Goal: Task Accomplishment & Management: Use online tool/utility

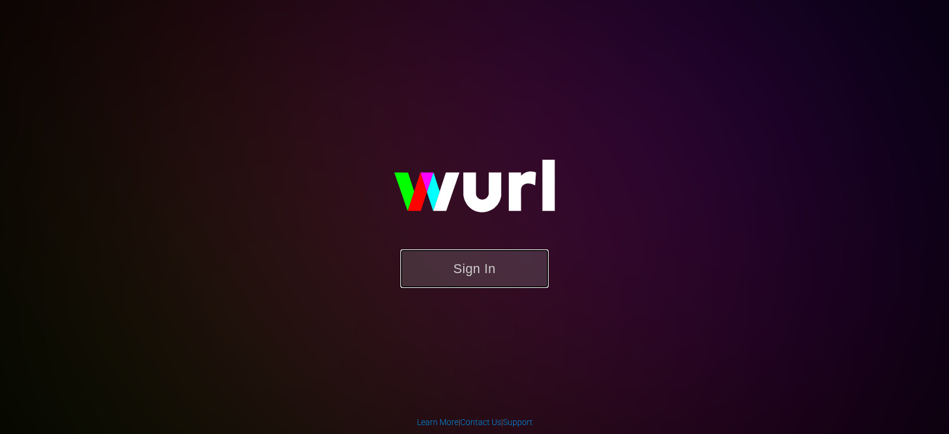
click at [484, 268] on button "Sign In" at bounding box center [474, 268] width 148 height 39
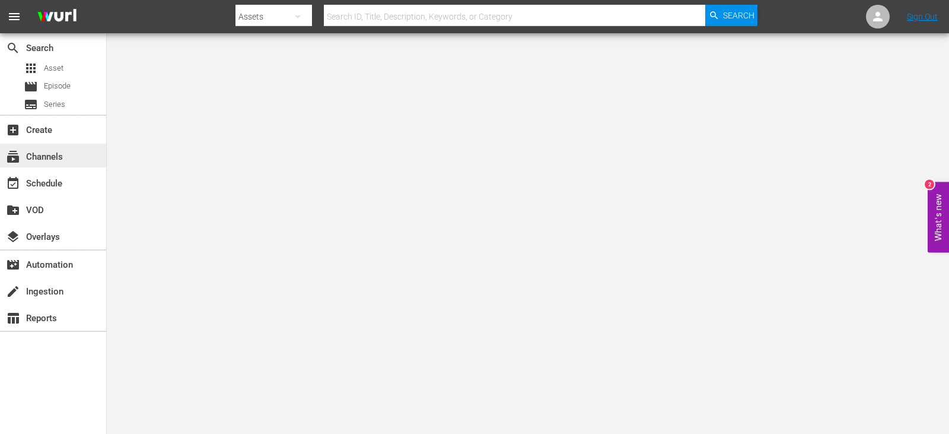
click at [55, 158] on div "subscriptions Channels" at bounding box center [33, 154] width 66 height 11
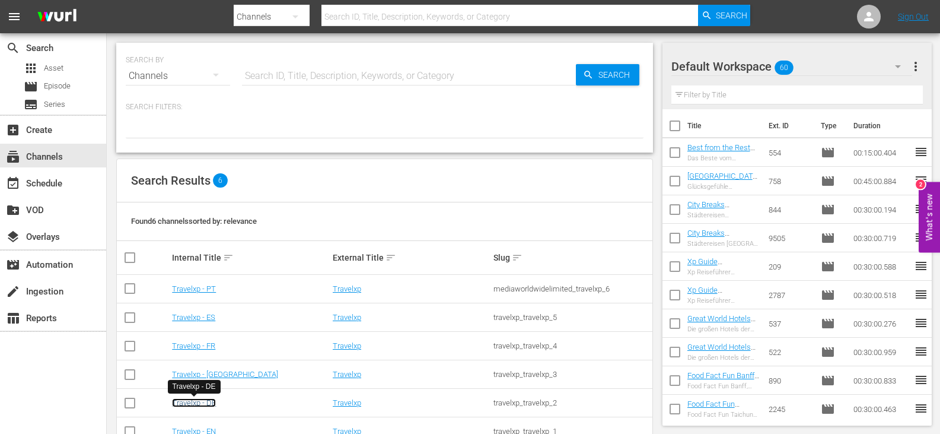
click at [203, 402] on link "Travelxp - DE" at bounding box center [194, 402] width 44 height 9
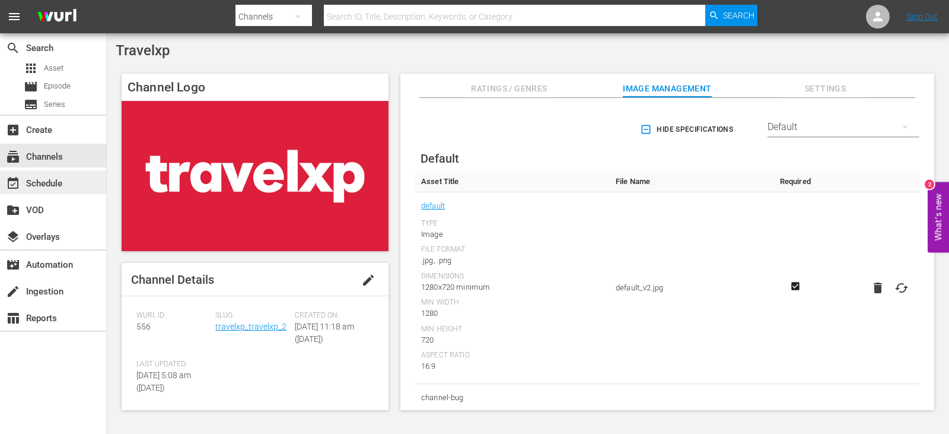
click at [55, 186] on div "event_available Schedule" at bounding box center [33, 181] width 66 height 11
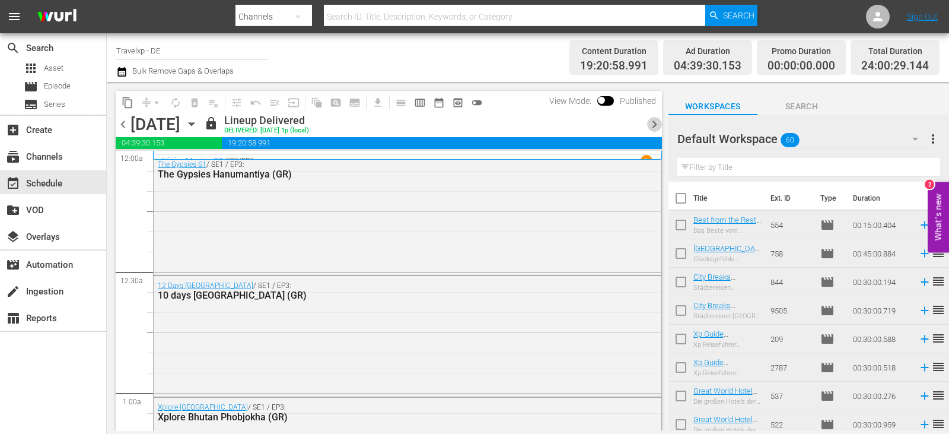
click at [651, 121] on span "chevron_right" at bounding box center [654, 124] width 15 height 15
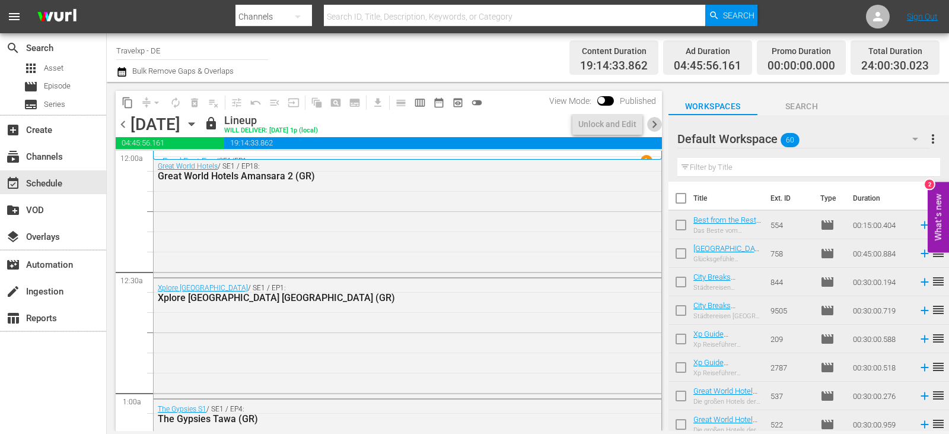
click at [651, 121] on span "chevron_right" at bounding box center [654, 124] width 15 height 15
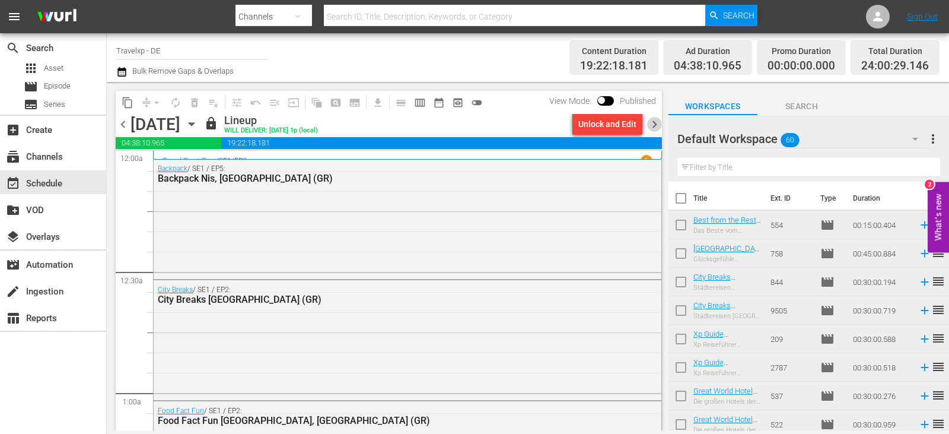
click at [655, 122] on span "chevron_right" at bounding box center [654, 124] width 15 height 15
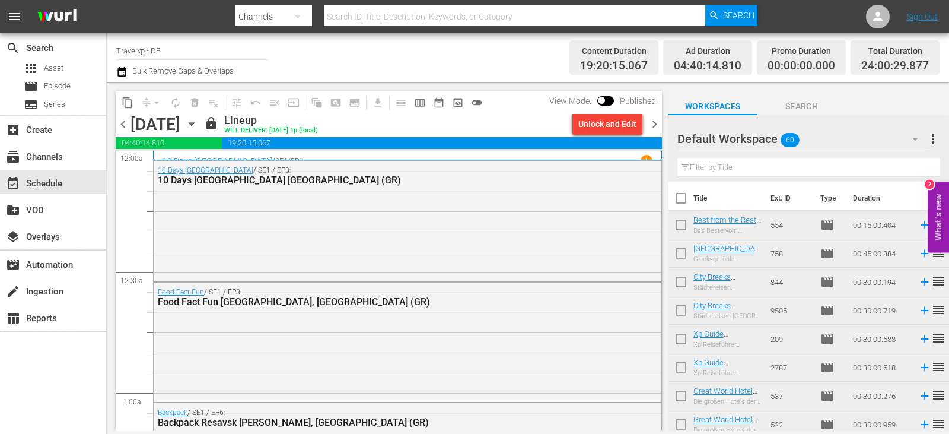
click at [655, 122] on span "chevron_right" at bounding box center [654, 124] width 15 height 15
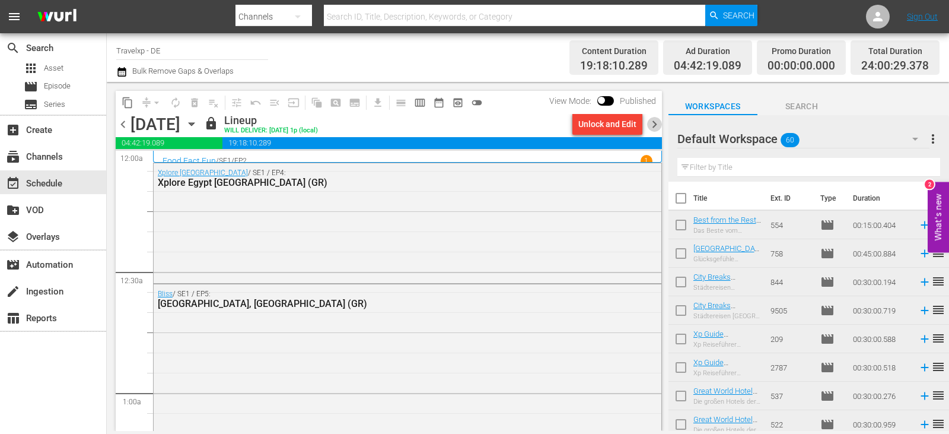
click at [655, 122] on span "chevron_right" at bounding box center [654, 124] width 15 height 15
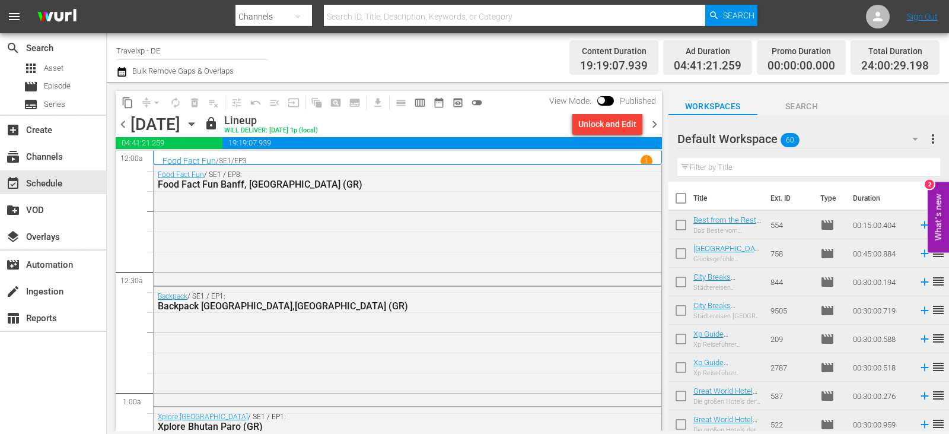
click at [655, 122] on span "chevron_right" at bounding box center [654, 124] width 15 height 15
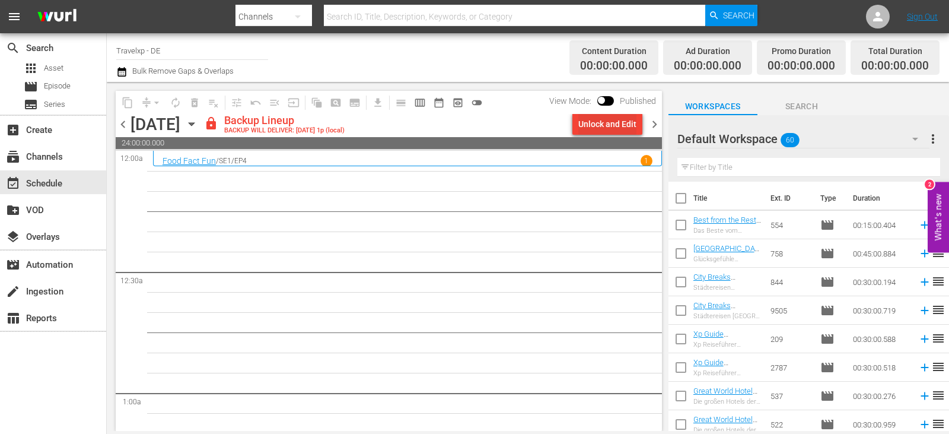
click at [625, 125] on div "Unlock and Edit" at bounding box center [607, 123] width 58 height 21
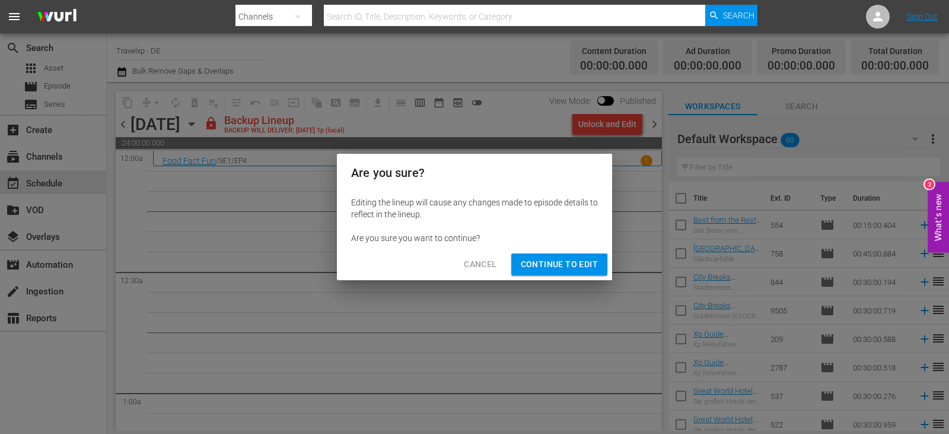
click at [568, 266] on span "Continue to Edit" at bounding box center [559, 264] width 77 height 15
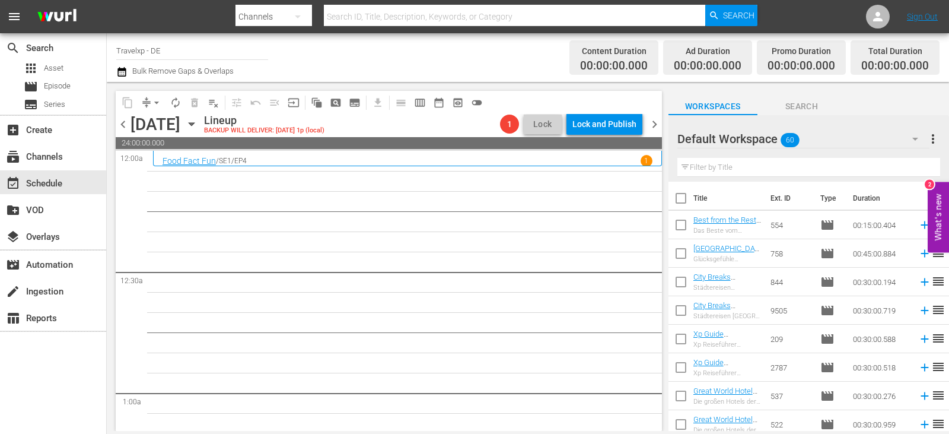
click at [713, 167] on input "text" at bounding box center [808, 167] width 263 height 19
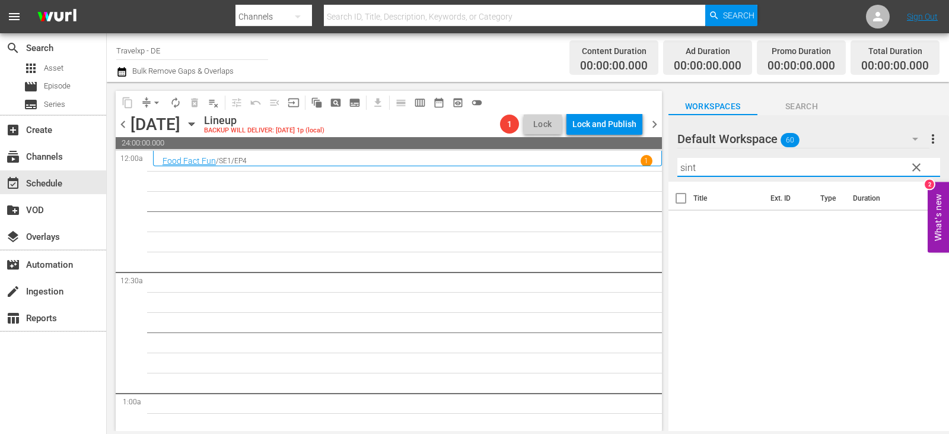
drag, startPoint x: 714, startPoint y: 170, endPoint x: 655, endPoint y: 170, distance: 58.7
click at [655, 170] on div "content_copy compress arrow_drop_down autorenew_outlined delete_forever_outline…" at bounding box center [528, 256] width 842 height 349
type input "sint"
click at [806, 307] on div "Title Ext. ID Type Duration" at bounding box center [809, 307] width 281 height 251
click at [919, 167] on span "clear" at bounding box center [916, 167] width 14 height 14
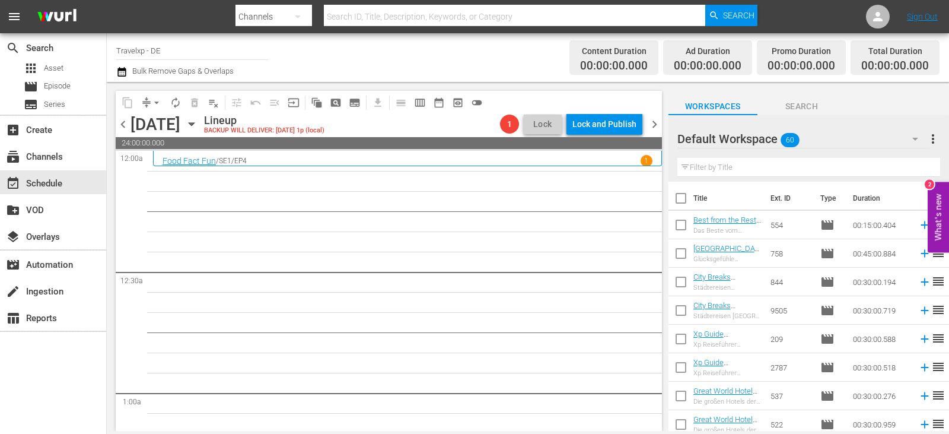
click at [934, 135] on span "more_vert" at bounding box center [933, 139] width 14 height 14
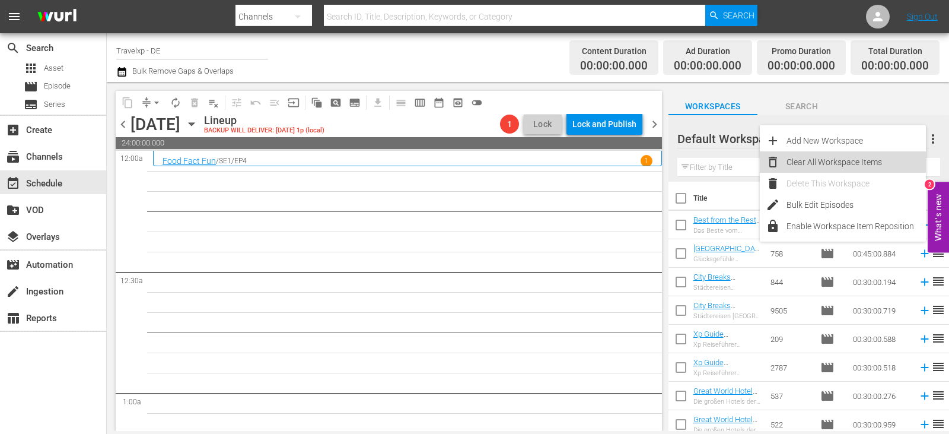
click at [823, 165] on div "Clear All Workspace Items" at bounding box center [856, 161] width 139 height 21
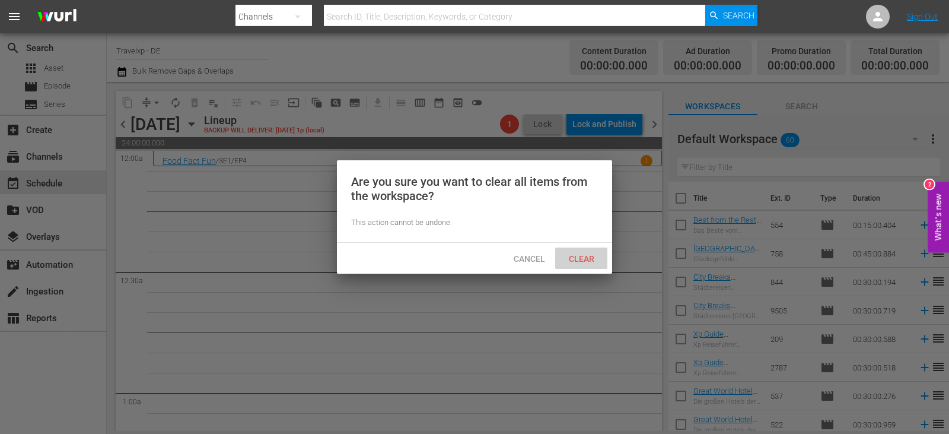
click at [582, 257] on span "Clear" at bounding box center [581, 258] width 44 height 9
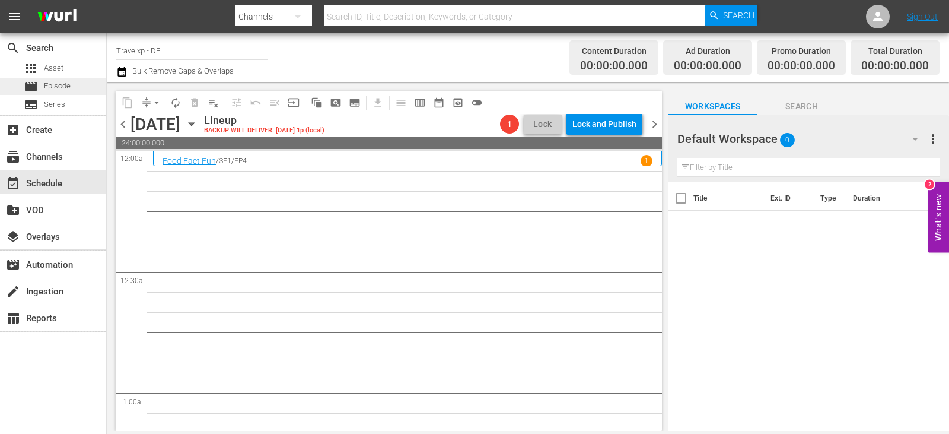
click at [69, 86] on span "Episode" at bounding box center [57, 86] width 27 height 12
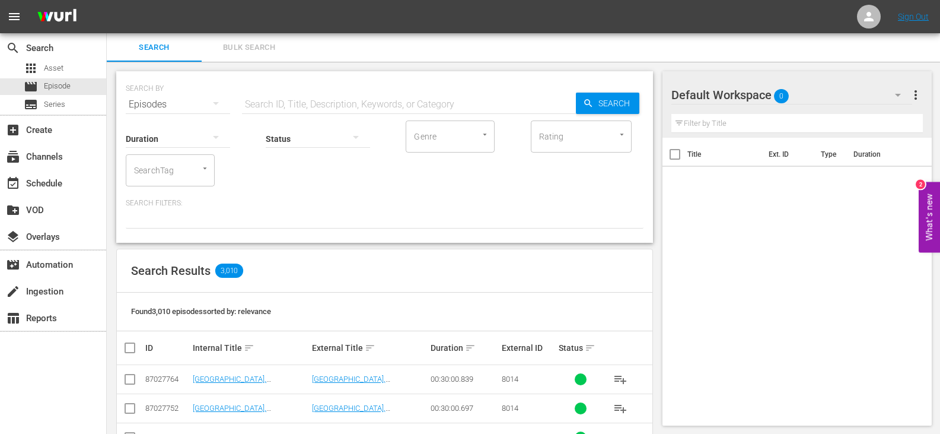
click at [279, 105] on input "text" at bounding box center [409, 104] width 334 height 28
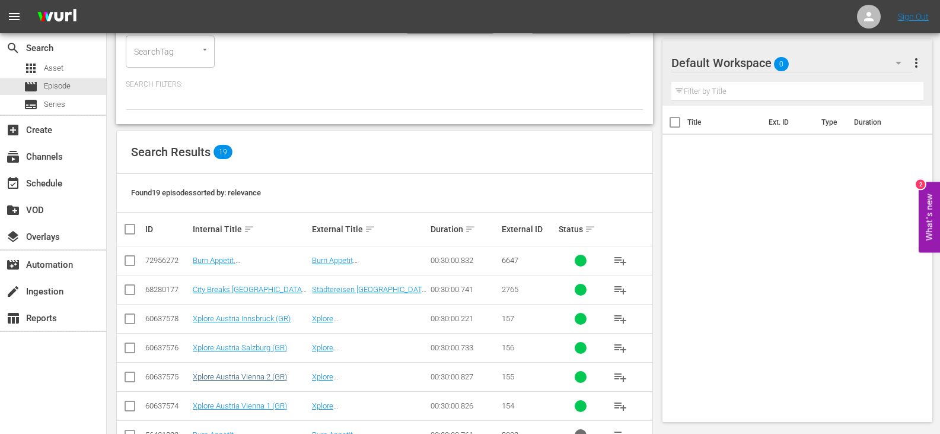
scroll to position [178, 0]
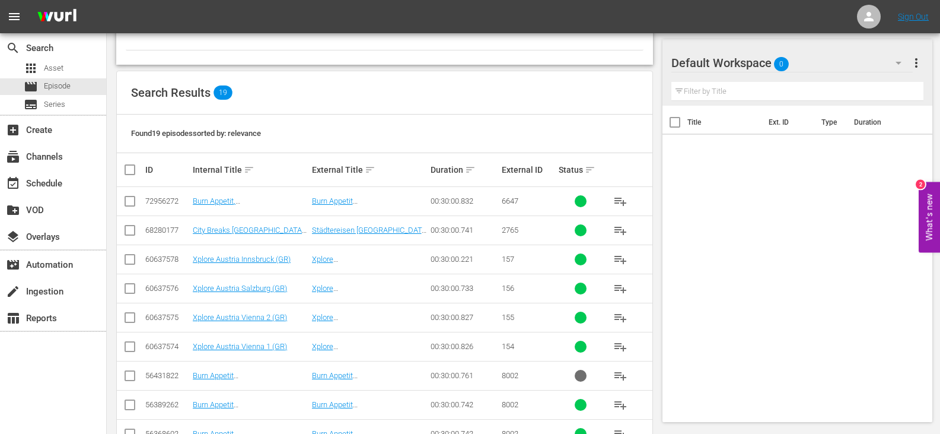
type input "austria GR"
click at [129, 259] on input "checkbox" at bounding box center [130, 261] width 14 height 14
checkbox input "true"
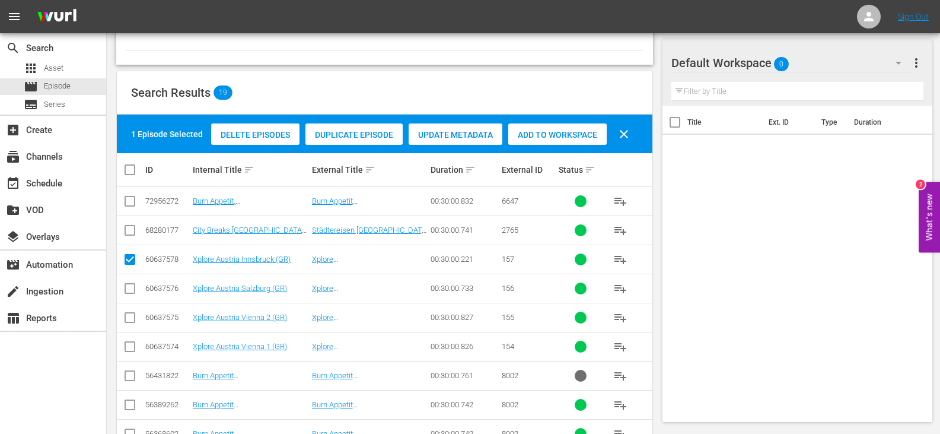
click at [131, 289] on input "checkbox" at bounding box center [130, 291] width 14 height 14
checkbox input "true"
click at [131, 319] on input "checkbox" at bounding box center [130, 320] width 14 height 14
checkbox input "true"
click at [131, 352] on input "checkbox" at bounding box center [130, 349] width 14 height 14
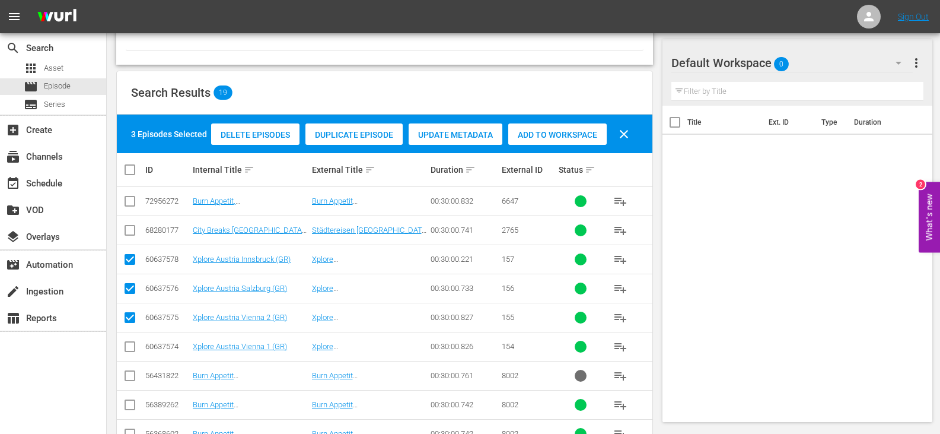
checkbox input "true"
click at [557, 131] on span "Add to Workspace" at bounding box center [557, 134] width 98 height 9
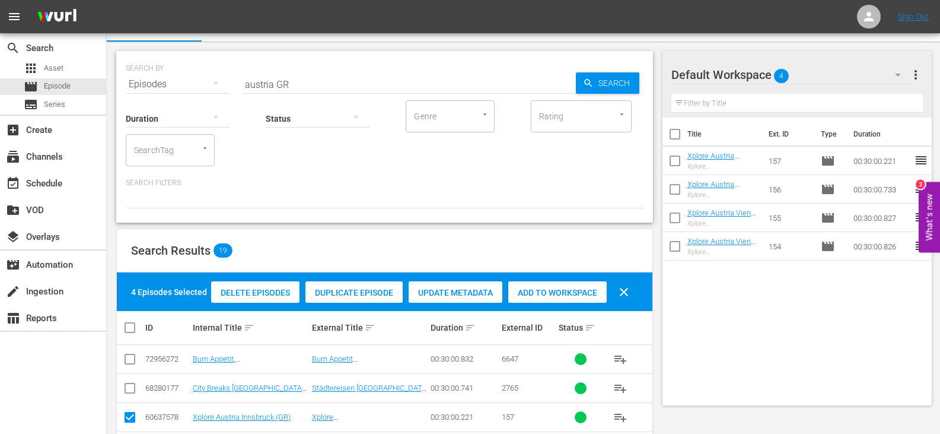
scroll to position [0, 0]
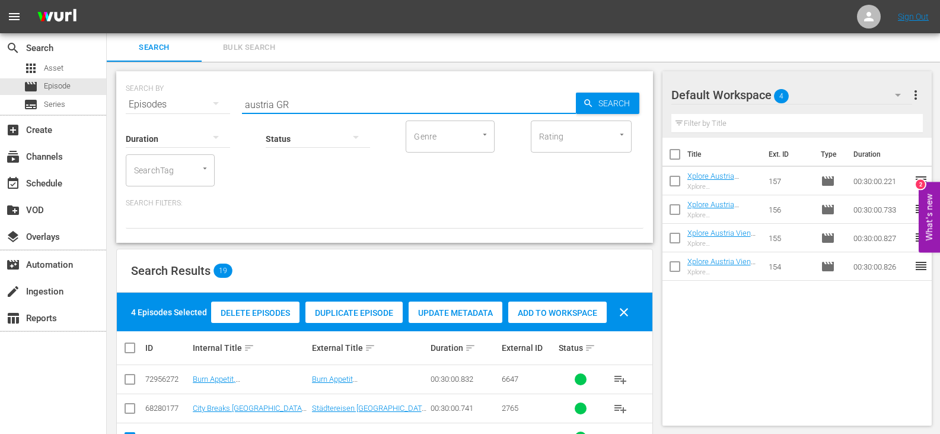
drag, startPoint x: 272, startPoint y: 107, endPoint x: 165, endPoint y: 114, distance: 107.6
click at [165, 114] on div "SEARCH BY Search By Episodes Search ID, Title, Description, Keywords, or Catego…" at bounding box center [384, 156] width 537 height 171
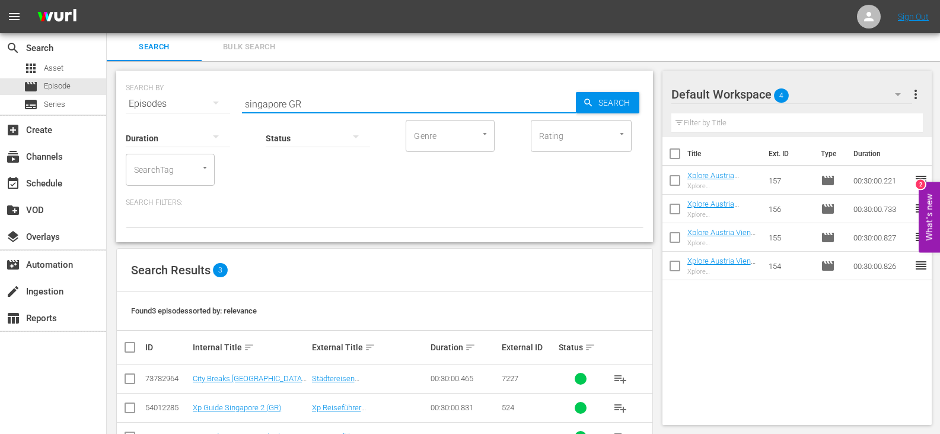
scroll to position [40, 0]
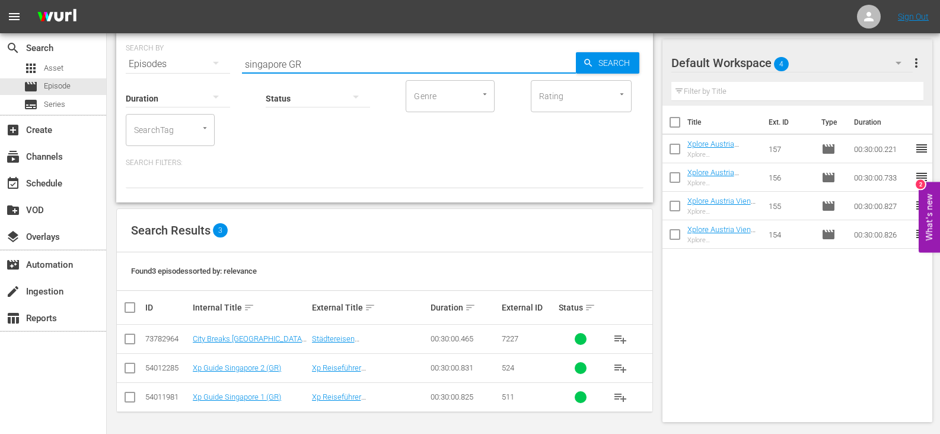
type input "singapore GR"
click at [133, 368] on input "checkbox" at bounding box center [130, 370] width 14 height 14
checkbox input "true"
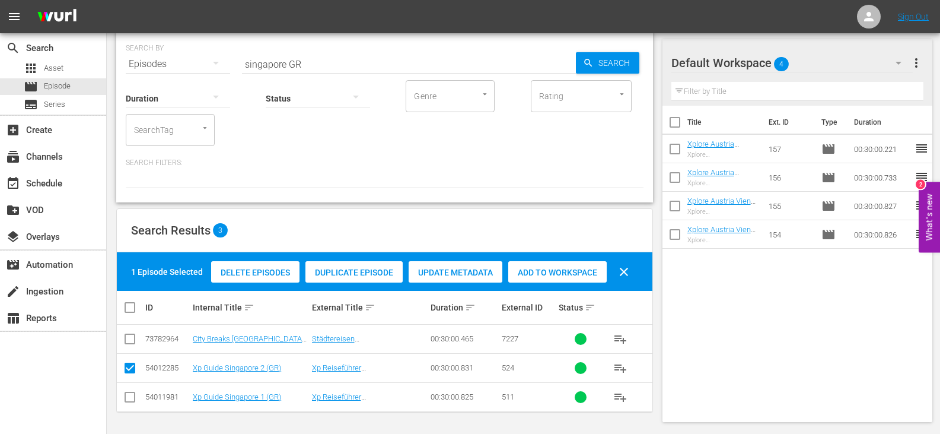
click at [131, 395] on input "checkbox" at bounding box center [130, 399] width 14 height 14
checkbox input "true"
click at [543, 268] on span "Add to Workspace" at bounding box center [557, 272] width 98 height 9
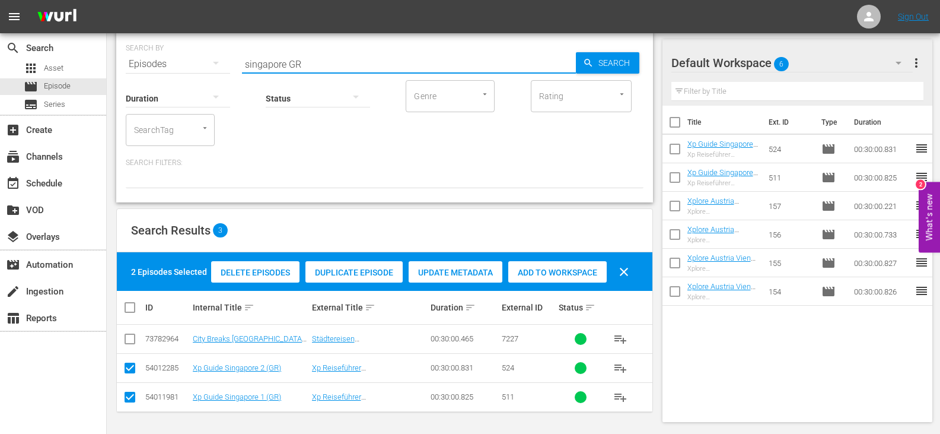
drag, startPoint x: 285, startPoint y: 62, endPoint x: 170, endPoint y: 72, distance: 114.9
click at [170, 72] on div "SEARCH BY Search By Episodes Search ID, Title, Description, Keywords, or Catego…" at bounding box center [384, 116] width 537 height 171
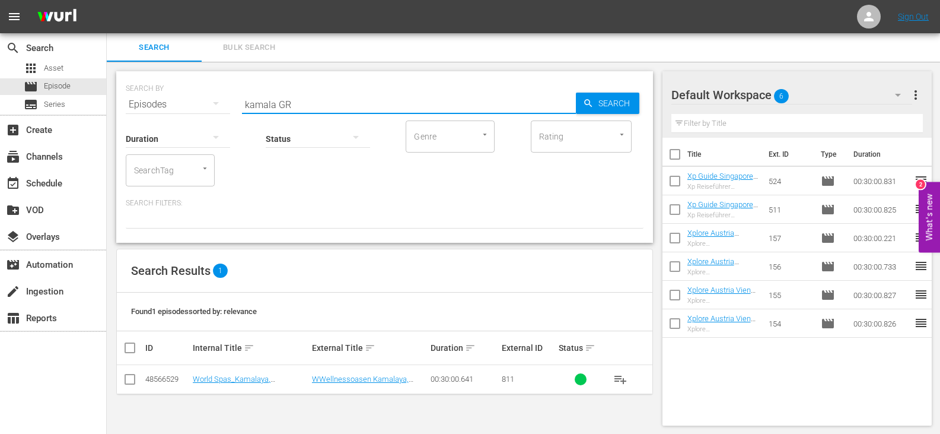
type input "kamala GR"
click at [133, 380] on input "checkbox" at bounding box center [130, 381] width 14 height 14
checkbox input "true"
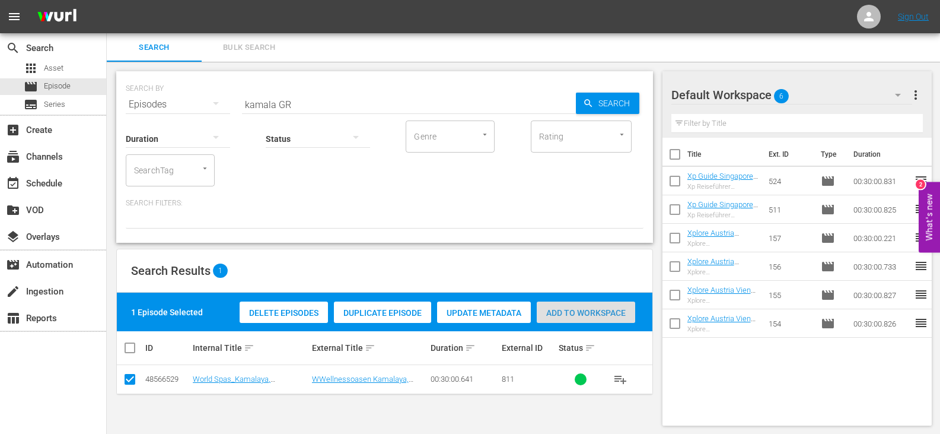
click at [593, 311] on span "Add to Workspace" at bounding box center [586, 312] width 98 height 9
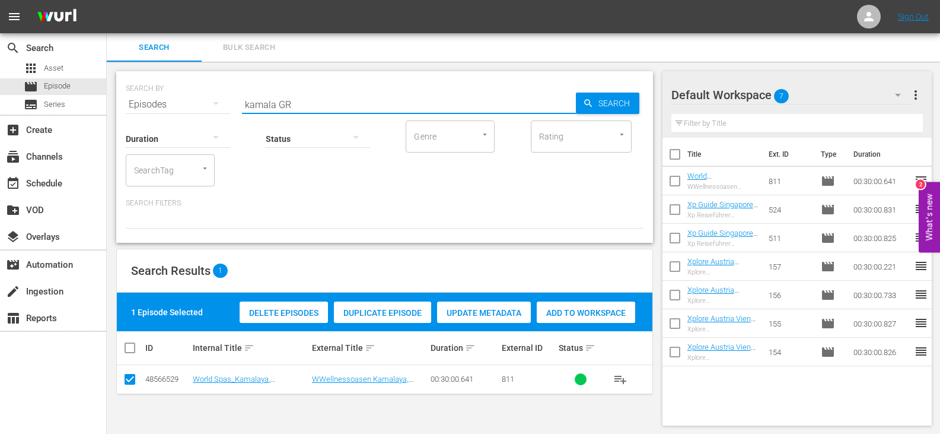
drag, startPoint x: 273, startPoint y: 107, endPoint x: 226, endPoint y: 116, distance: 48.4
click at [226, 116] on div "SEARCH BY Search By Episodes Search ID, Title, Description, Keywords, or Catego…" at bounding box center [384, 156] width 537 height 171
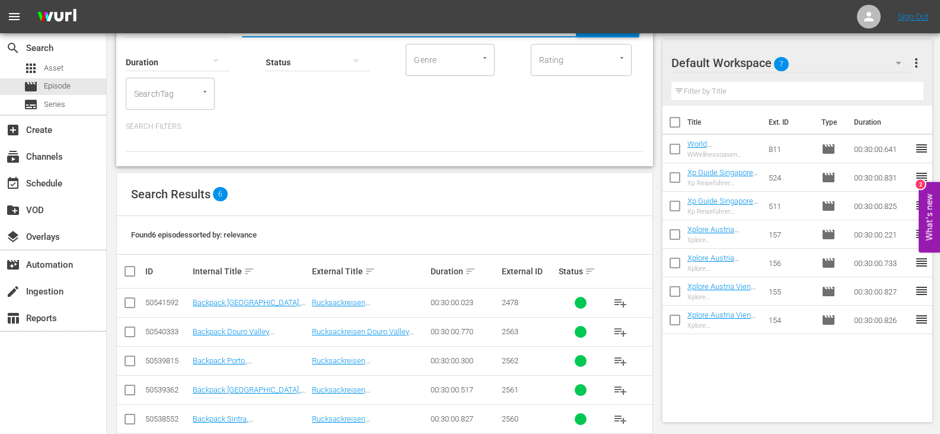
scroll to position [128, 0]
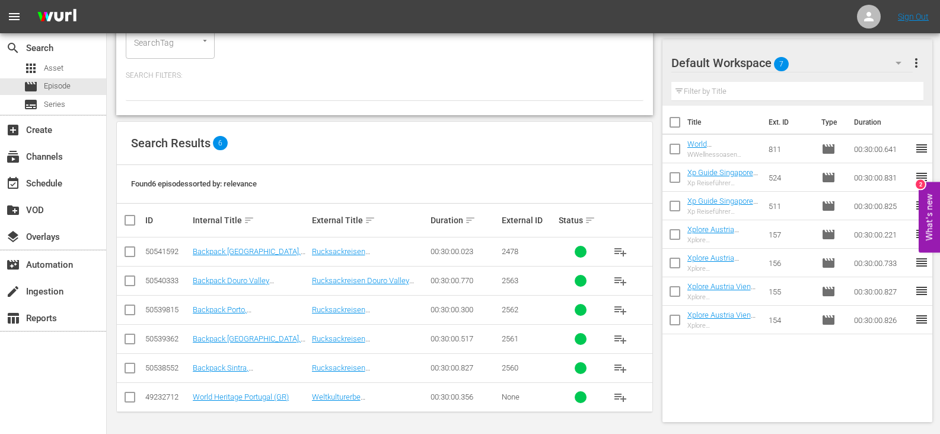
type input "portugal GR"
click at [132, 218] on input "checkbox" at bounding box center [135, 220] width 24 height 14
checkbox input "true"
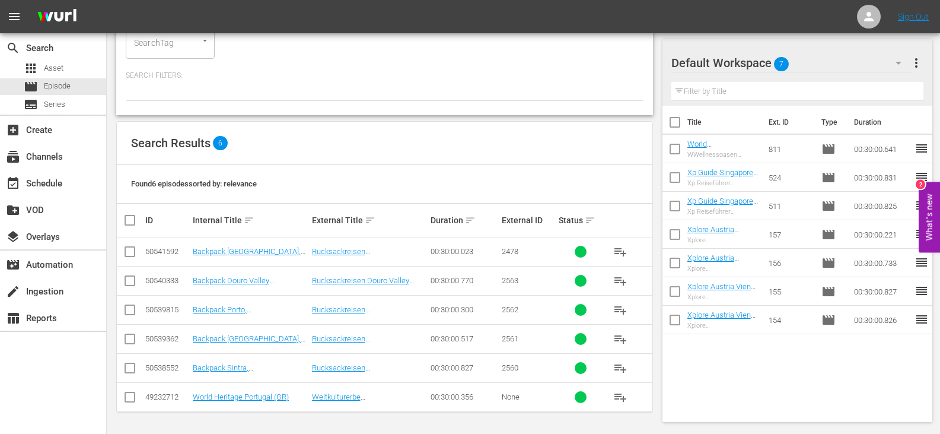
checkbox input "true"
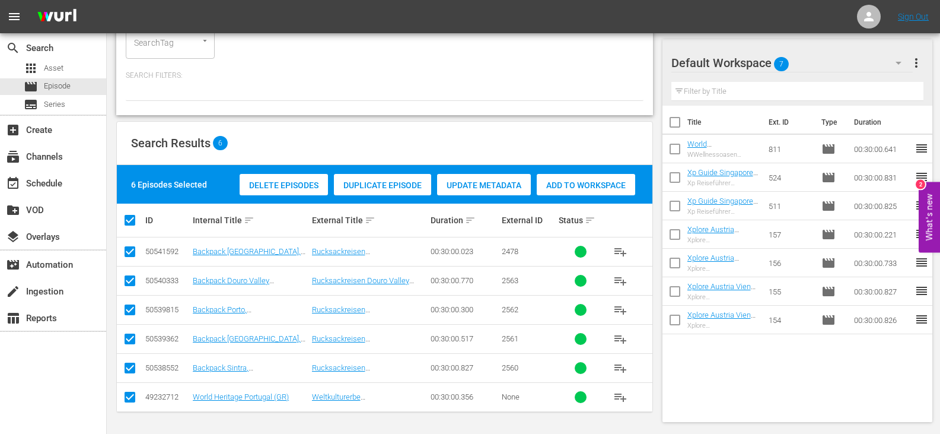
click at [586, 184] on span "Add to Workspace" at bounding box center [586, 184] width 98 height 9
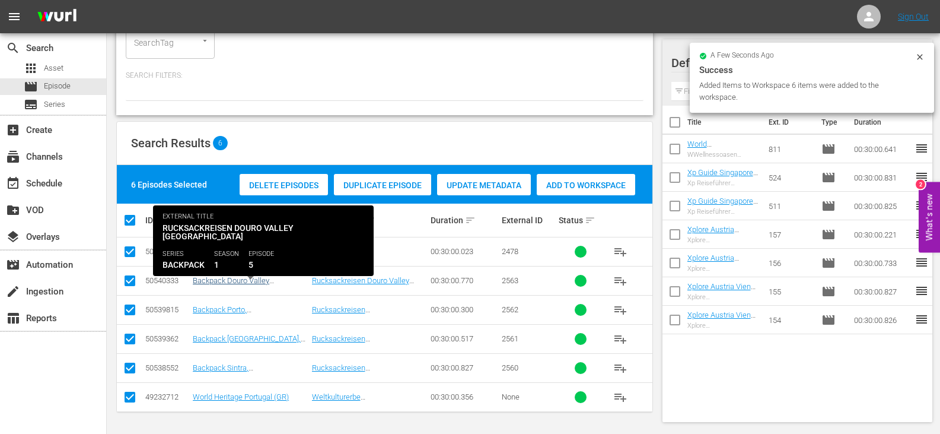
scroll to position [0, 0]
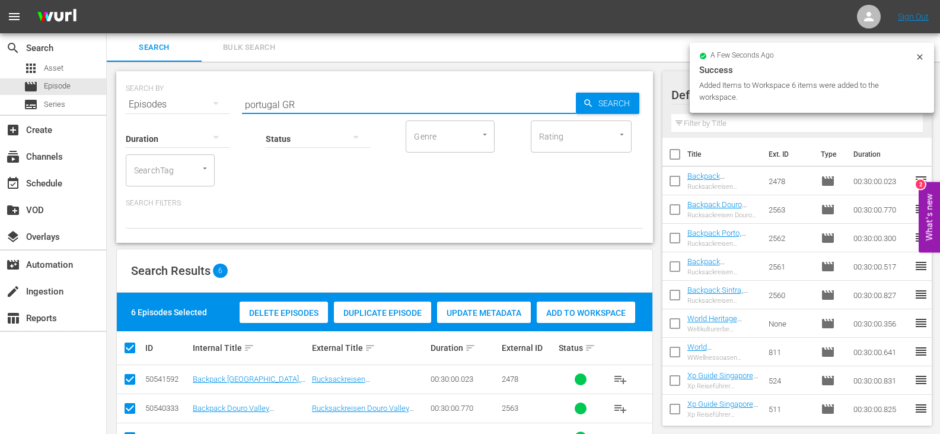
drag, startPoint x: 279, startPoint y: 104, endPoint x: 195, endPoint y: 112, distance: 84.6
click at [195, 112] on div "SEARCH BY Search By Episodes Search ID, Title, Description, Keywords, or Catego…" at bounding box center [384, 156] width 537 height 171
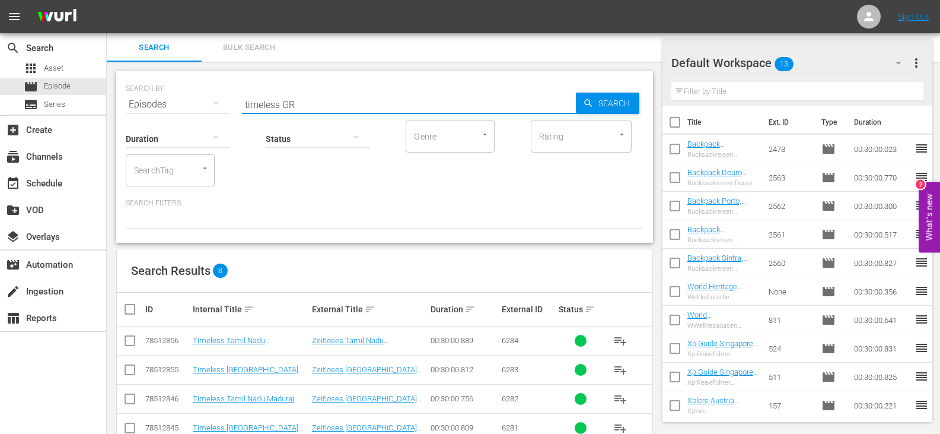
scroll to position [147, 0]
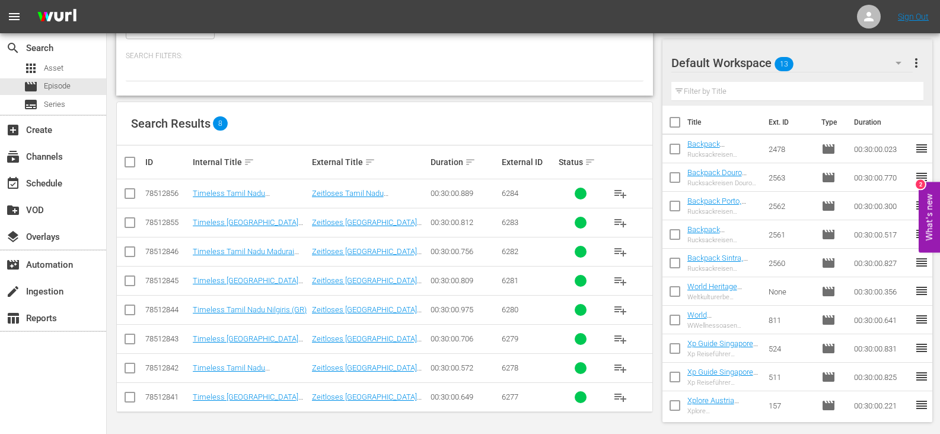
type input "timeless GR"
click at [131, 164] on input "checkbox" at bounding box center [135, 162] width 24 height 14
checkbox input "true"
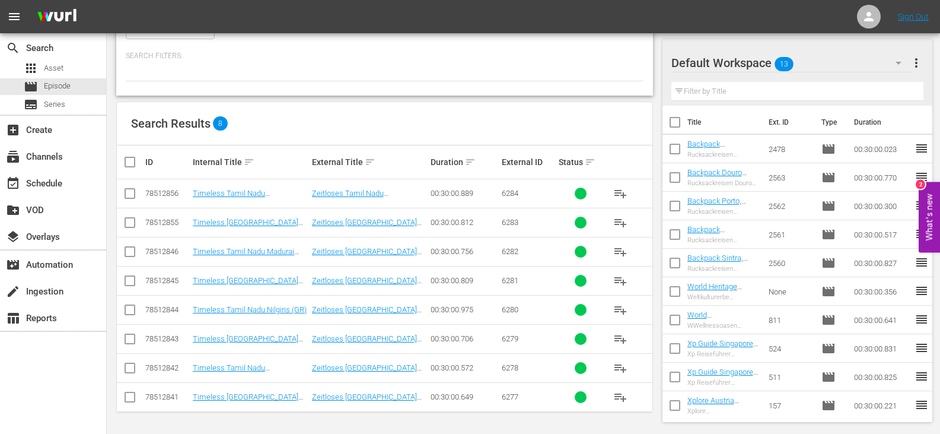
checkbox input "true"
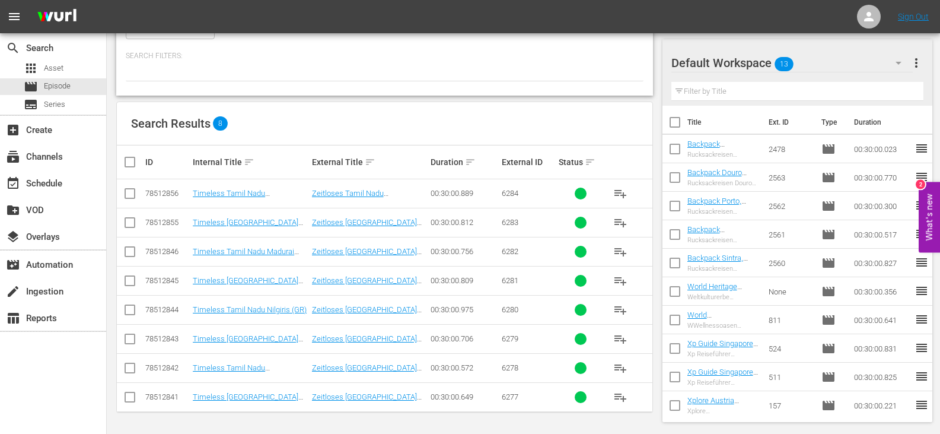
checkbox input "true"
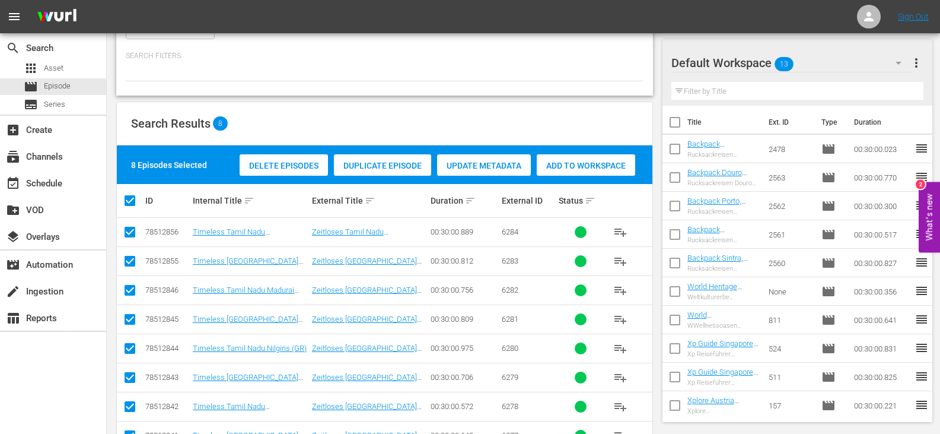
click at [569, 160] on div "Add to Workspace" at bounding box center [586, 165] width 98 height 23
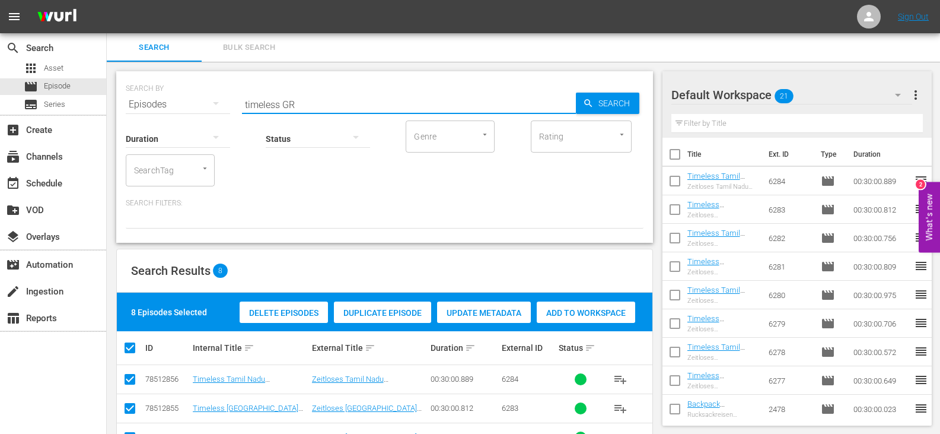
drag, startPoint x: 279, startPoint y: 106, endPoint x: 203, endPoint y: 108, distance: 76.6
click at [203, 108] on div "SEARCH BY Search By Episodes Search ID, Title, Description, Keywords, or Catego…" at bounding box center [385, 97] width 518 height 43
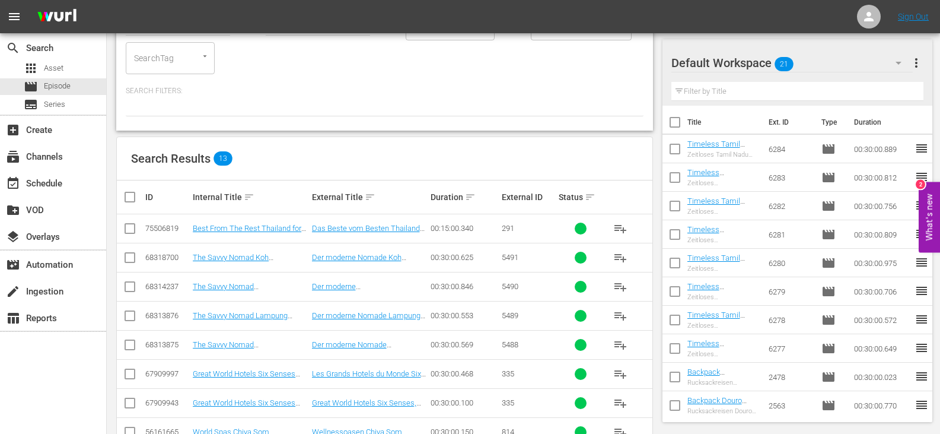
scroll to position [292, 0]
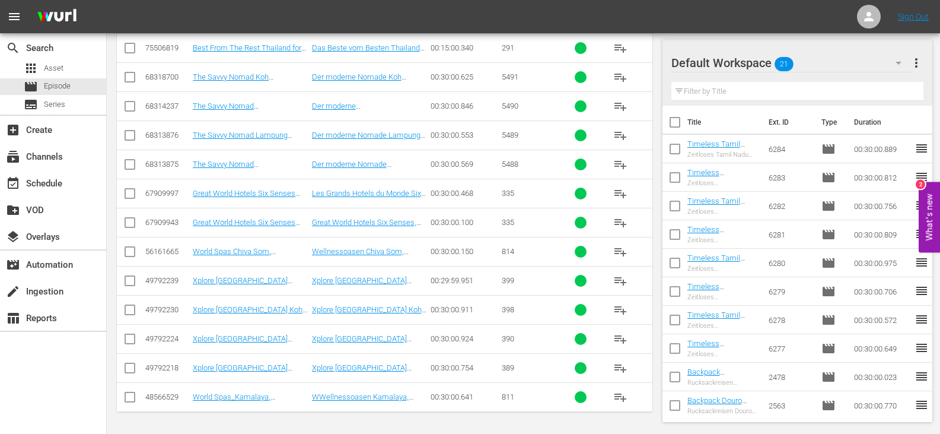
type input "thailand GR"
click at [129, 281] on input "checkbox" at bounding box center [130, 283] width 14 height 14
checkbox input "true"
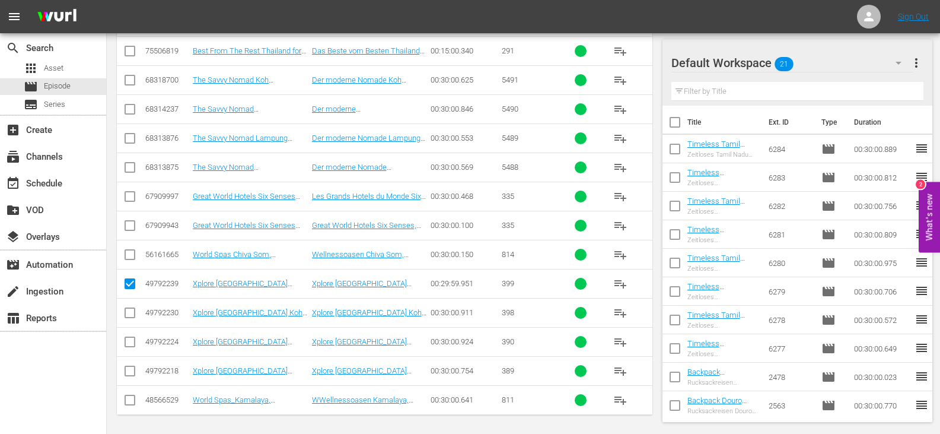
scroll to position [331, 0]
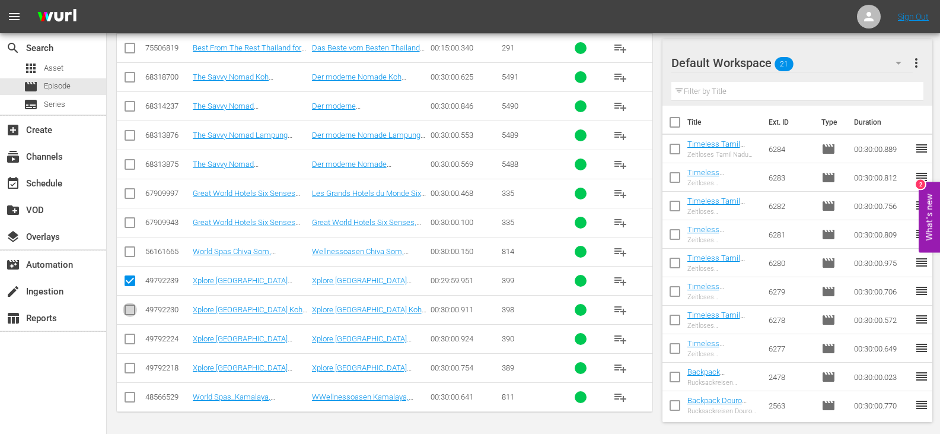
click at [131, 314] on input "checkbox" at bounding box center [130, 312] width 14 height 14
checkbox input "true"
click at [132, 338] on input "checkbox" at bounding box center [130, 341] width 14 height 14
checkbox input "true"
click at [132, 370] on input "checkbox" at bounding box center [130, 370] width 14 height 14
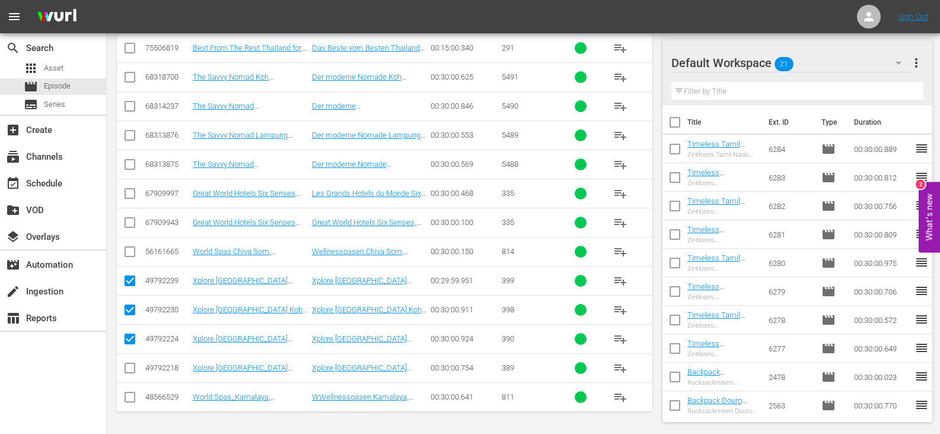
checkbox input "true"
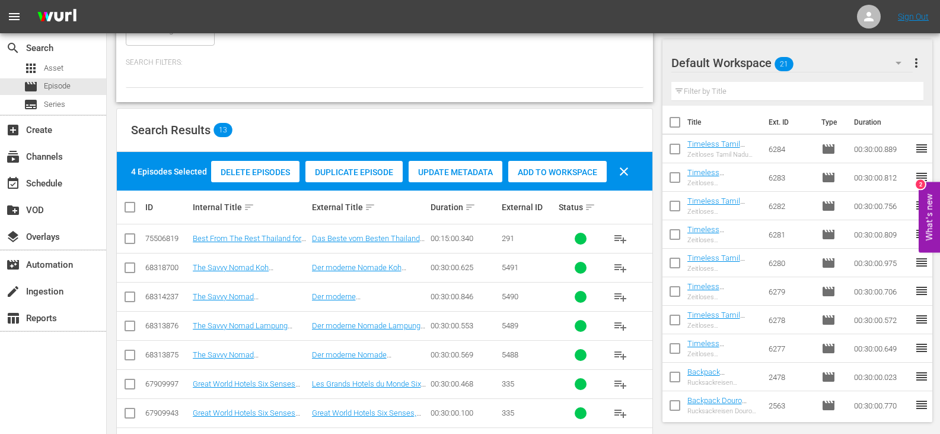
scroll to position [34, 0]
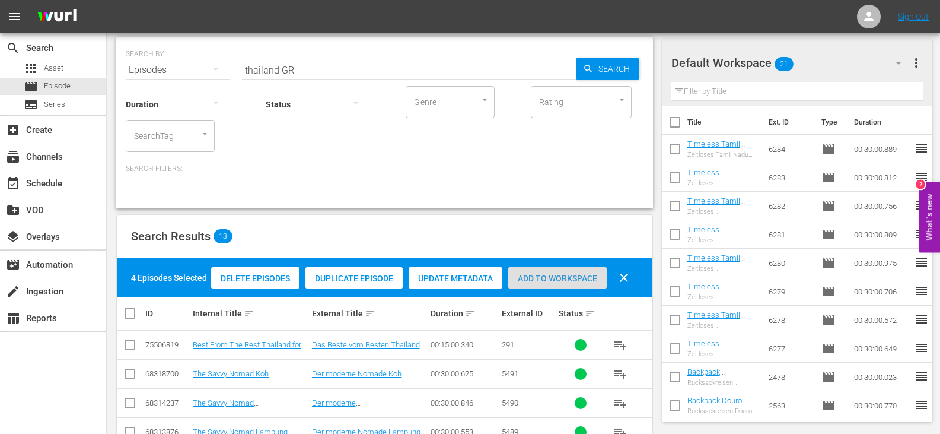
click at [565, 272] on div "Add to Workspace" at bounding box center [557, 278] width 98 height 23
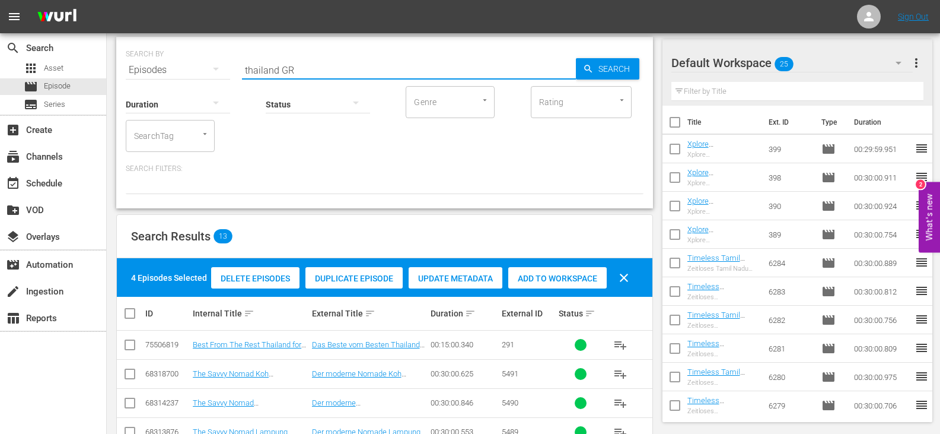
drag, startPoint x: 278, startPoint y: 72, endPoint x: 215, endPoint y: 71, distance: 62.9
click at [215, 71] on div "SEARCH BY Search By Episodes Search ID, Title, Description, Keywords, or Catego…" at bounding box center [385, 63] width 518 height 43
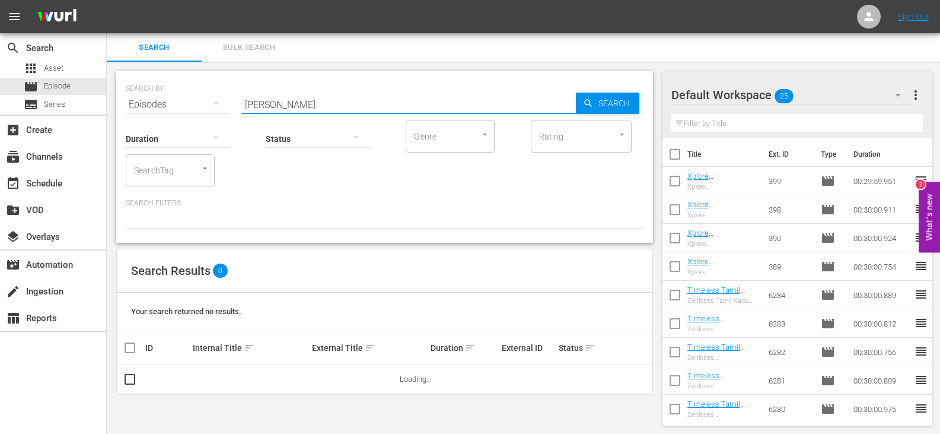
scroll to position [1, 0]
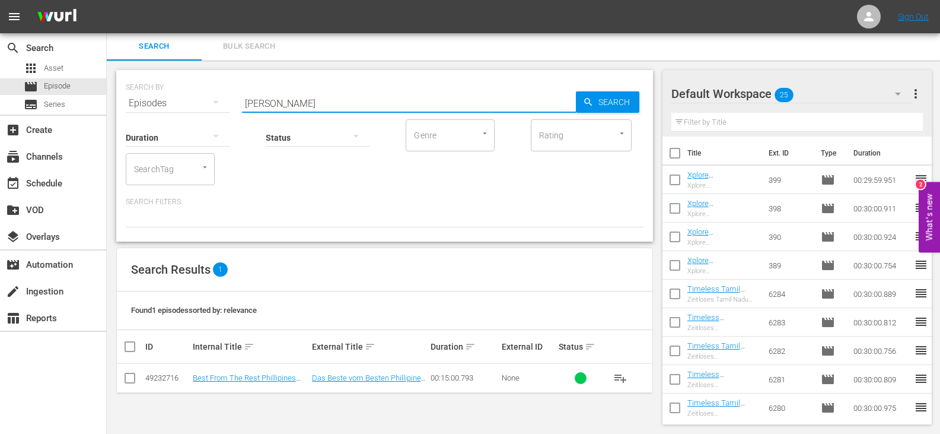
drag, startPoint x: 270, startPoint y: 104, endPoint x: 201, endPoint y: 109, distance: 69.6
click at [201, 109] on div "SEARCH BY Search By Episodes Search ID, Title, Description, Keywords, or Catego…" at bounding box center [384, 155] width 537 height 171
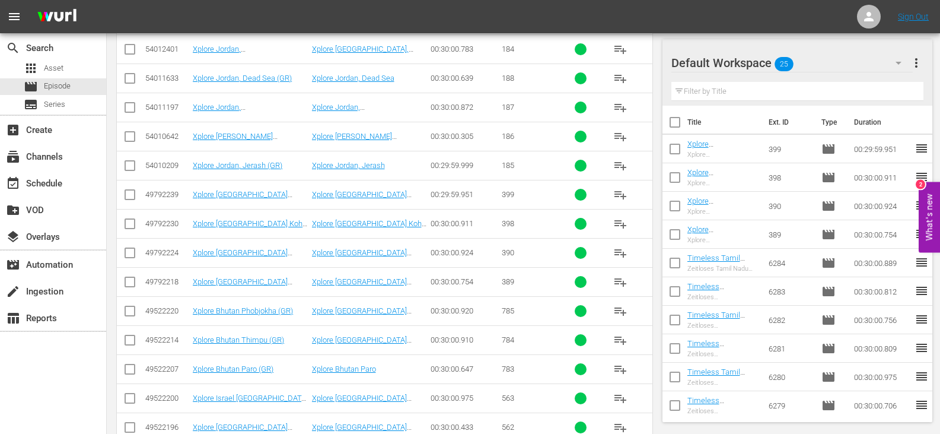
scroll to position [1013, 0]
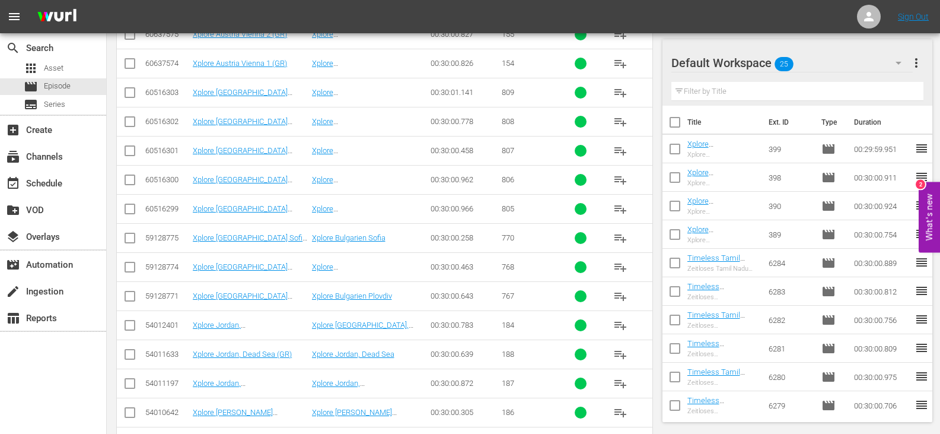
type input "xplore GR"
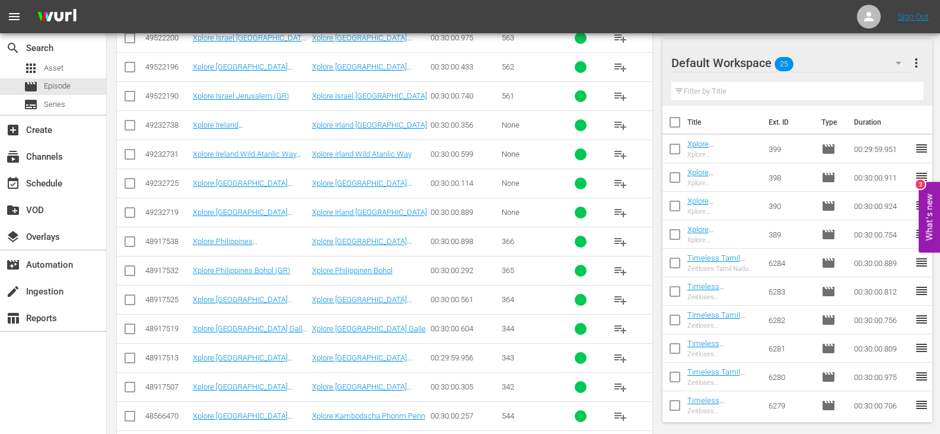
scroll to position [1428, 0]
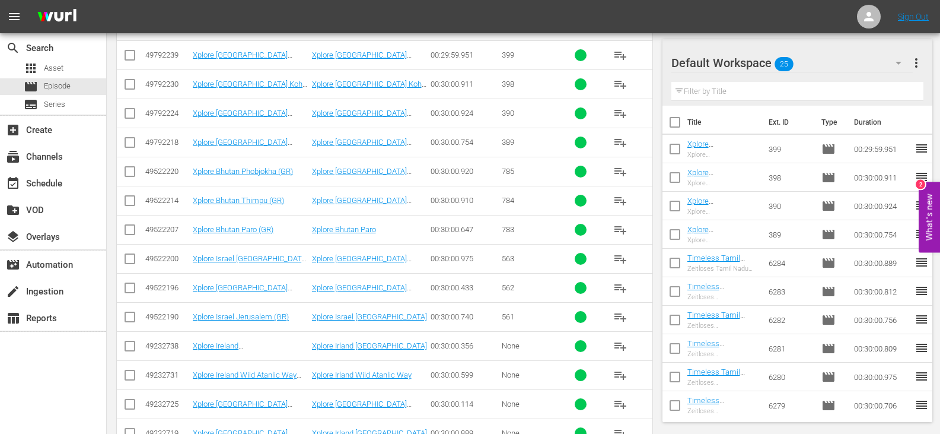
click at [133, 313] on input "checkbox" at bounding box center [130, 319] width 14 height 14
checkbox input "true"
click at [132, 287] on input "checkbox" at bounding box center [130, 290] width 14 height 14
checkbox input "true"
click at [129, 254] on input "checkbox" at bounding box center [130, 261] width 14 height 14
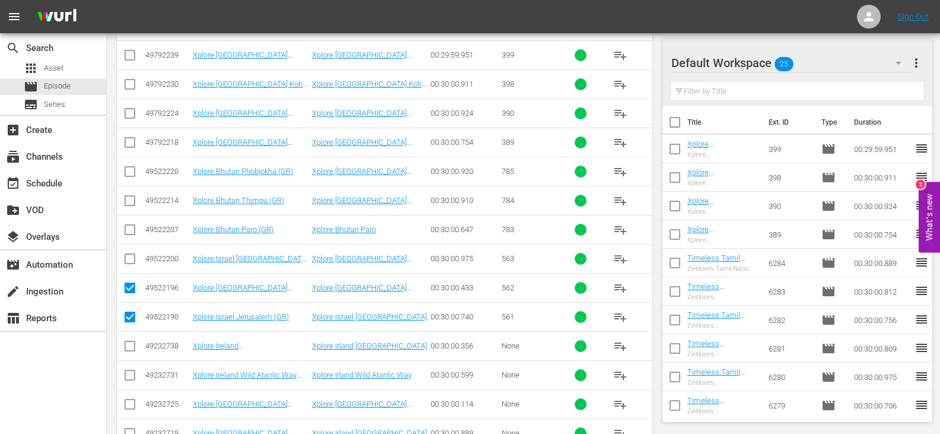
checkbox input "true"
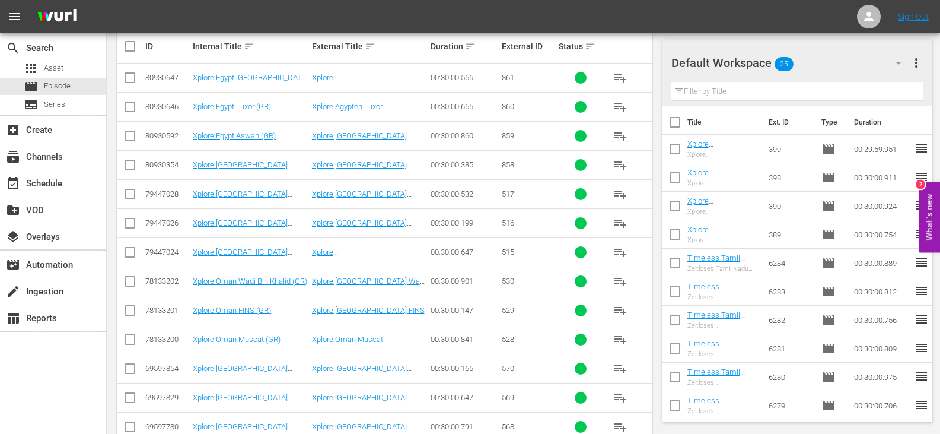
scroll to position [0, 0]
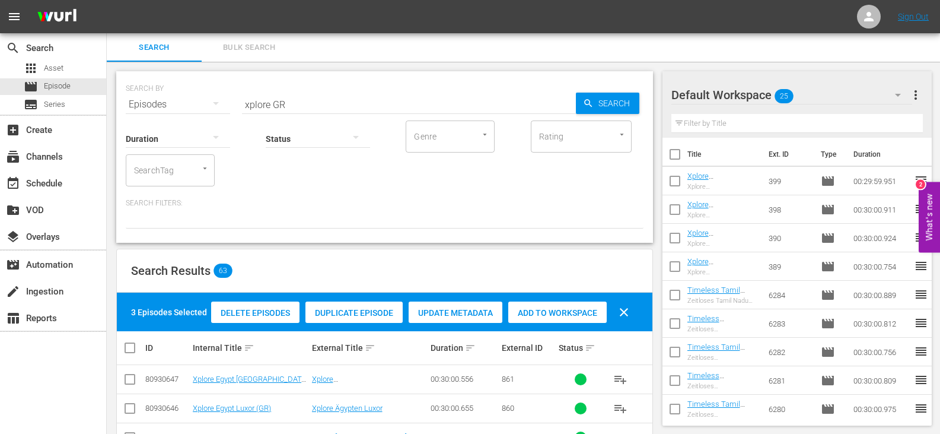
click at [533, 310] on span "Add to Workspace" at bounding box center [557, 312] width 98 height 9
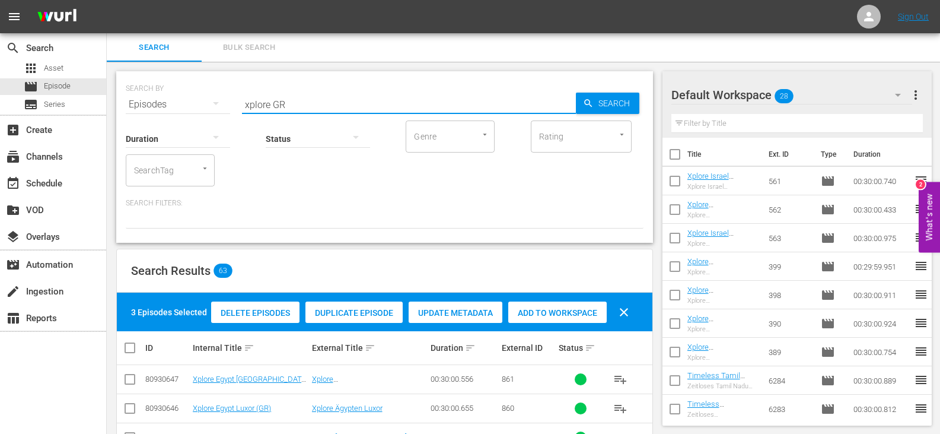
drag, startPoint x: 271, startPoint y: 105, endPoint x: 208, endPoint y: 104, distance: 62.9
click at [208, 104] on div "SEARCH BY Search By Episodes Search ID, Title, Description, Keywords, or Catego…" at bounding box center [385, 97] width 518 height 43
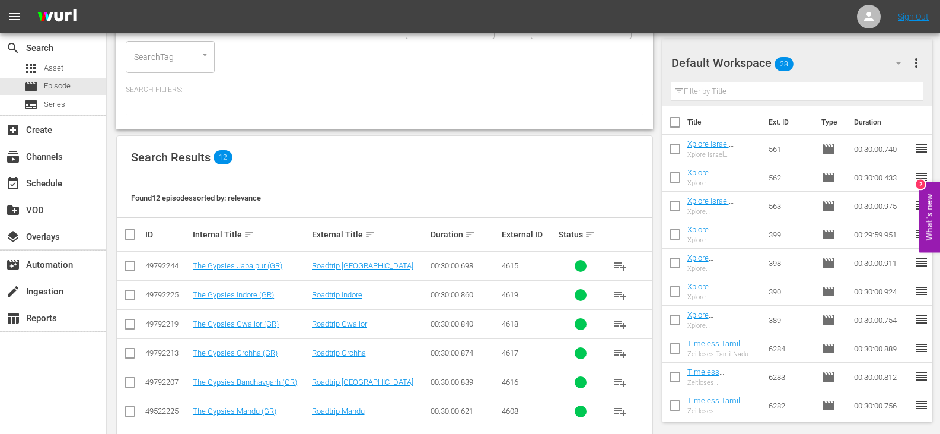
scroll to position [5, 0]
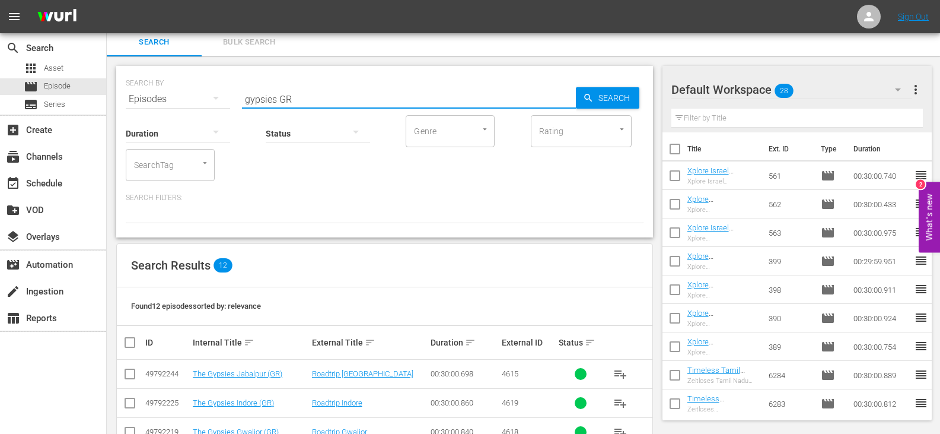
type input "gypsies GR"
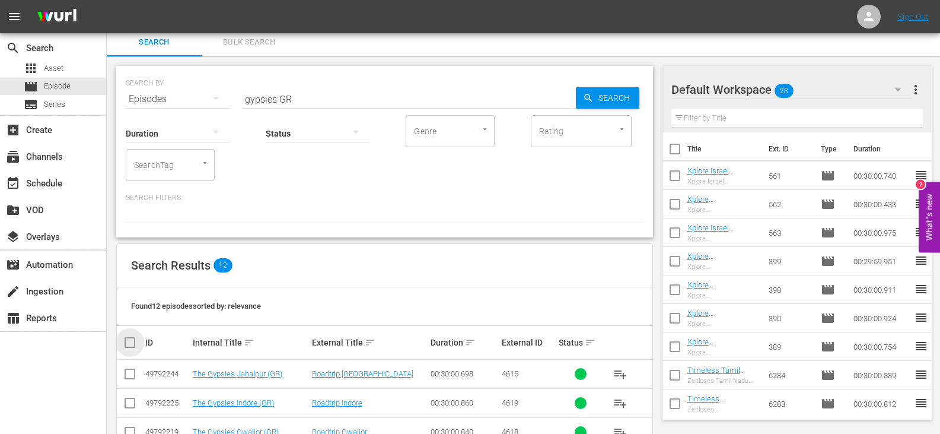
click at [131, 341] on input "checkbox" at bounding box center [135, 342] width 24 height 14
checkbox input "true"
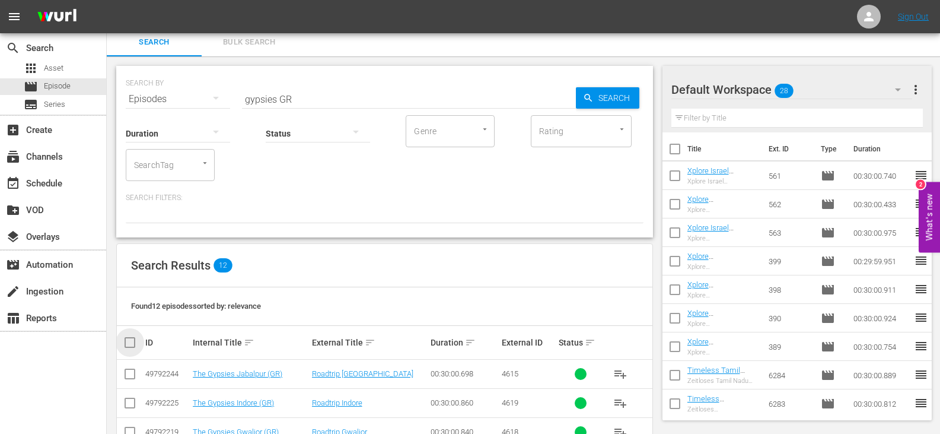
checkbox input "true"
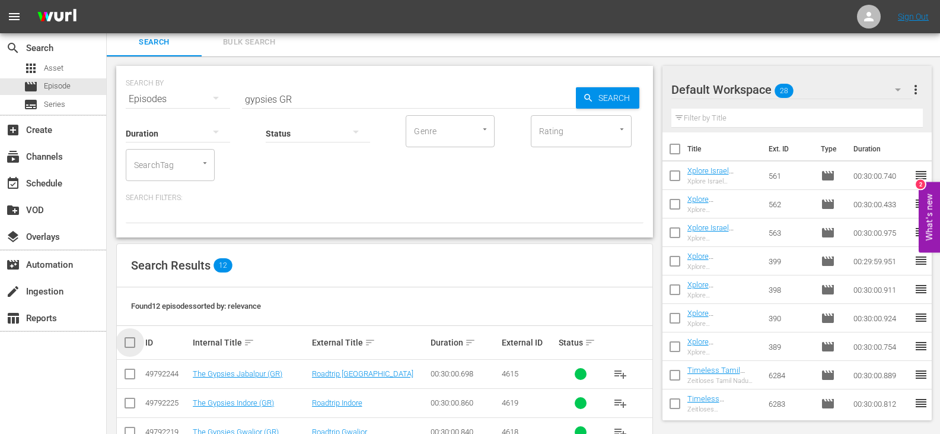
checkbox input "true"
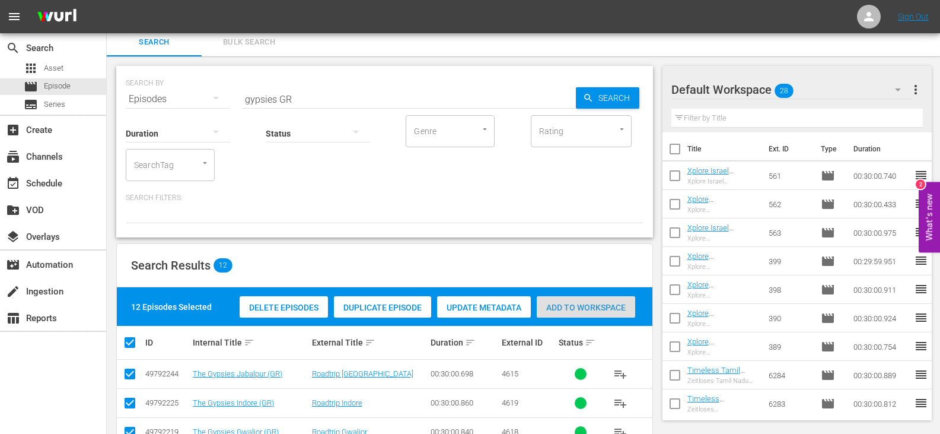
click at [587, 304] on span "Add to Workspace" at bounding box center [586, 307] width 98 height 9
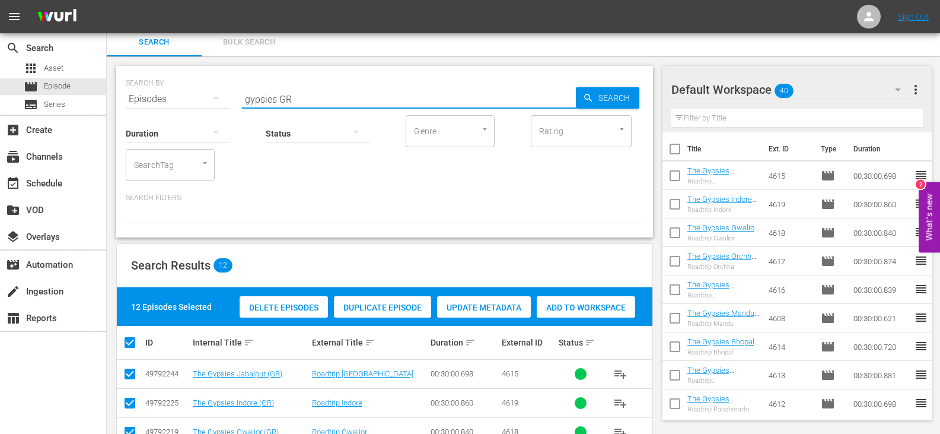
drag, startPoint x: 276, startPoint y: 101, endPoint x: 170, endPoint y: 101, distance: 106.2
click at [170, 101] on div "SEARCH BY Search By Episodes Search ID, Title, Description, Keywords, or Catego…" at bounding box center [385, 92] width 518 height 43
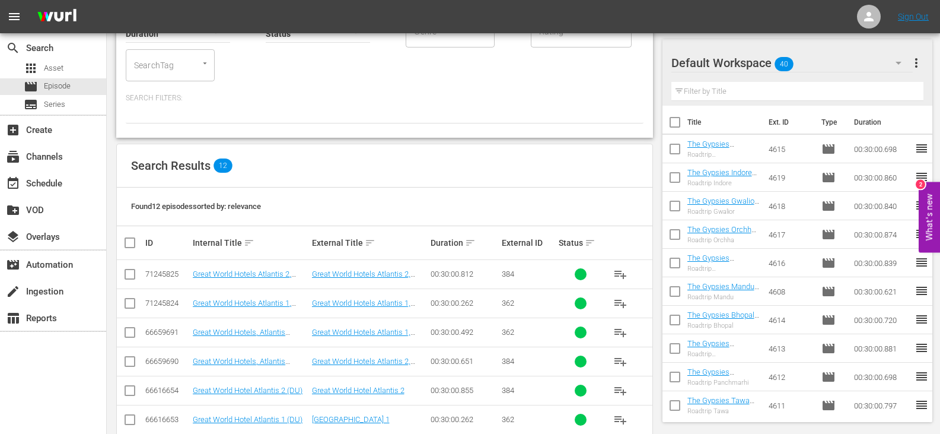
scroll to position [124, 0]
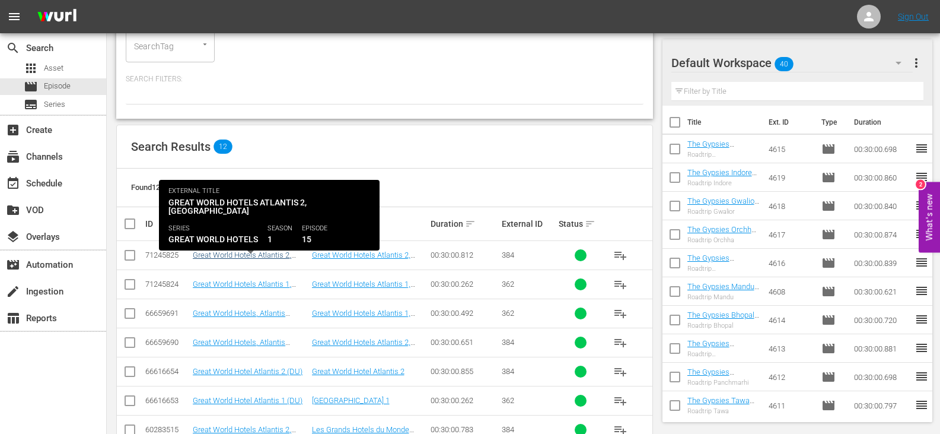
type input "atlantis GR"
click at [271, 257] on link "Great World Hotels Atlantis 2, Dubai (PT)" at bounding box center [242, 259] width 98 height 18
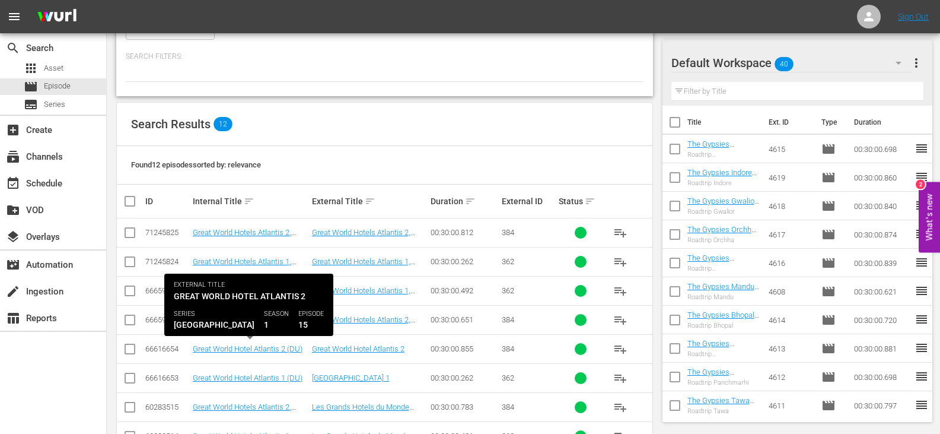
scroll to position [179, 0]
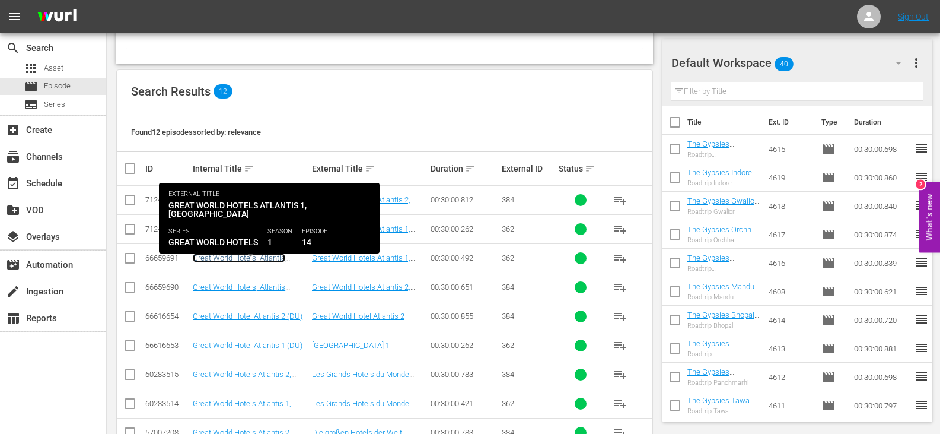
click at [269, 258] on link "Great World Hotels, Atlantis 1(Eng)" at bounding box center [239, 262] width 93 height 18
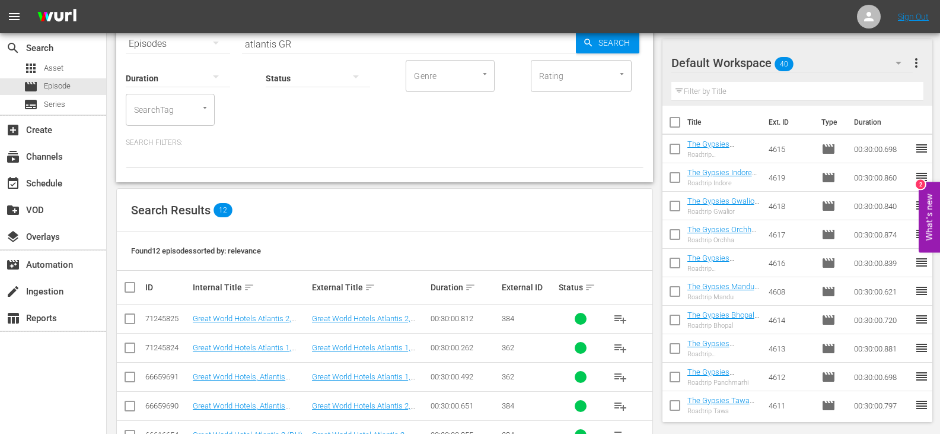
scroll to position [302, 0]
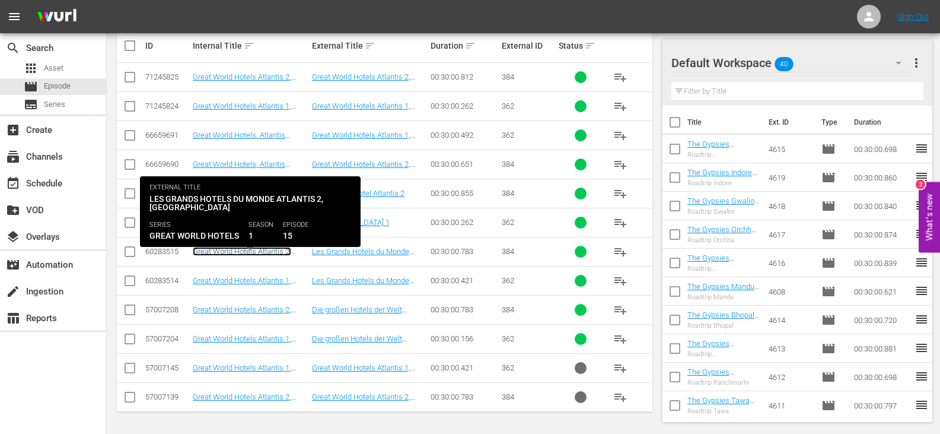
click at [271, 248] on link "Great World Hotels Atlantis 2, Dubai (FR)" at bounding box center [242, 260] width 98 height 27
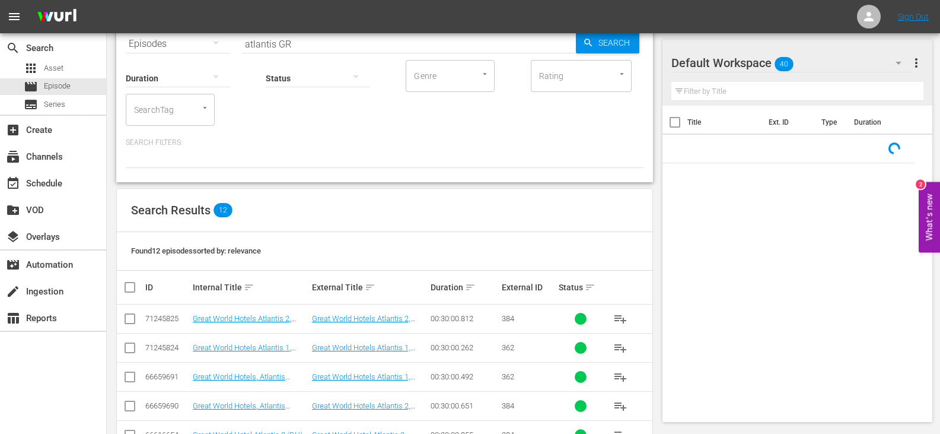
scroll to position [302, 0]
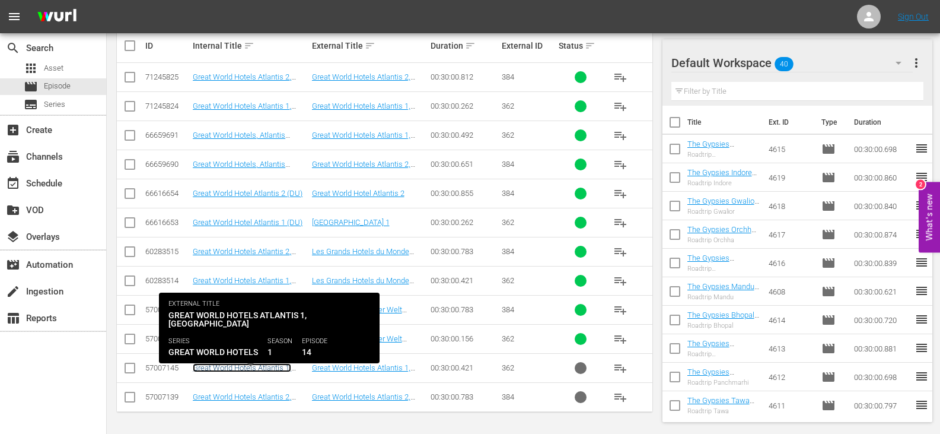
click at [229, 365] on link "Great World Hotels Atlantis 1, Dubai (EN)" at bounding box center [242, 372] width 98 height 18
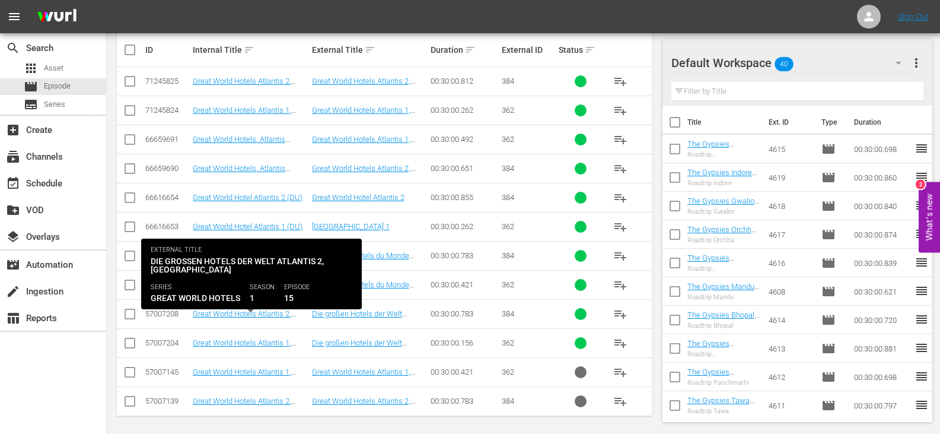
scroll to position [302, 0]
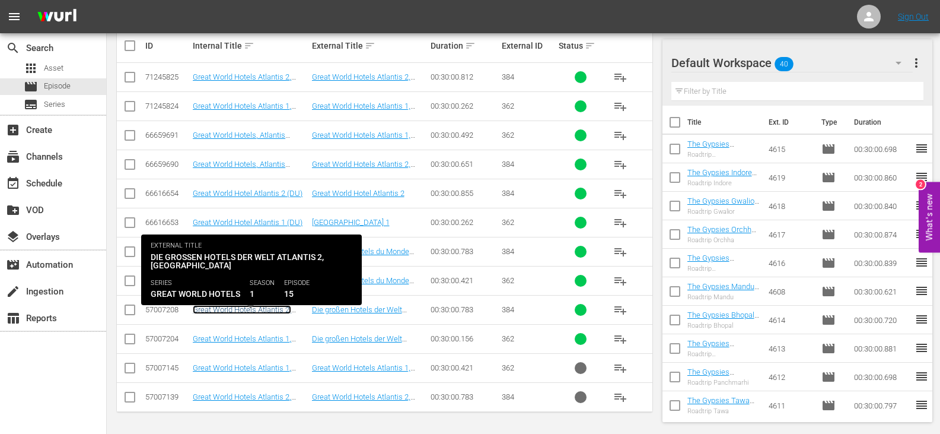
click at [238, 311] on link "Great World Hotels Atlantis 2, [GEOGRAPHIC_DATA] (GR)" at bounding box center [242, 314] width 98 height 18
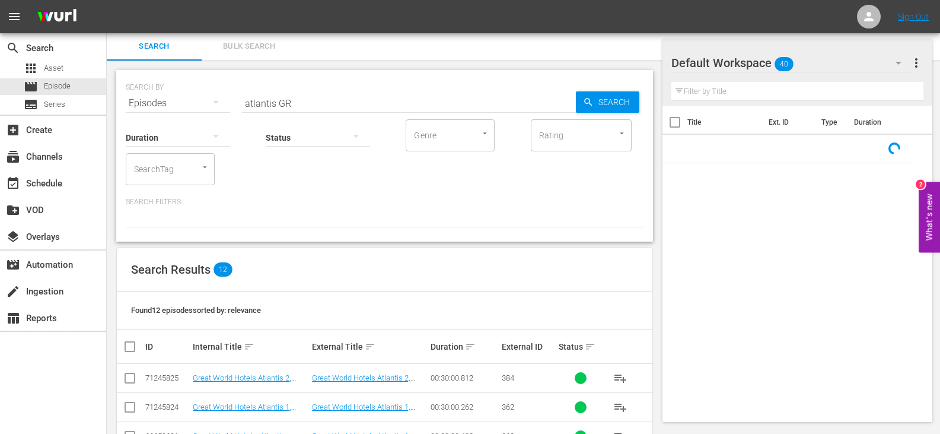
scroll to position [302, 0]
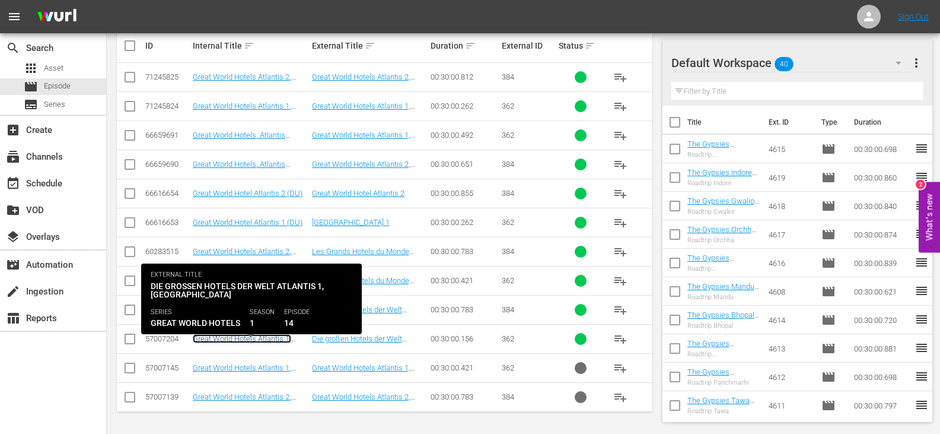
click at [255, 336] on link "Great World Hotels Atlantis 1, [GEOGRAPHIC_DATA] (GR)" at bounding box center [242, 343] width 98 height 18
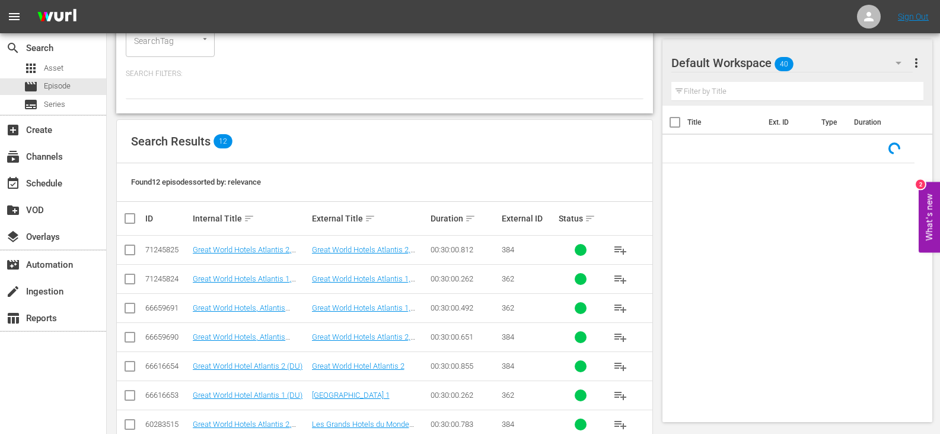
scroll to position [302, 0]
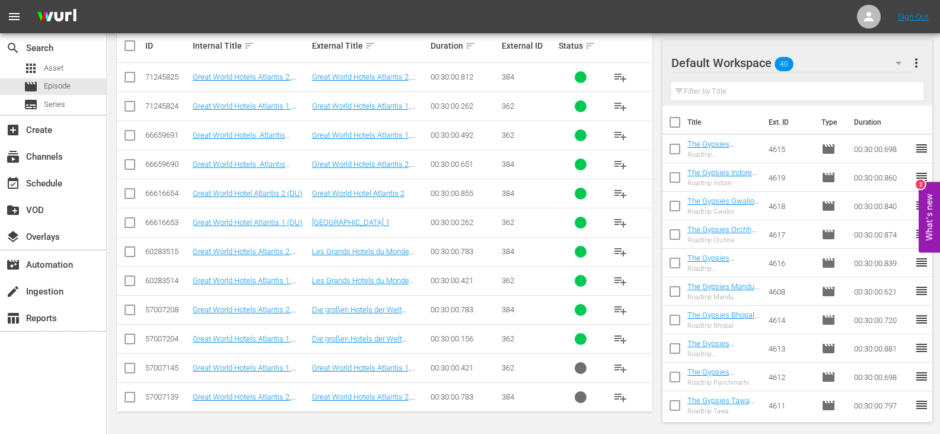
click at [133, 342] on input "checkbox" at bounding box center [130, 341] width 14 height 14
checkbox input "true"
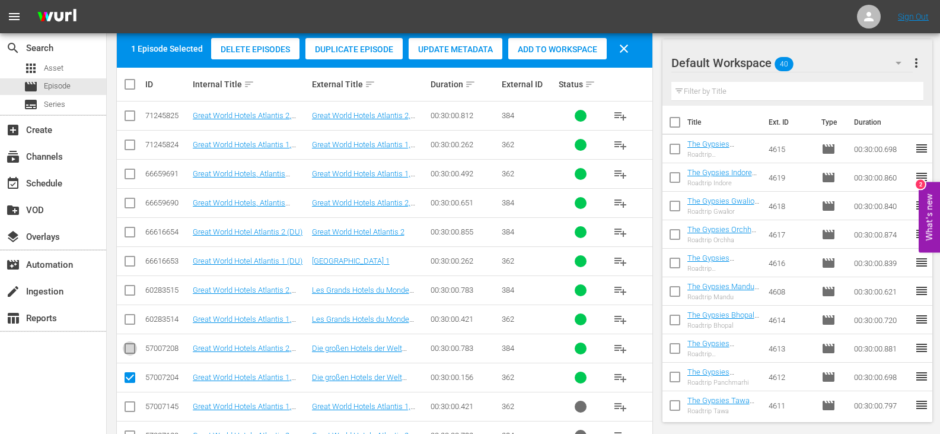
click at [128, 348] on input "checkbox" at bounding box center [130, 350] width 14 height 14
checkbox input "true"
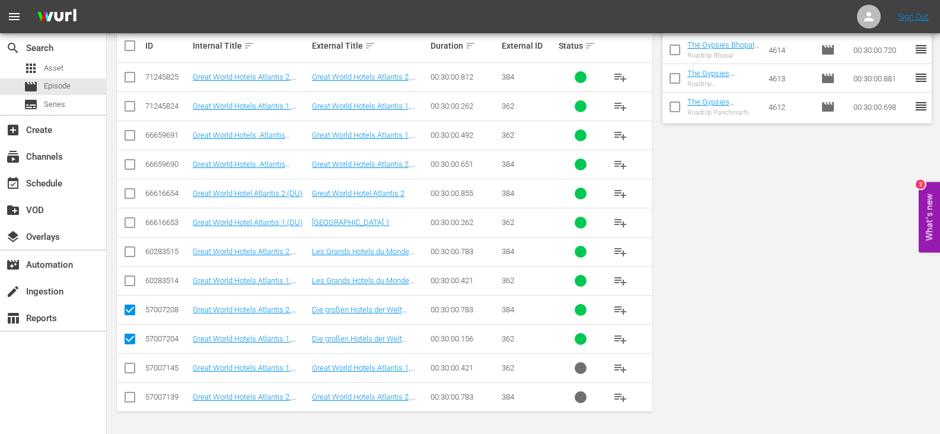
scroll to position [0, 0]
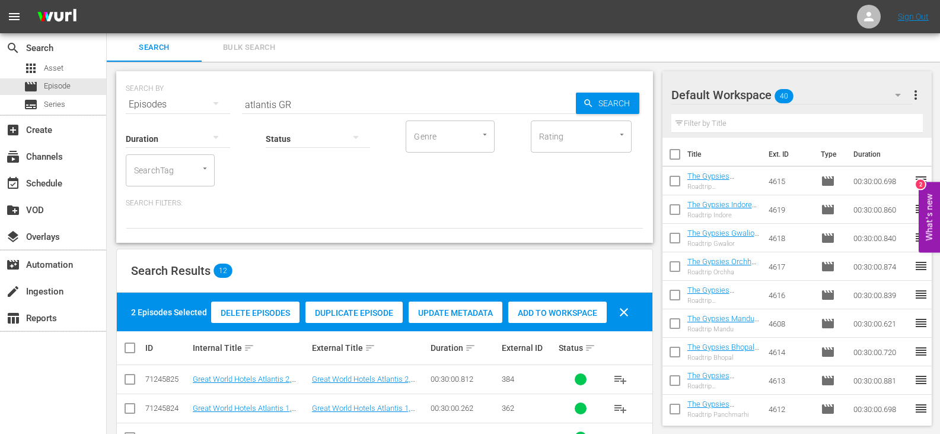
click at [575, 308] on span "Add to Workspace" at bounding box center [557, 312] width 98 height 9
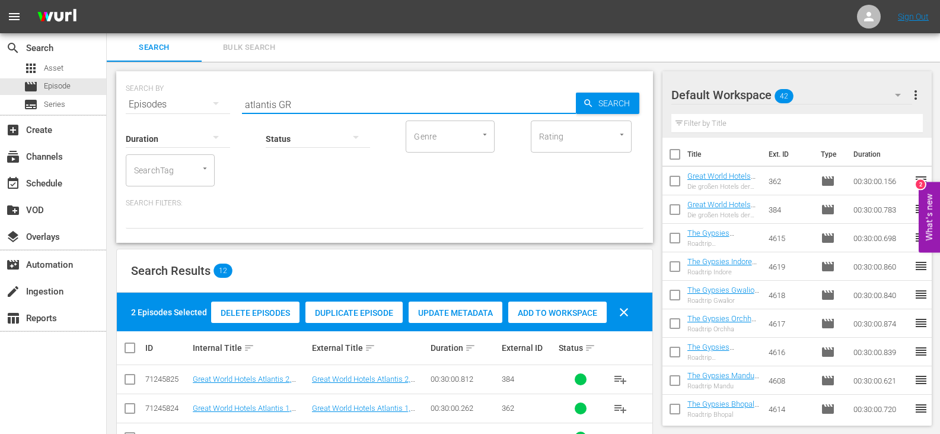
drag, startPoint x: 275, startPoint y: 104, endPoint x: 160, endPoint y: 116, distance: 115.1
click at [160, 116] on div "SEARCH BY Search By Episodes Search ID, Title, Description, Keywords, or Catego…" at bounding box center [384, 156] width 537 height 171
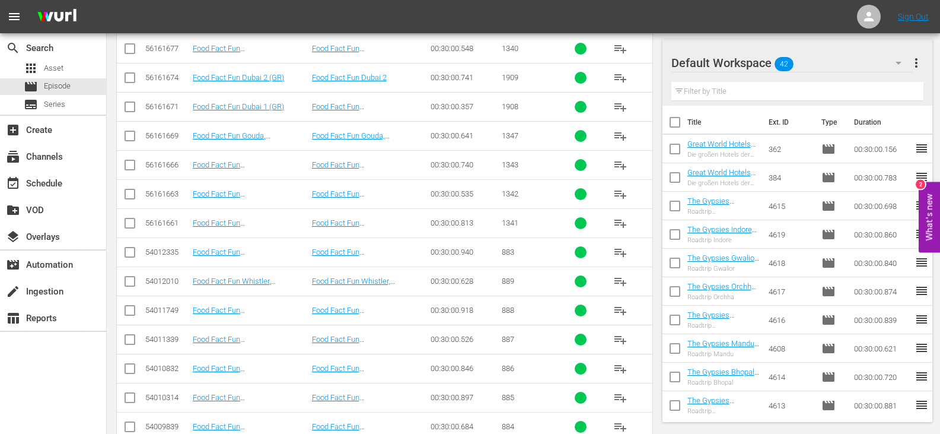
scroll to position [593, 0]
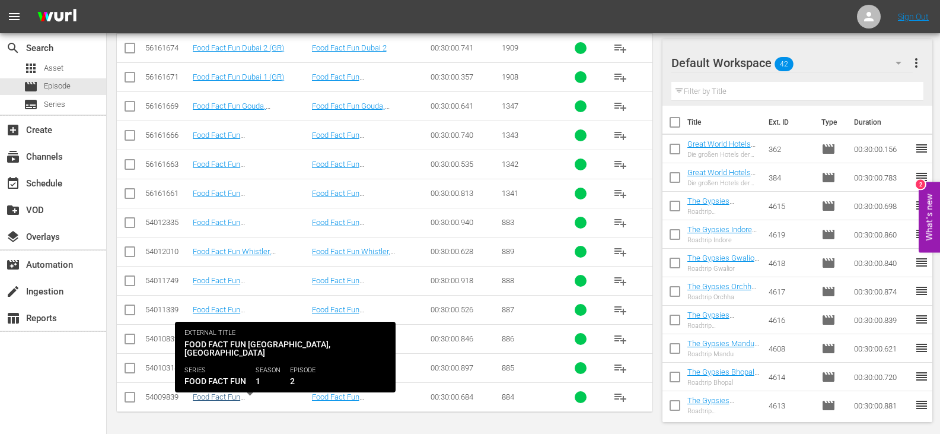
type input "food fact fun GR"
click at [275, 399] on link "Food Fact Fun Quebec, Canada (GR)" at bounding box center [237, 405] width 88 height 27
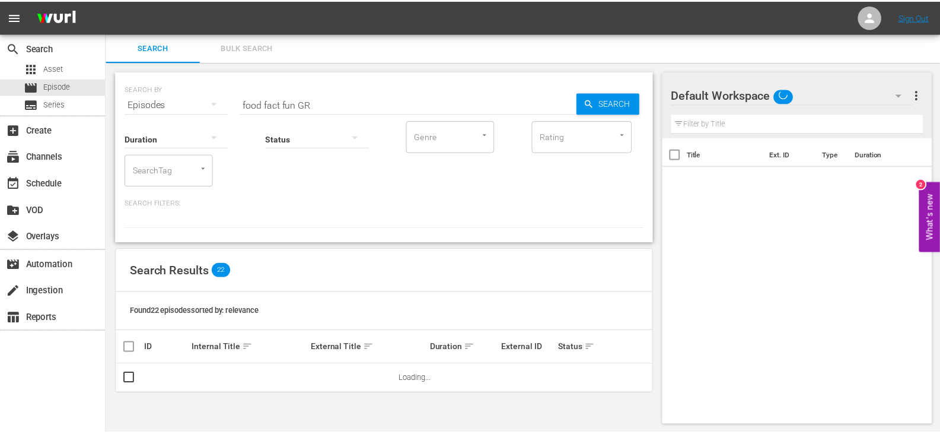
scroll to position [1, 0]
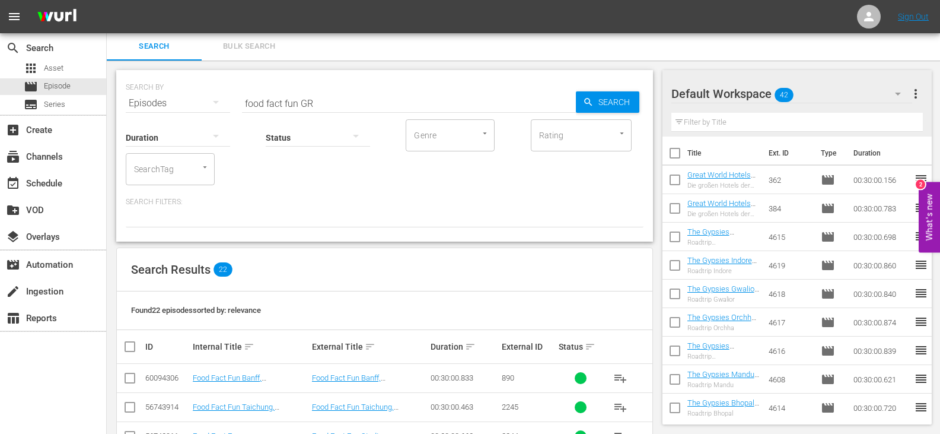
click at [129, 346] on input "checkbox" at bounding box center [135, 346] width 24 height 14
checkbox input "true"
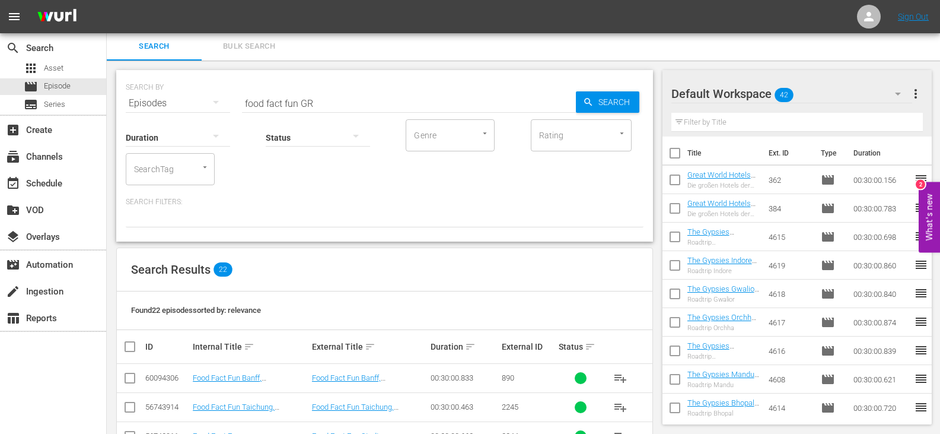
checkbox input "true"
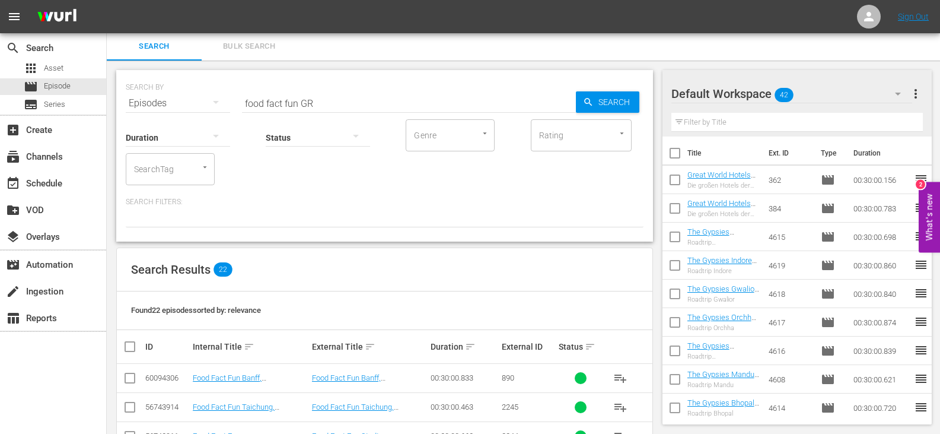
checkbox input "true"
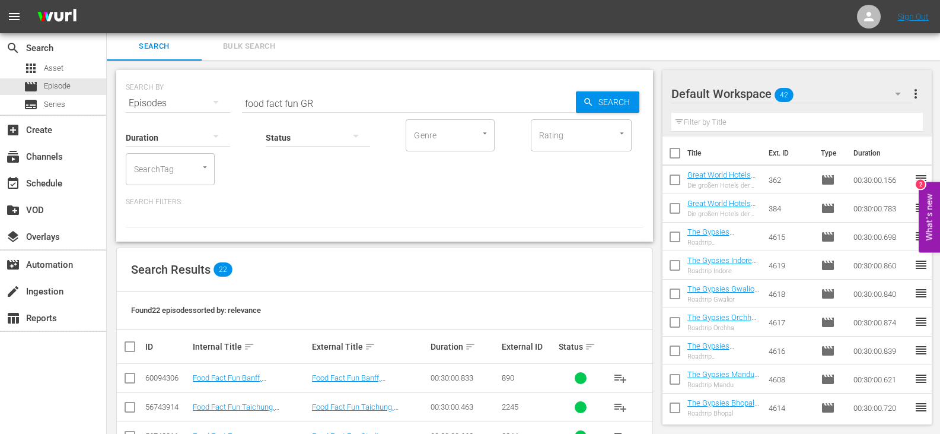
checkbox input "true"
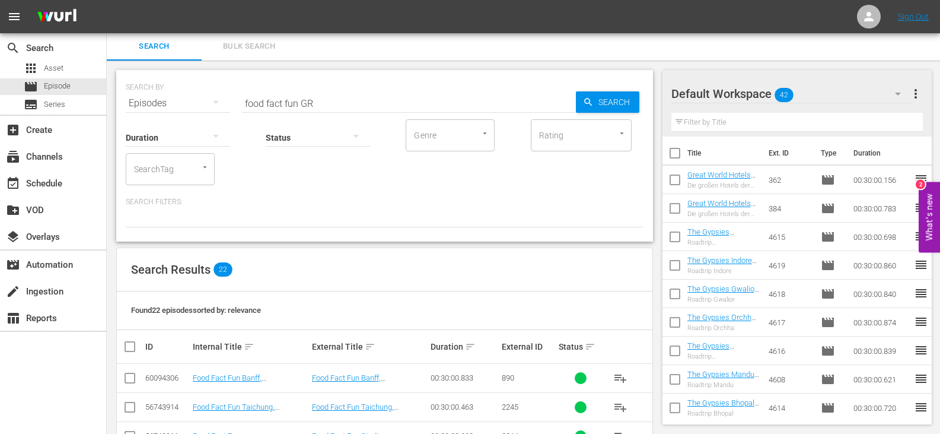
checkbox input "true"
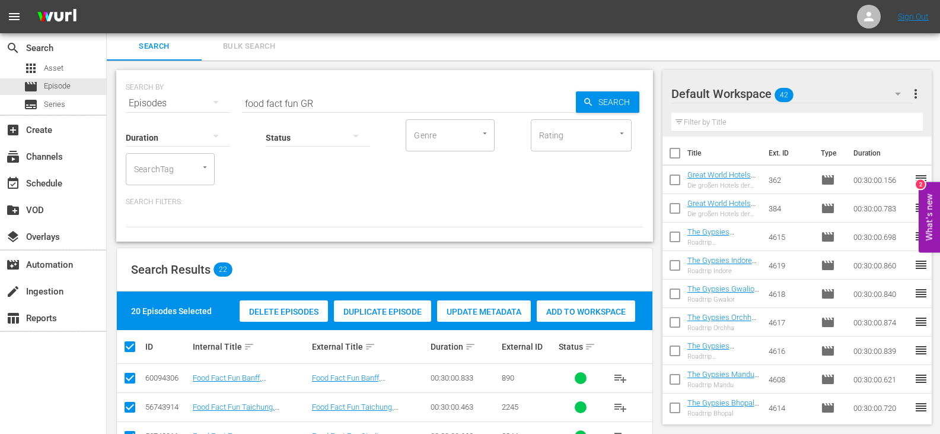
click at [580, 311] on span "Add to Workspace" at bounding box center [586, 311] width 98 height 9
drag, startPoint x: 298, startPoint y: 103, endPoint x: 176, endPoint y: 96, distance: 121.8
click at [176, 96] on div "SEARCH BY Search By Episodes Search ID, Title, Description, Keywords, or Catego…" at bounding box center [385, 96] width 518 height 43
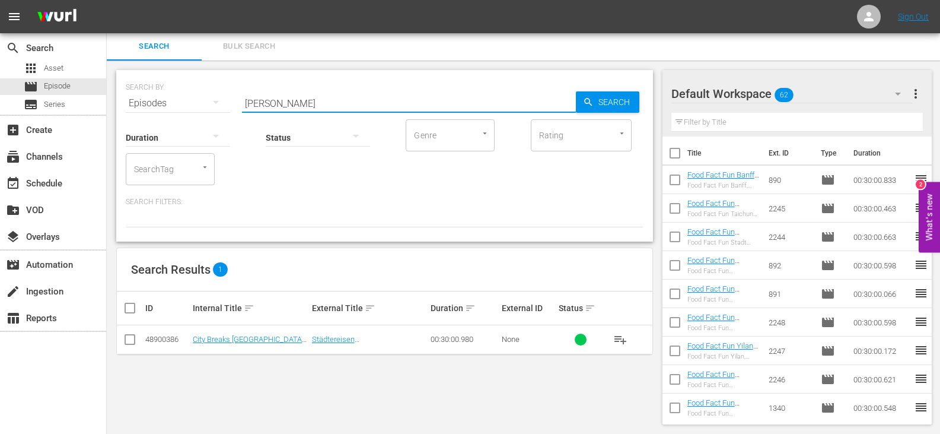
type input "hyder GR"
click at [129, 339] on input "checkbox" at bounding box center [130, 342] width 14 height 14
checkbox input "true"
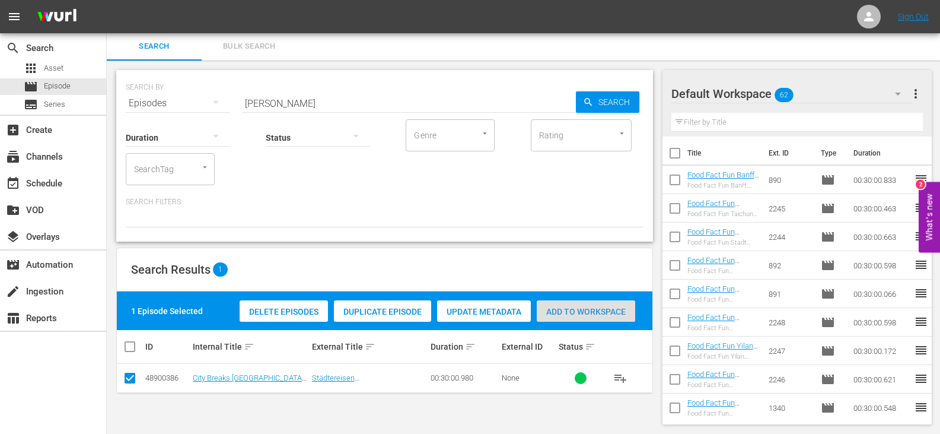
click at [634, 313] on span "Add to Workspace" at bounding box center [586, 311] width 98 height 9
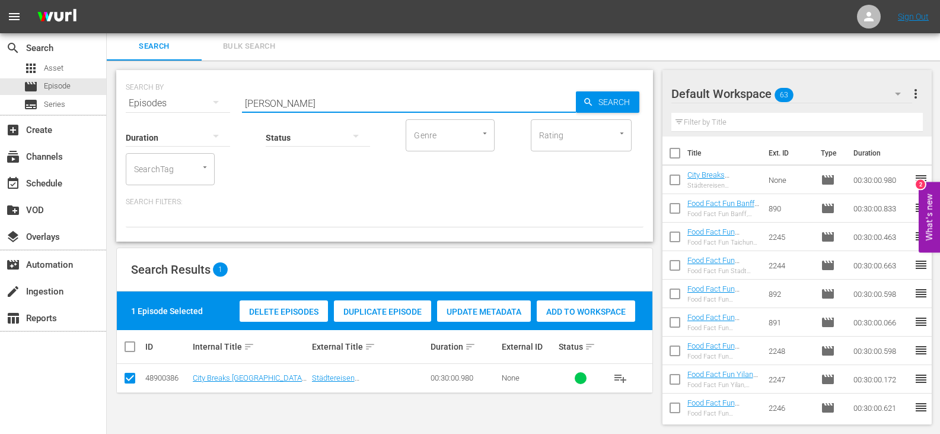
drag, startPoint x: 268, startPoint y: 104, endPoint x: 221, endPoint y: 111, distance: 48.0
click at [221, 111] on div "SEARCH BY Search By Episodes Search ID, Title, Description, Keywords, or Catego…" at bounding box center [384, 155] width 537 height 171
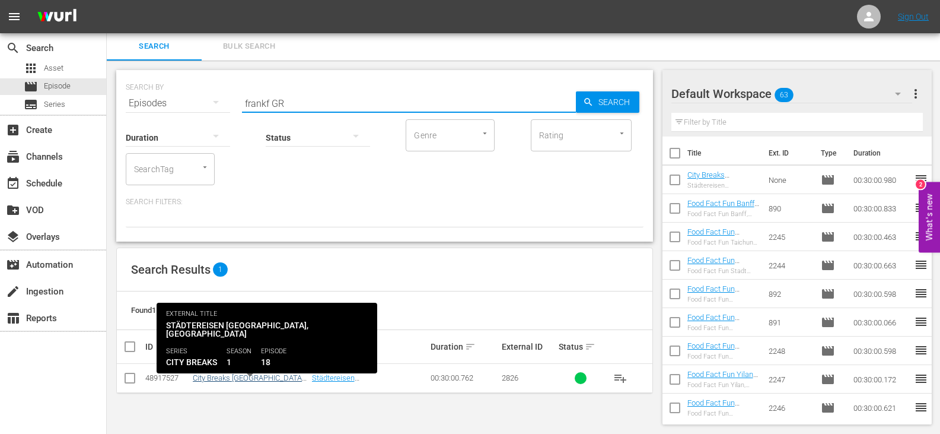
type input "frankf GR"
click at [235, 376] on link "City Breaks [GEOGRAPHIC_DATA], [GEOGRAPHIC_DATA] (GR)" at bounding box center [249, 382] width 113 height 18
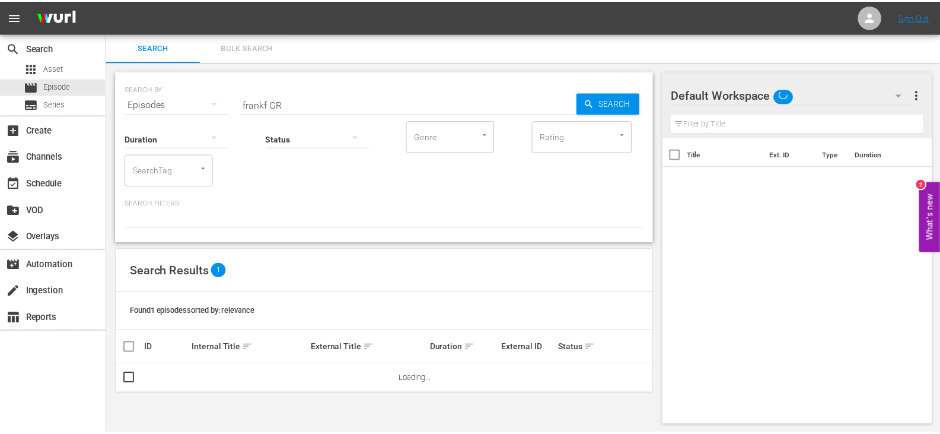
scroll to position [1, 0]
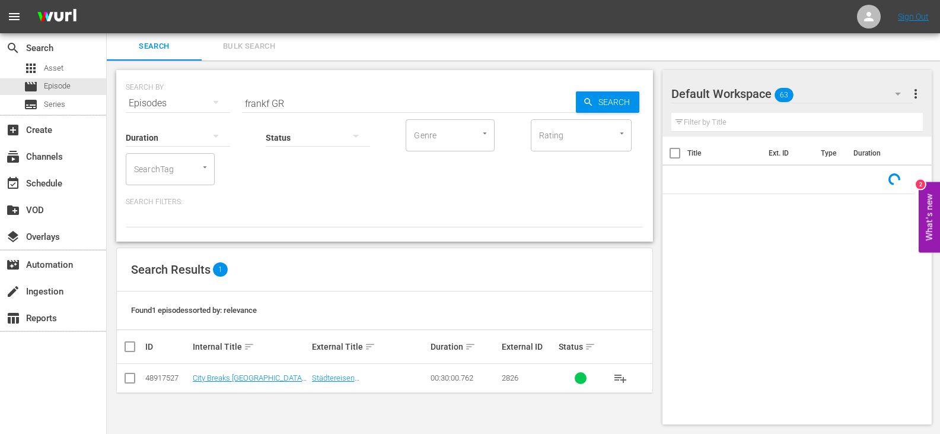
click at [134, 376] on input "checkbox" at bounding box center [130, 380] width 14 height 14
checkbox input "true"
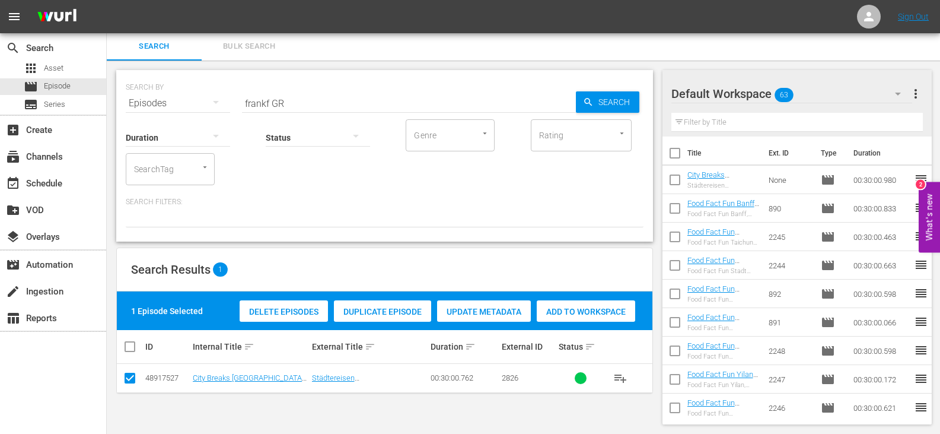
click at [575, 316] on div "Add to Workspace" at bounding box center [586, 311] width 98 height 23
drag, startPoint x: 269, startPoint y: 104, endPoint x: 220, endPoint y: 103, distance: 48.7
click at [220, 103] on div "SEARCH BY Search By Episodes Search ID, Title, Description, Keywords, or Catego…" at bounding box center [385, 96] width 518 height 43
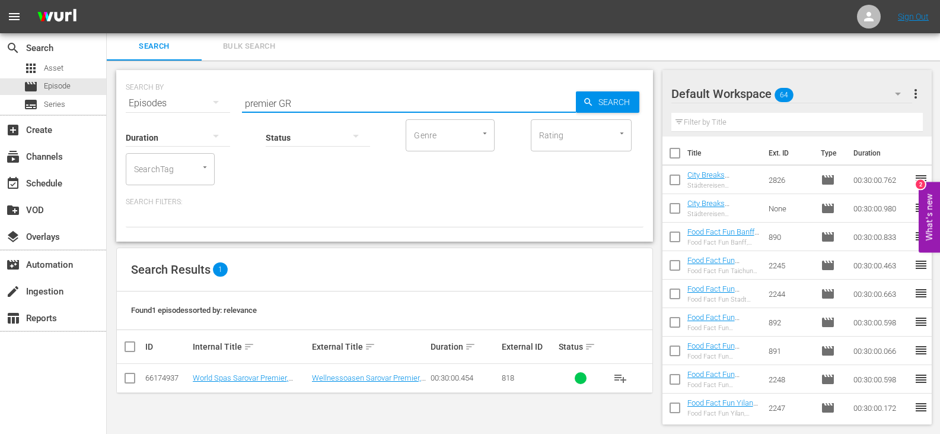
type input "premier GR"
click at [126, 380] on input "checkbox" at bounding box center [130, 380] width 14 height 14
checkbox input "true"
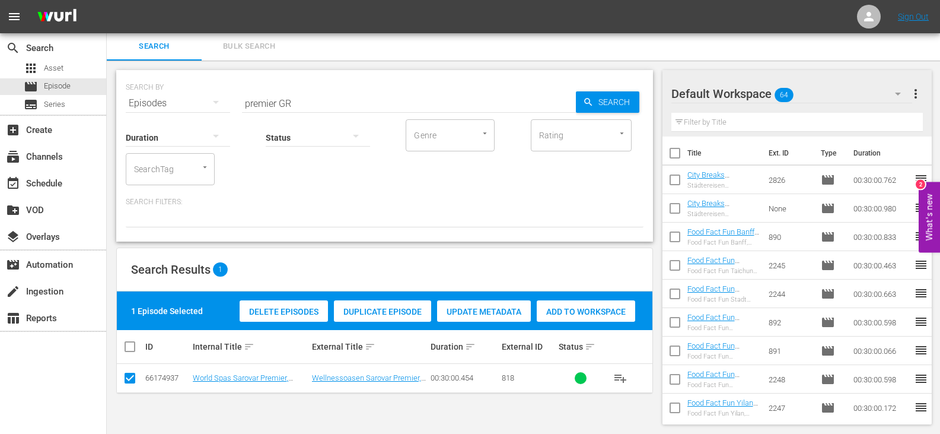
click at [584, 311] on span "Add to Workspace" at bounding box center [586, 311] width 98 height 9
drag, startPoint x: 276, startPoint y: 101, endPoint x: 157, endPoint y: 110, distance: 119.0
click at [157, 110] on div "SEARCH BY Search By Episodes Search ID, Title, Description, Keywords, or Catego…" at bounding box center [384, 155] width 537 height 171
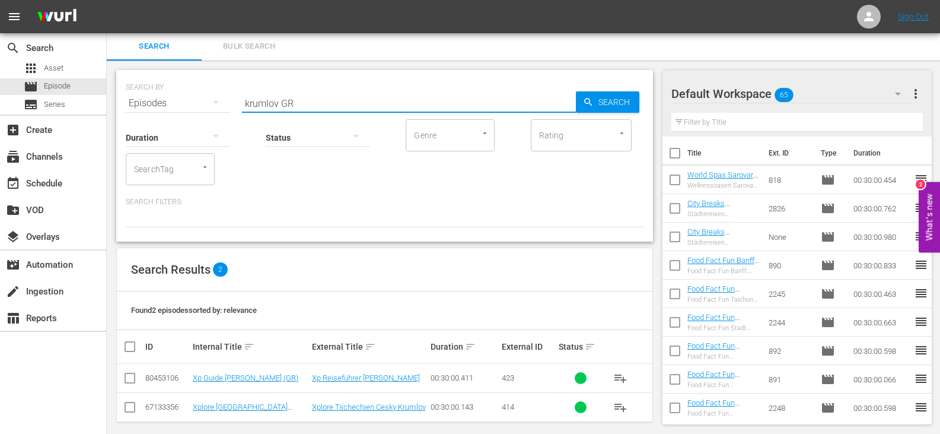
type input "krumlov GR"
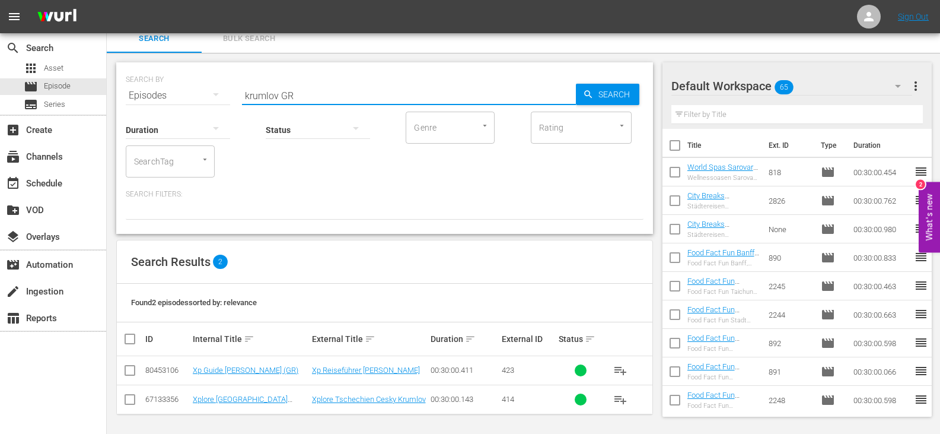
scroll to position [11, 0]
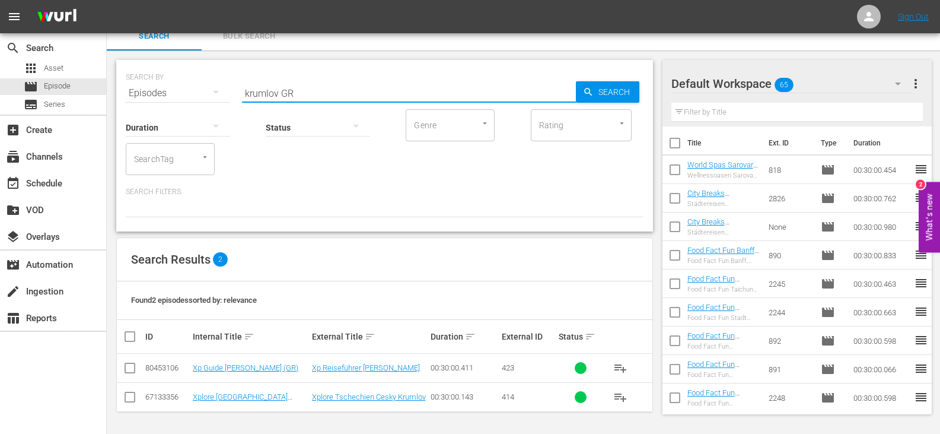
click at [128, 368] on input "checkbox" at bounding box center [130, 370] width 14 height 14
checkbox input "true"
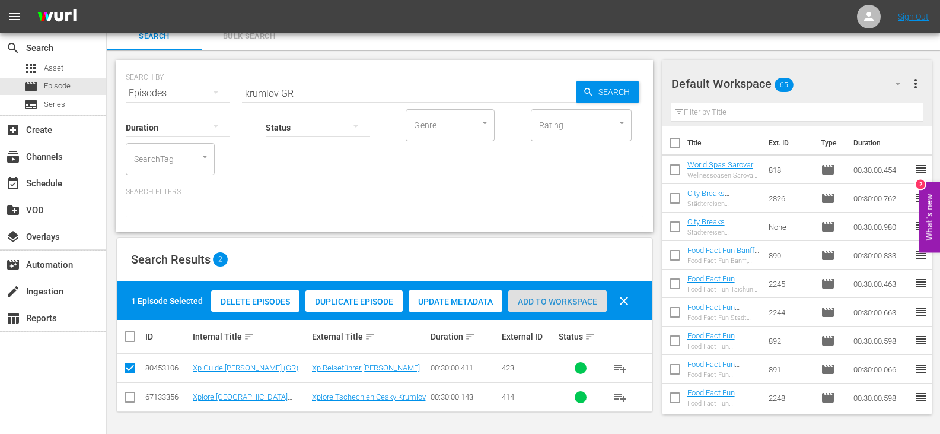
click at [555, 294] on div "Add to Workspace" at bounding box center [557, 301] width 98 height 23
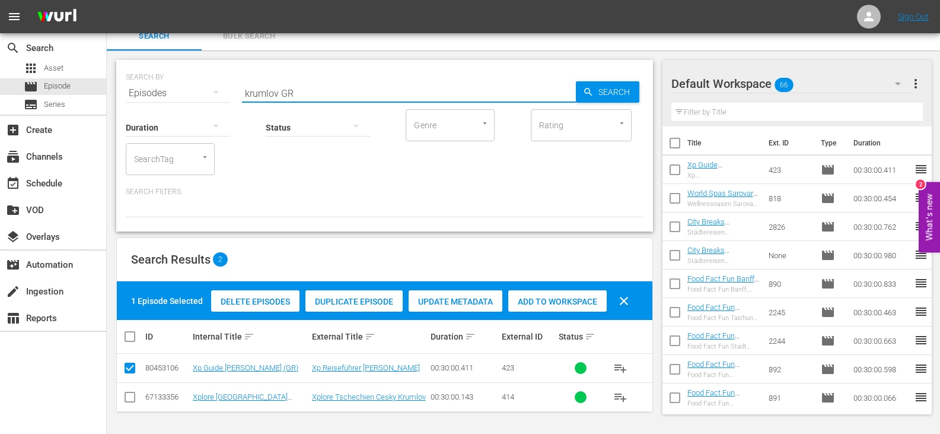
drag, startPoint x: 276, startPoint y: 94, endPoint x: 218, endPoint y: 98, distance: 58.3
click at [218, 98] on div "SEARCH BY Search By Episodes Search ID, Title, Description, Keywords, or Catego…" at bounding box center [384, 145] width 537 height 171
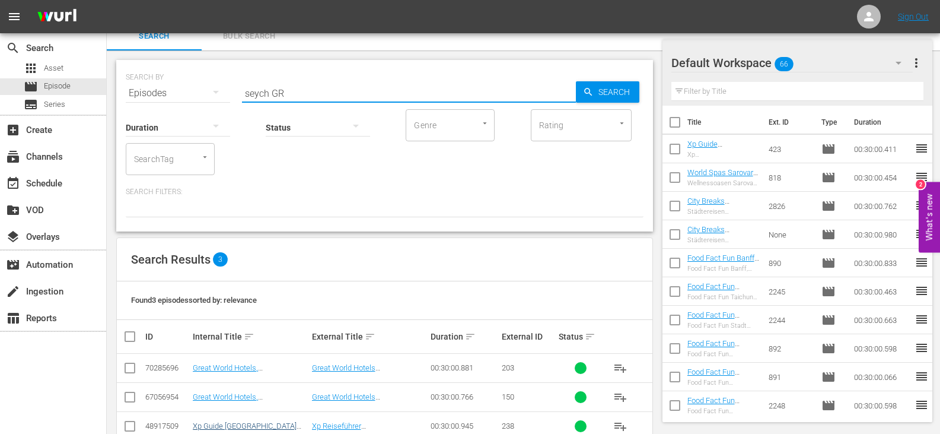
scroll to position [40, 0]
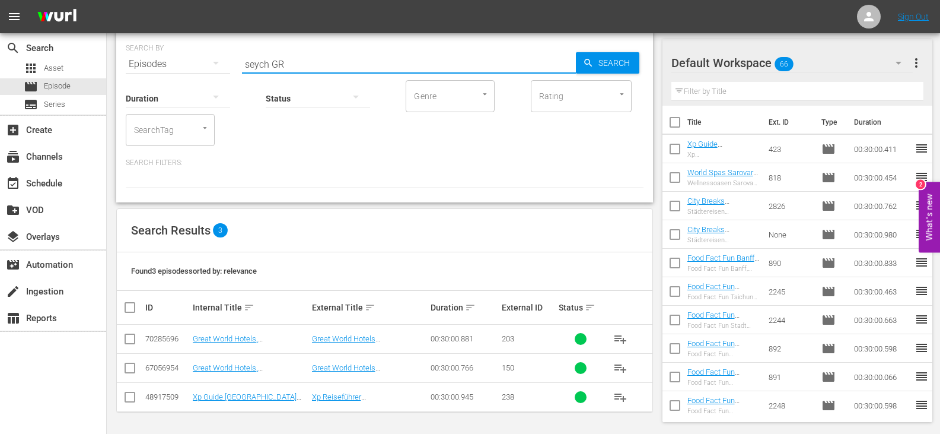
type input "seych GR"
click at [132, 399] on input "checkbox" at bounding box center [130, 399] width 14 height 14
checkbox input "true"
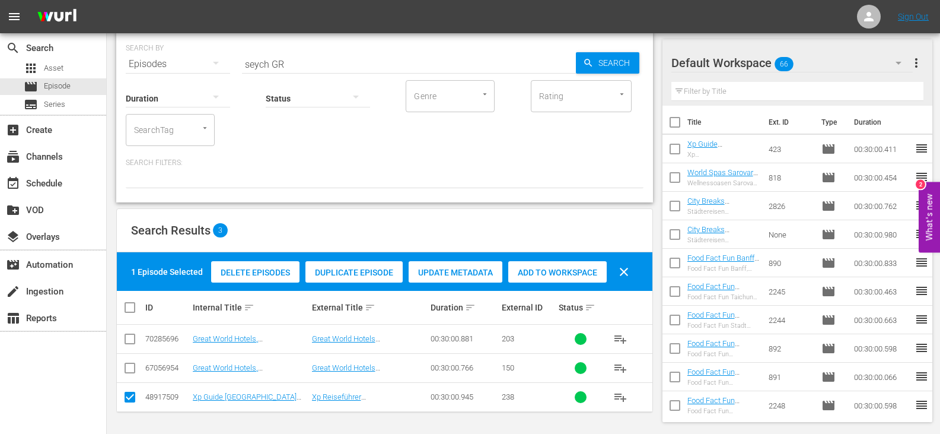
click at [555, 268] on span "Add to Workspace" at bounding box center [557, 272] width 98 height 9
drag, startPoint x: 269, startPoint y: 65, endPoint x: 173, endPoint y: 75, distance: 96.0
click at [173, 75] on div "SEARCH BY Search By Episodes Search ID, Title, Description, Keywords, or Catego…" at bounding box center [384, 116] width 537 height 171
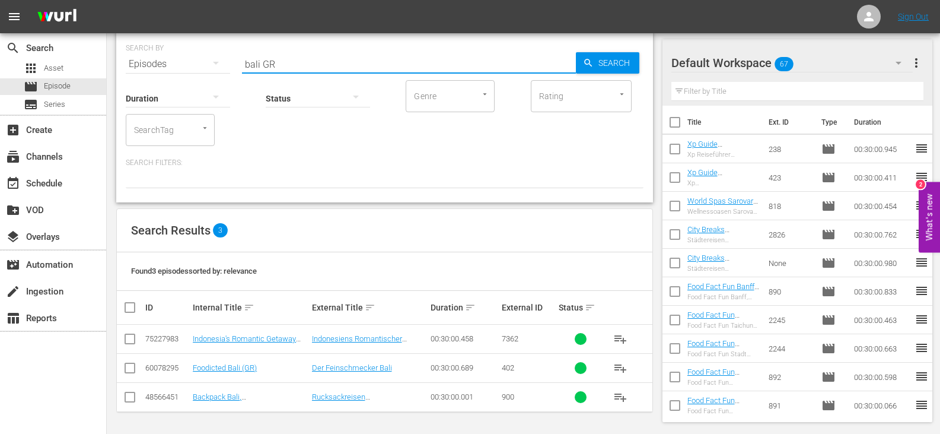
drag, startPoint x: 260, startPoint y: 65, endPoint x: 110, endPoint y: 65, distance: 150.1
click at [110, 65] on div "SEARCH BY Search By Episodes Search ID, Title, Description, Keywords, or Catego…" at bounding box center [385, 227] width 556 height 412
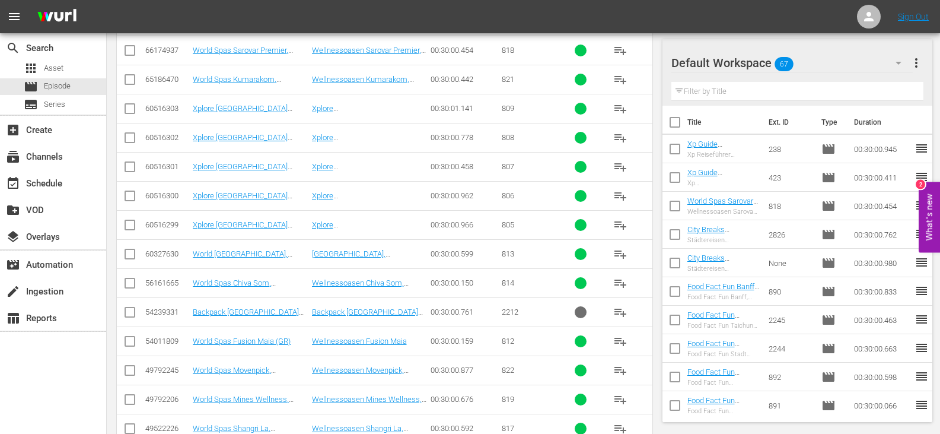
scroll to position [475, 0]
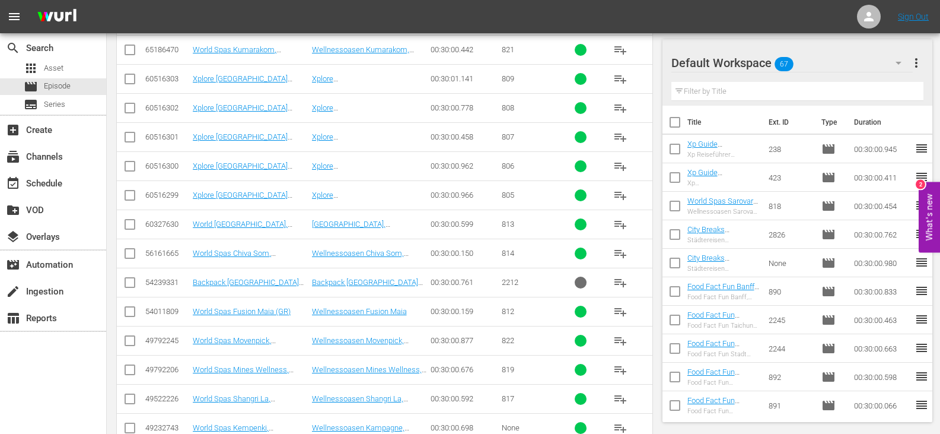
type input "spa GR"
click at [132, 224] on input "checkbox" at bounding box center [130, 226] width 14 height 14
checkbox input "true"
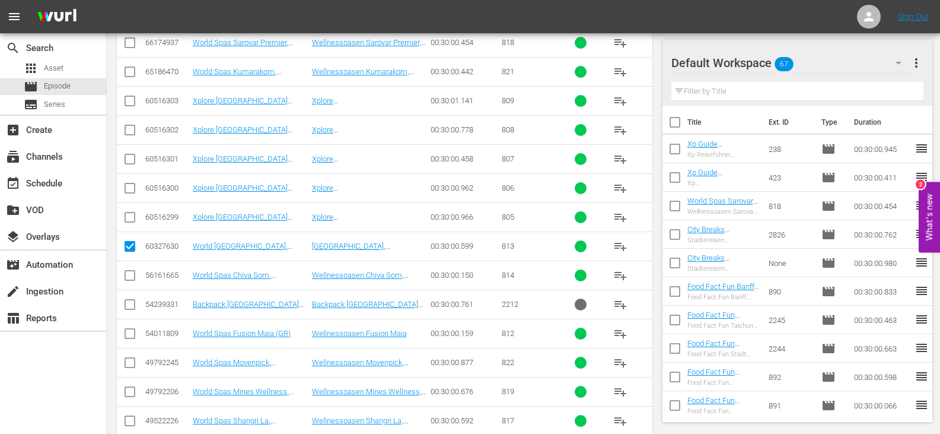
scroll to position [119, 0]
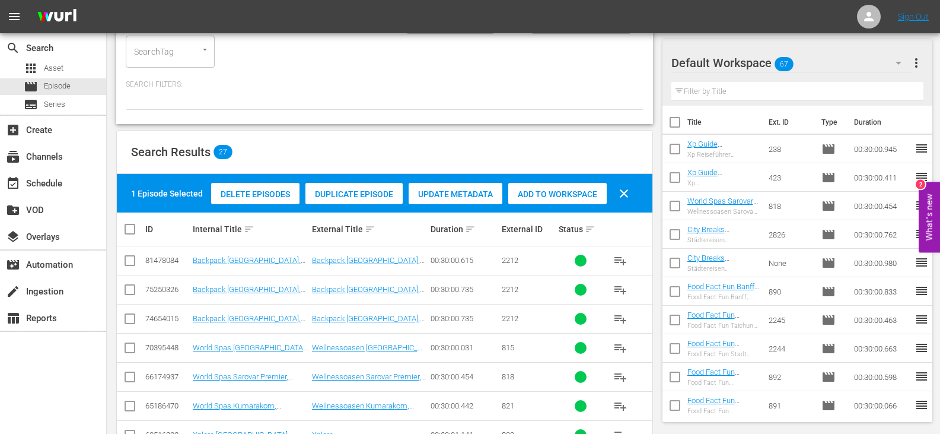
click at [565, 189] on span "Add to Workspace" at bounding box center [557, 193] width 98 height 9
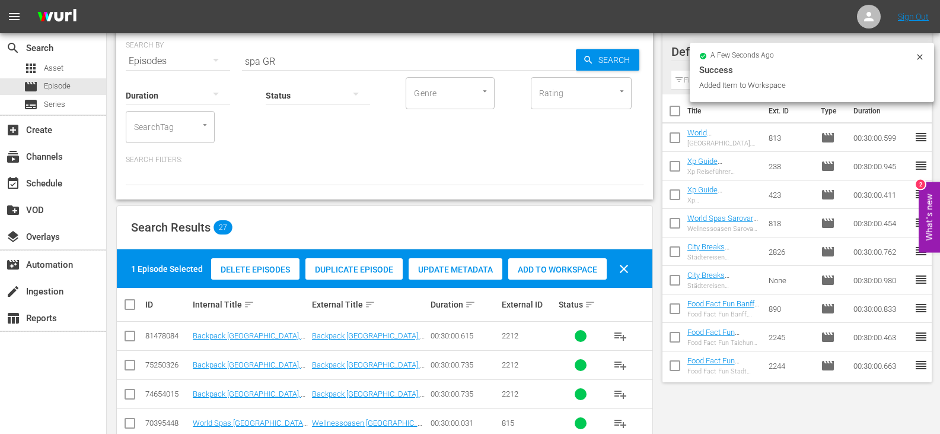
scroll to position [0, 0]
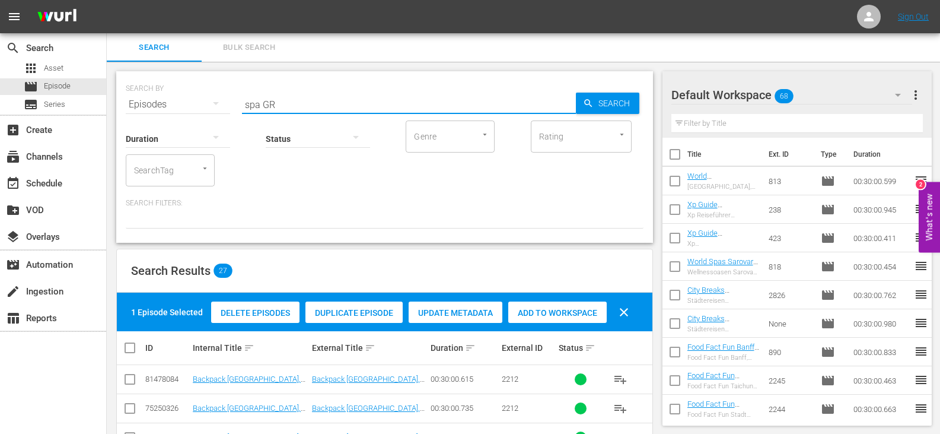
drag, startPoint x: 261, startPoint y: 108, endPoint x: 231, endPoint y: 116, distance: 31.4
click at [231, 116] on div "SEARCH BY Search By Episodes Search ID, Title, Description, Keywords, or Catego…" at bounding box center [385, 97] width 518 height 43
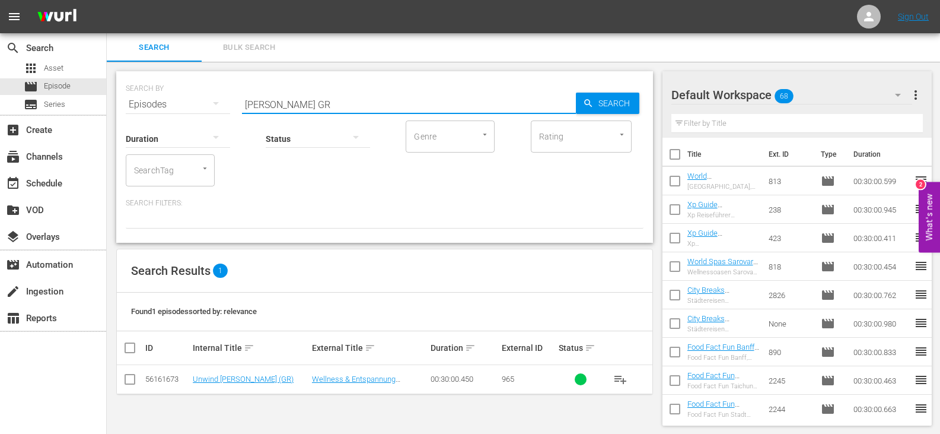
type input "nikara GR"
click at [128, 381] on input "checkbox" at bounding box center [130, 381] width 14 height 14
checkbox input "true"
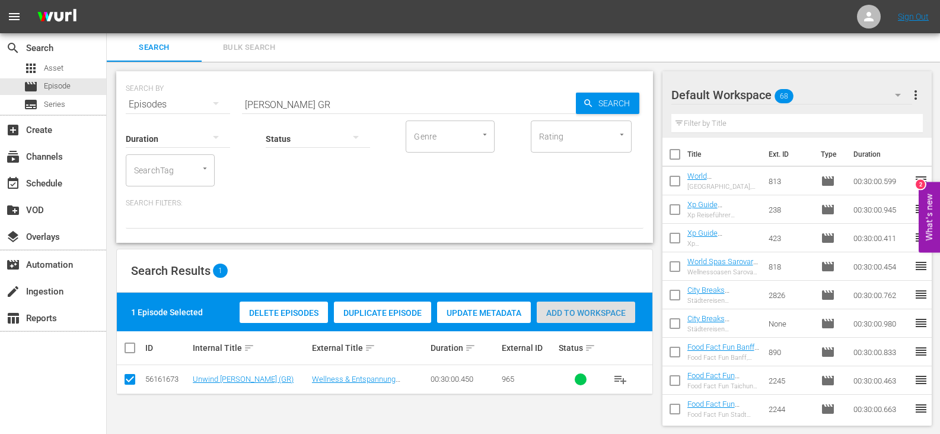
click at [585, 313] on span "Add to Workspace" at bounding box center [586, 312] width 98 height 9
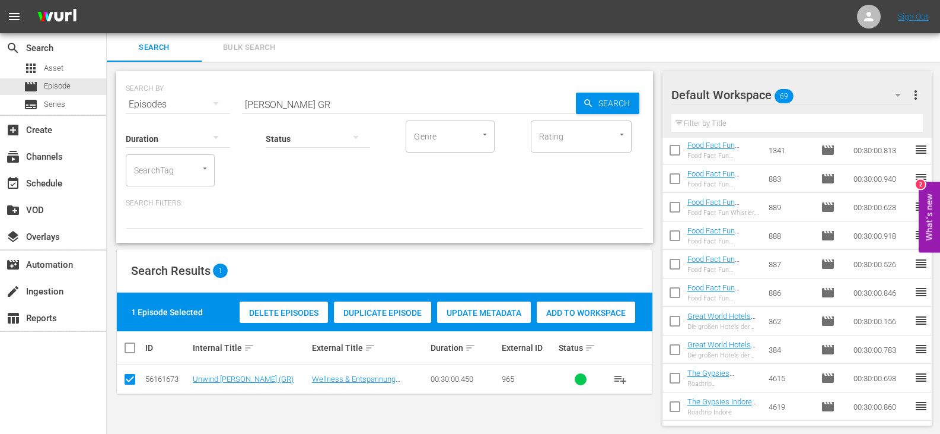
scroll to position [1, 0]
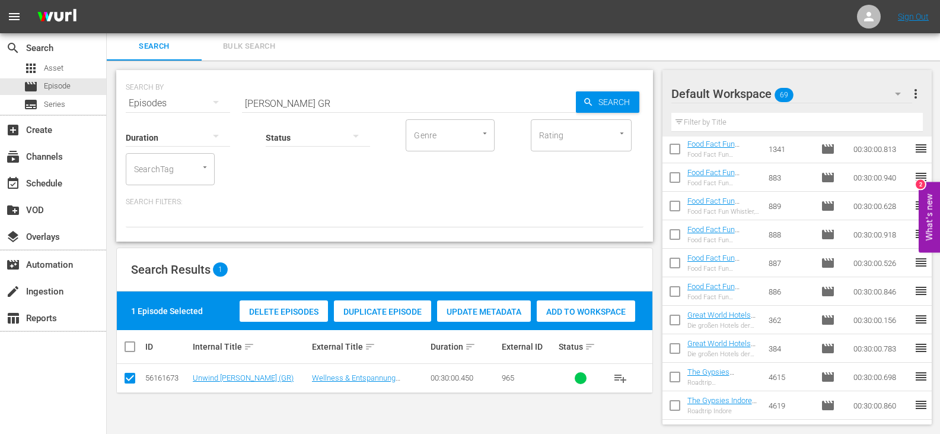
click at [735, 125] on input "text" at bounding box center [798, 122] width 252 height 19
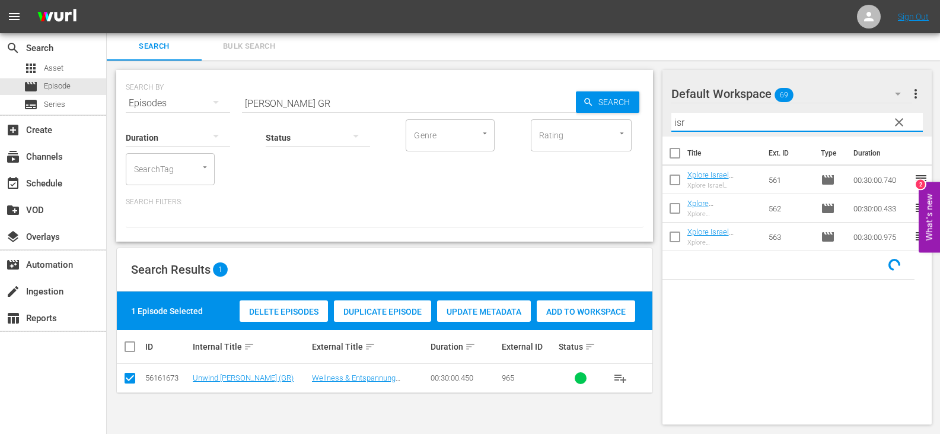
scroll to position [0, 0]
type input "isra"
click at [57, 160] on div "subscriptions Channels" at bounding box center [33, 154] width 66 height 11
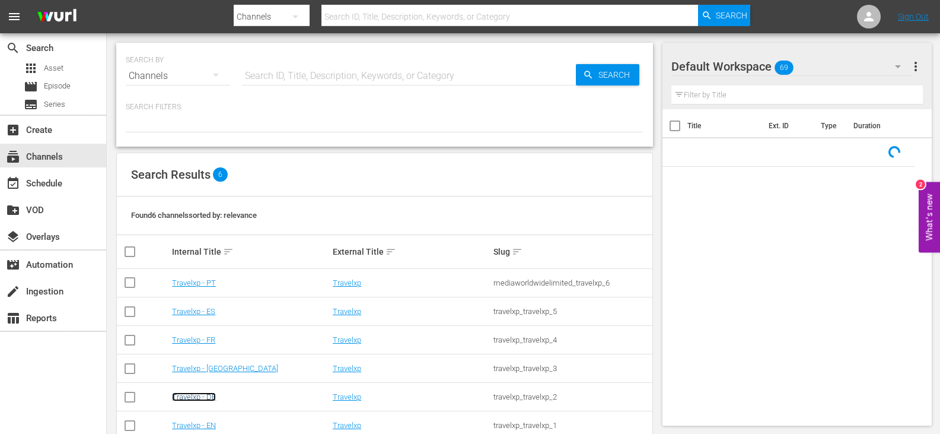
click at [192, 396] on link "Travelxp - DE" at bounding box center [194, 396] width 44 height 9
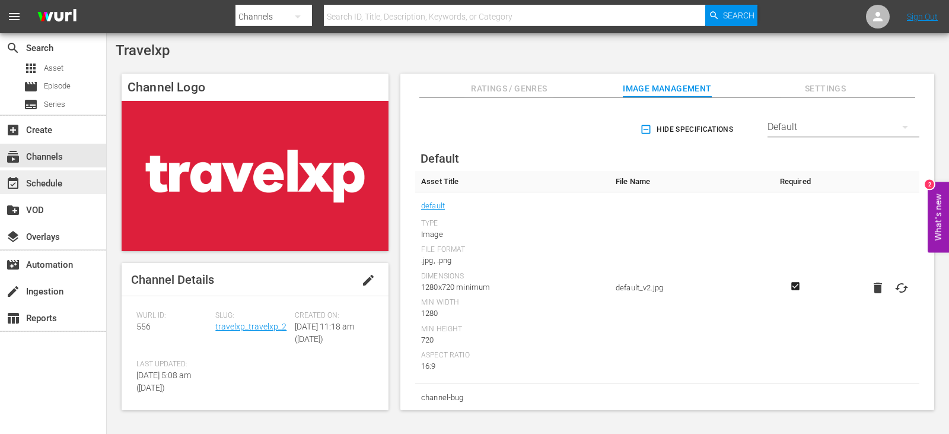
click at [57, 174] on div "event_available Schedule" at bounding box center [53, 182] width 106 height 24
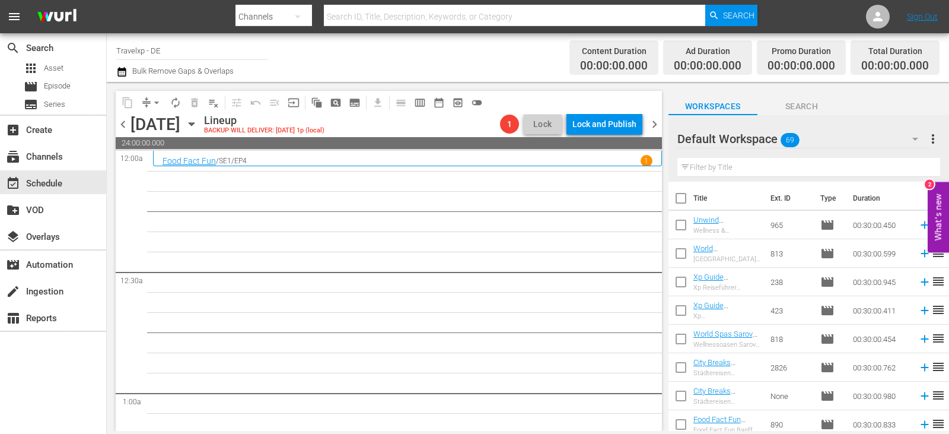
click at [724, 170] on input "text" at bounding box center [808, 167] width 263 height 19
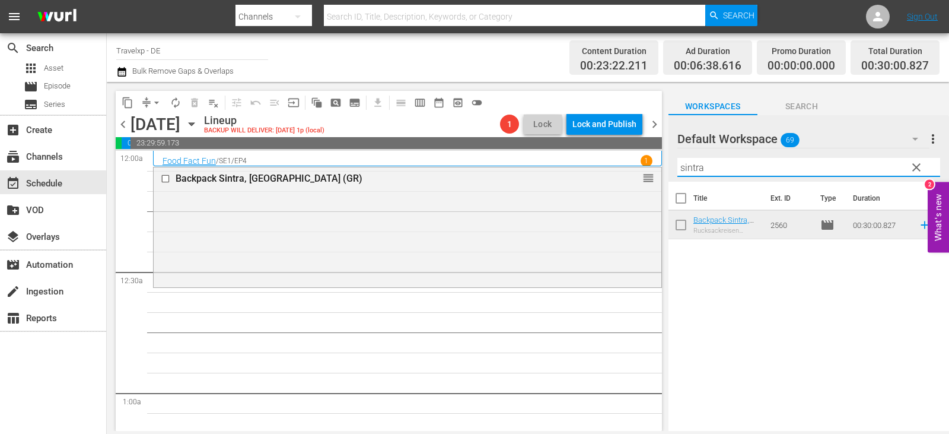
drag, startPoint x: 713, startPoint y: 168, endPoint x: 673, endPoint y: 168, distance: 39.8
click at [600, 173] on div "content_copy compress arrow_drop_down autorenew_outlined delete_forever_outline…" at bounding box center [528, 256] width 842 height 349
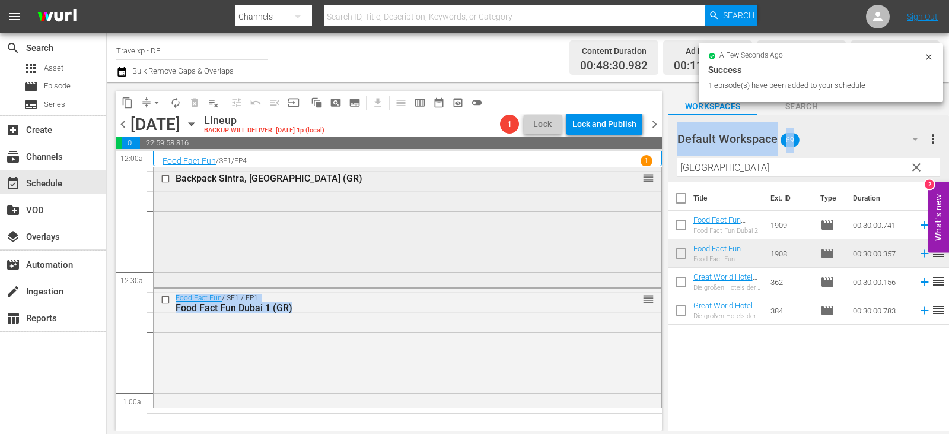
drag, startPoint x: 728, startPoint y: 155, endPoint x: 643, endPoint y: 167, distance: 85.6
click at [643, 167] on div "content_copy compress arrow_drop_down autorenew_outlined delete_forever_outline…" at bounding box center [528, 256] width 842 height 349
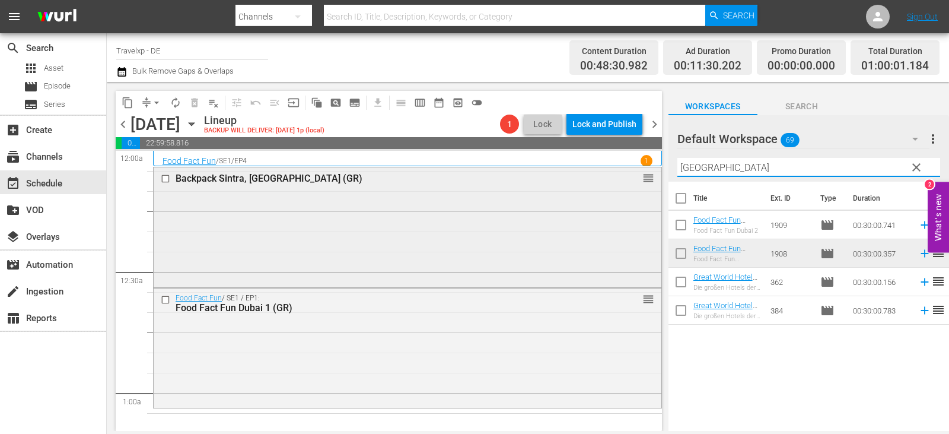
drag, startPoint x: 711, startPoint y: 170, endPoint x: 648, endPoint y: 173, distance: 62.4
click at [648, 173] on div "content_copy compress arrow_drop_down autorenew_outlined delete_forever_outline…" at bounding box center [528, 256] width 842 height 349
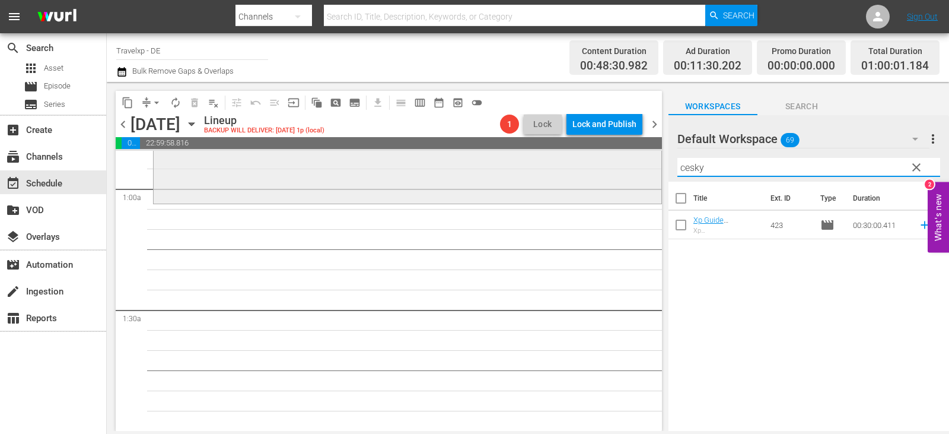
scroll to position [237, 0]
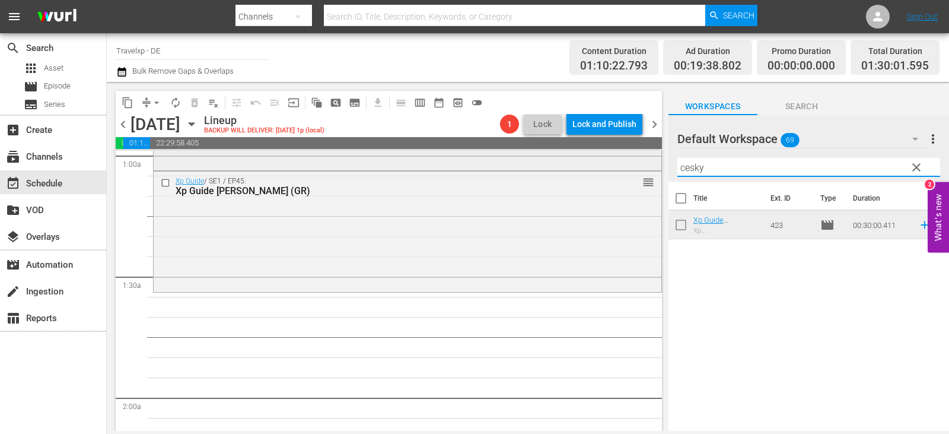
drag, startPoint x: 731, startPoint y: 172, endPoint x: 590, endPoint y: 166, distance: 141.9
click at [590, 166] on div "content_copy compress arrow_drop_down autorenew_outlined delete_forever_outline…" at bounding box center [528, 256] width 842 height 349
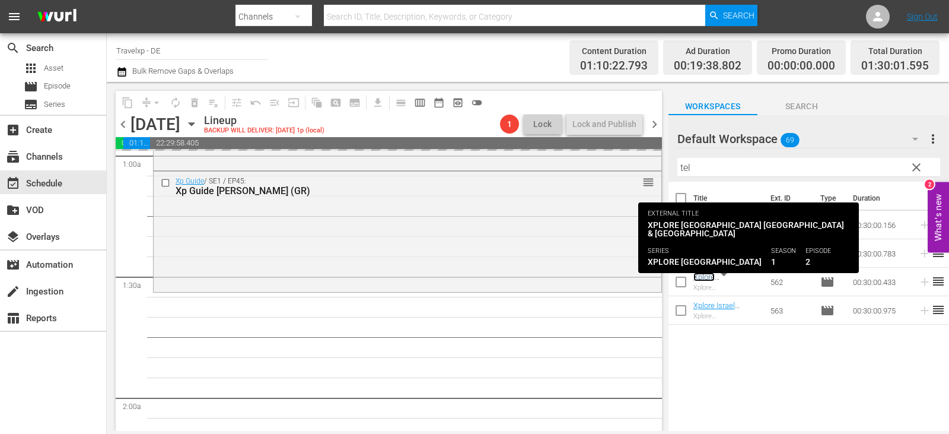
drag, startPoint x: 731, startPoint y: 278, endPoint x: 725, endPoint y: 278, distance: 6.6
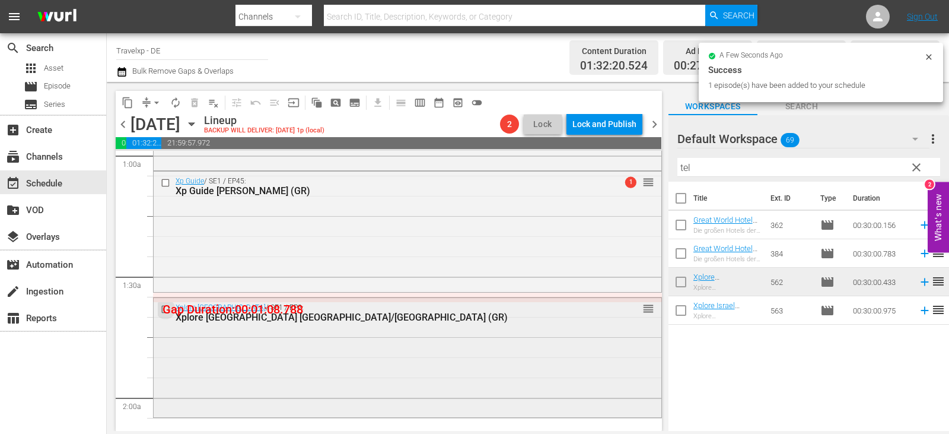
click at [166, 308] on input "checkbox" at bounding box center [167, 309] width 12 height 10
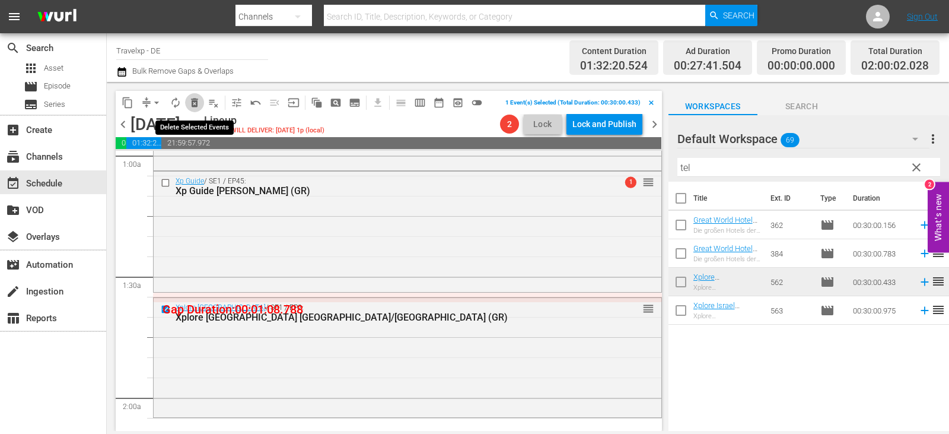
click at [199, 103] on span "delete_forever_outlined" at bounding box center [195, 103] width 12 height 12
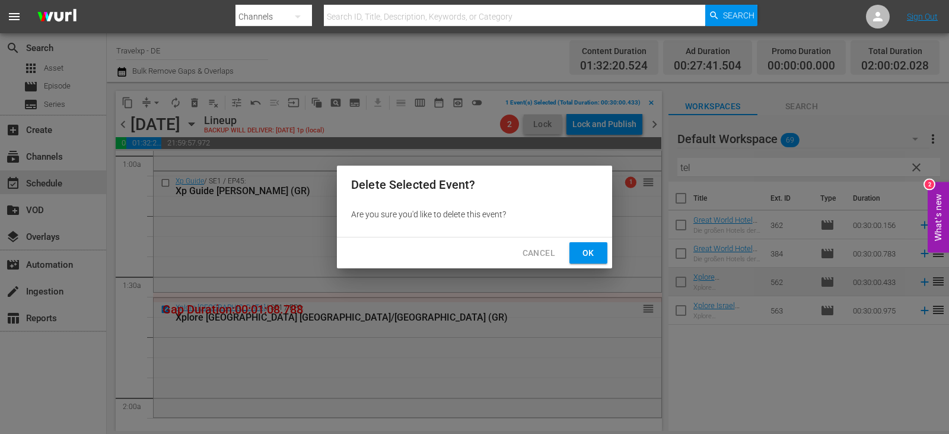
click at [575, 252] on button "Ok" at bounding box center [588, 253] width 38 height 22
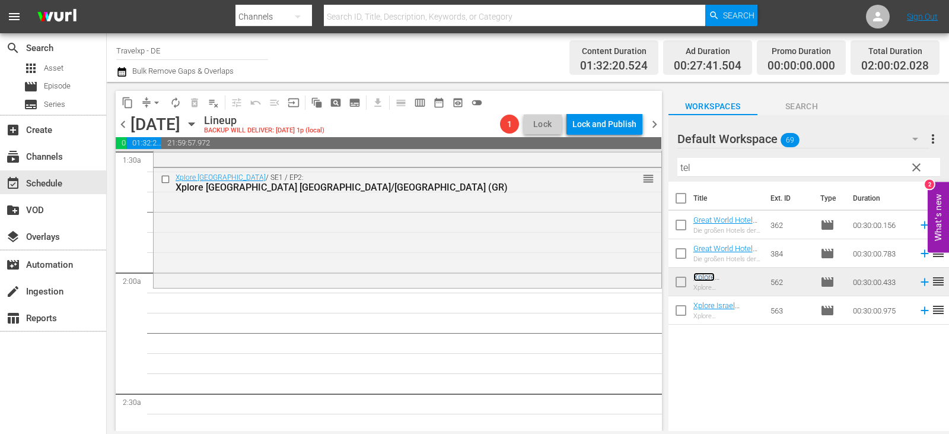
scroll to position [415, 0]
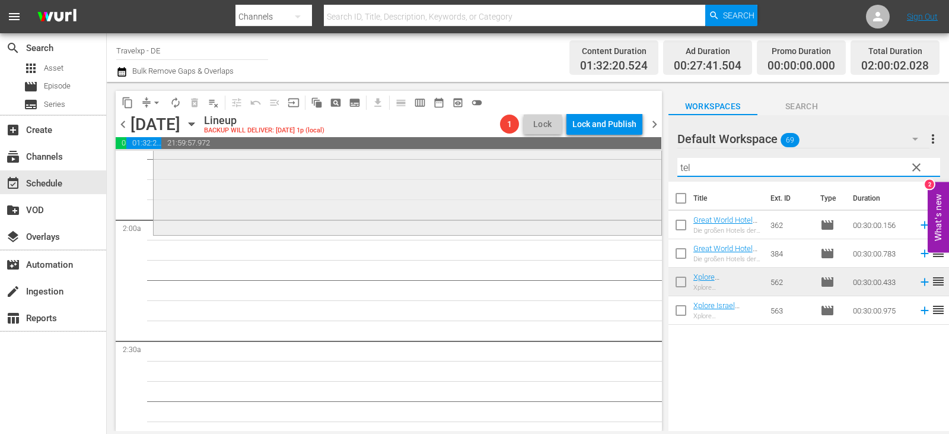
drag, startPoint x: 709, startPoint y: 166, endPoint x: 638, endPoint y: 167, distance: 71.2
click at [638, 167] on div "content_copy compress arrow_drop_down autorenew_outlined delete_forever_outline…" at bounding box center [528, 256] width 842 height 349
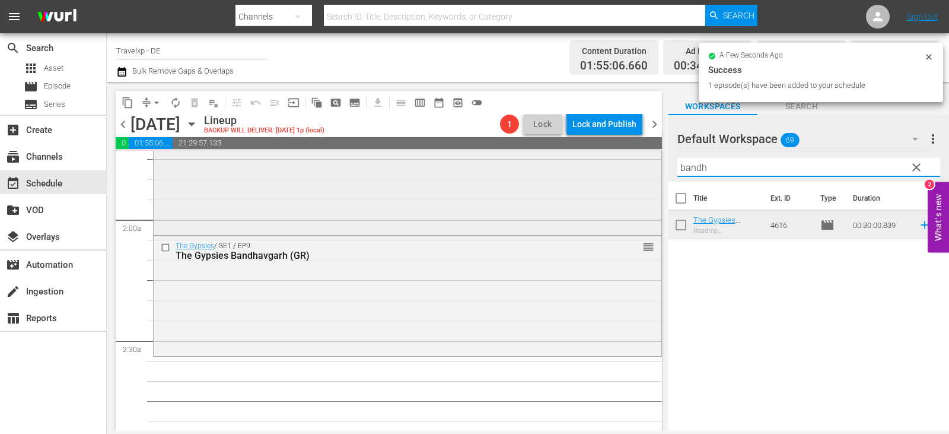
drag, startPoint x: 714, startPoint y: 169, endPoint x: 614, endPoint y: 176, distance: 99.9
click at [614, 176] on div "content_copy compress arrow_drop_down autorenew_outlined delete_forever_outline…" at bounding box center [528, 256] width 842 height 349
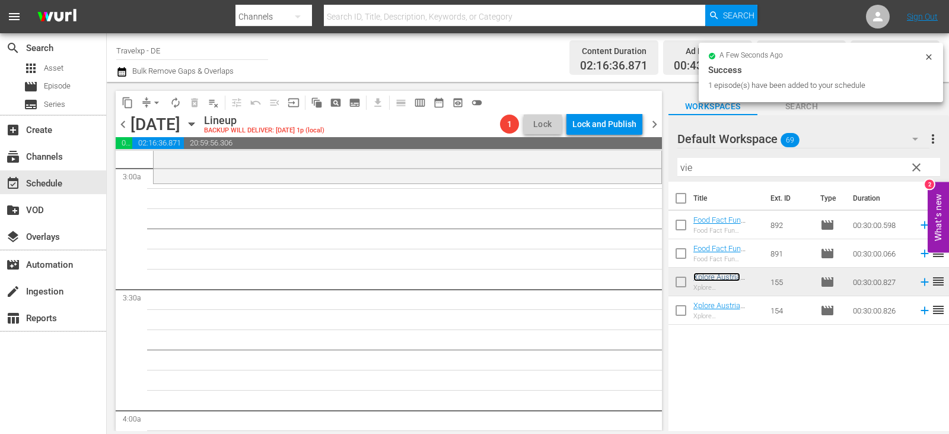
scroll to position [712, 0]
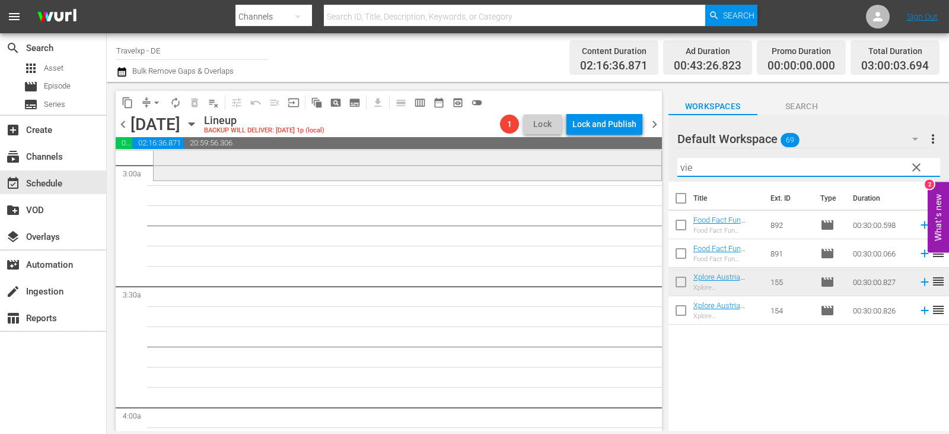
drag, startPoint x: 707, startPoint y: 168, endPoint x: 611, endPoint y: 174, distance: 95.7
click at [611, 174] on div "content_copy compress arrow_drop_down autorenew_outlined delete_forever_outline…" at bounding box center [528, 256] width 842 height 349
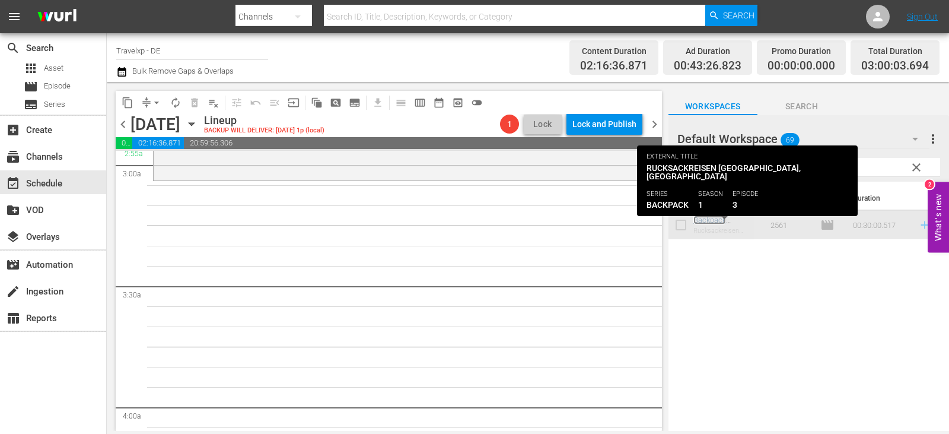
scroll to position [692, 0]
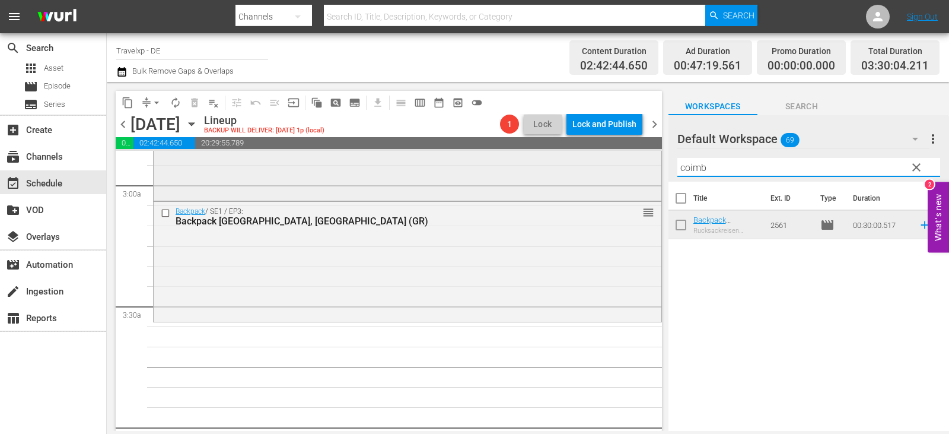
drag, startPoint x: 717, startPoint y: 170, endPoint x: 633, endPoint y: 179, distance: 84.8
click at [633, 179] on div "content_copy compress arrow_drop_down autorenew_outlined delete_forever_outline…" at bounding box center [528, 256] width 842 height 349
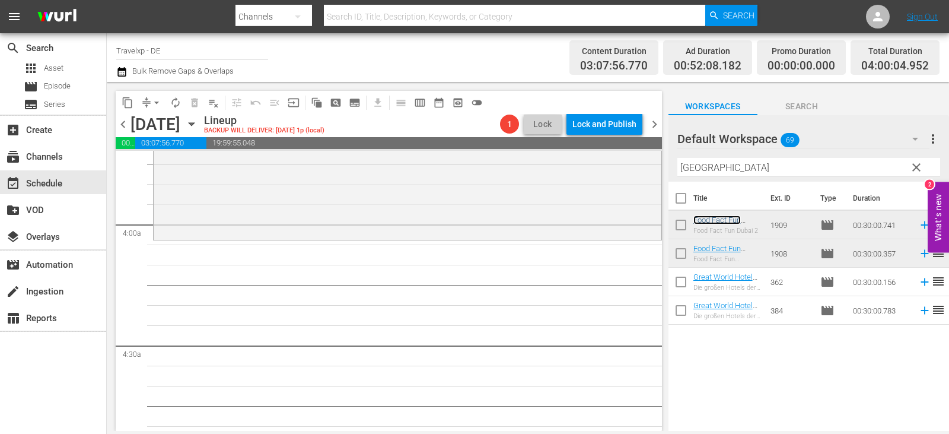
scroll to position [929, 0]
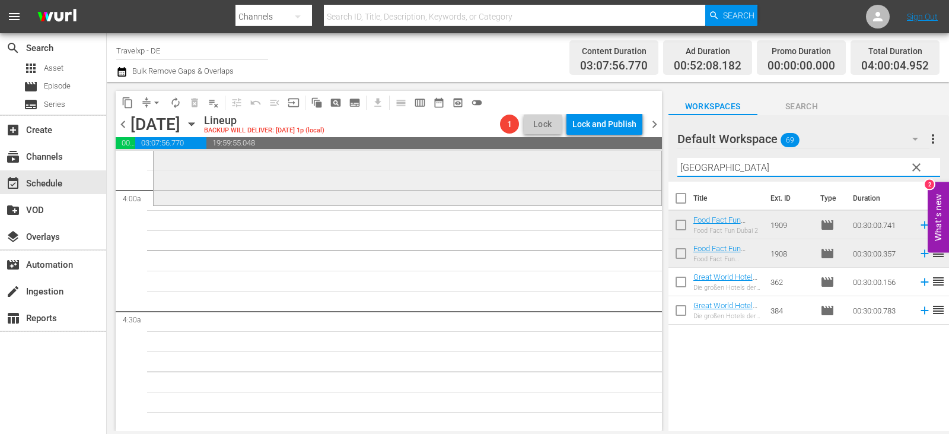
drag, startPoint x: 722, startPoint y: 170, endPoint x: 632, endPoint y: 171, distance: 90.2
click at [632, 171] on div "content_copy compress arrow_drop_down autorenew_outlined delete_forever_outline…" at bounding box center [528, 256] width 842 height 349
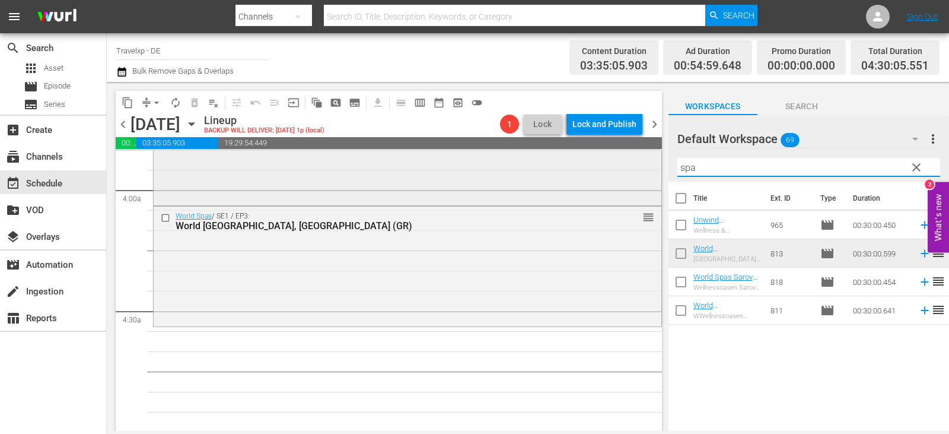
drag, startPoint x: 701, startPoint y: 167, endPoint x: 591, endPoint y: 167, distance: 110.3
click at [591, 167] on div "content_copy compress arrow_drop_down autorenew_outlined delete_forever_outline…" at bounding box center [528, 256] width 842 height 349
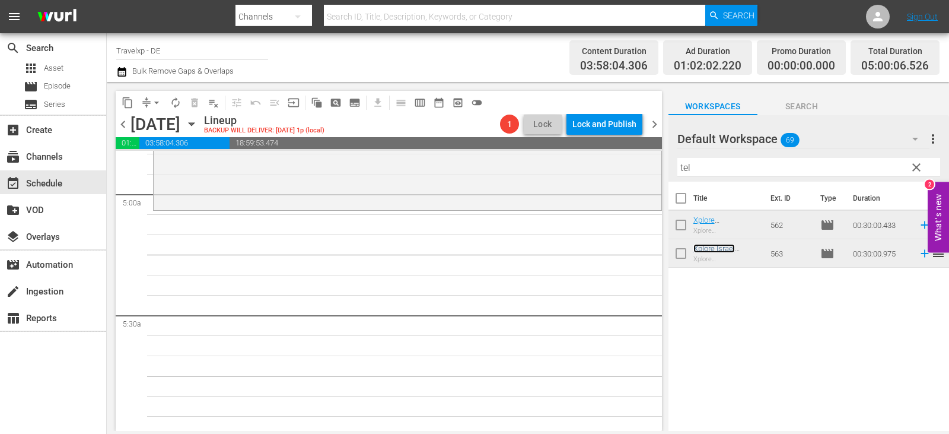
scroll to position [1166, 0]
drag, startPoint x: 687, startPoint y: 167, endPoint x: 648, endPoint y: 167, distance: 39.2
click at [648, 167] on div "content_copy compress arrow_drop_down autorenew_outlined delete_forever_outline…" at bounding box center [528, 256] width 842 height 349
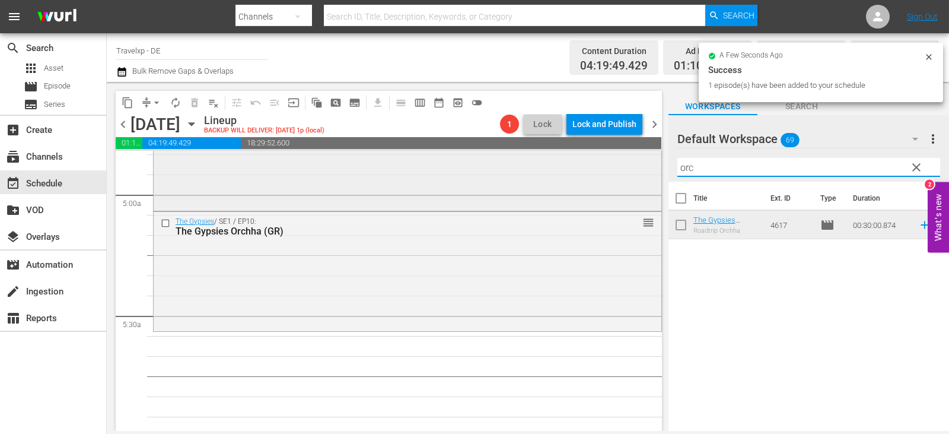
click at [603, 171] on div "content_copy compress arrow_drop_down autorenew_outlined delete_forever_outline…" at bounding box center [528, 256] width 842 height 349
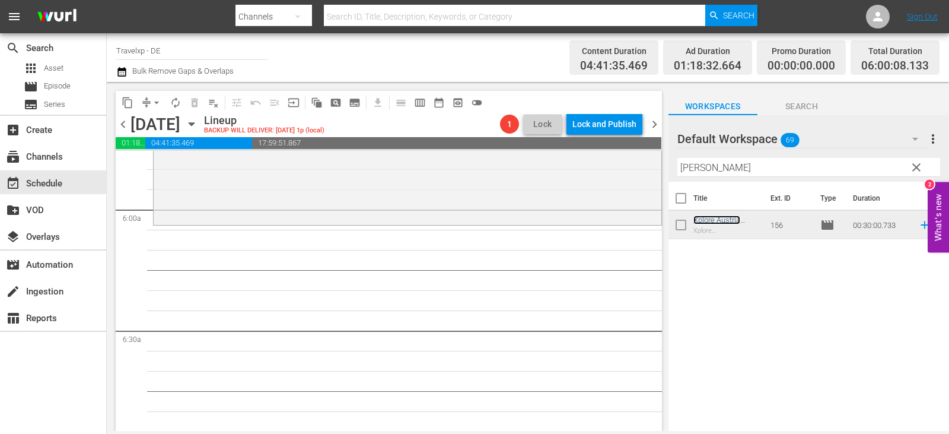
scroll to position [1404, 0]
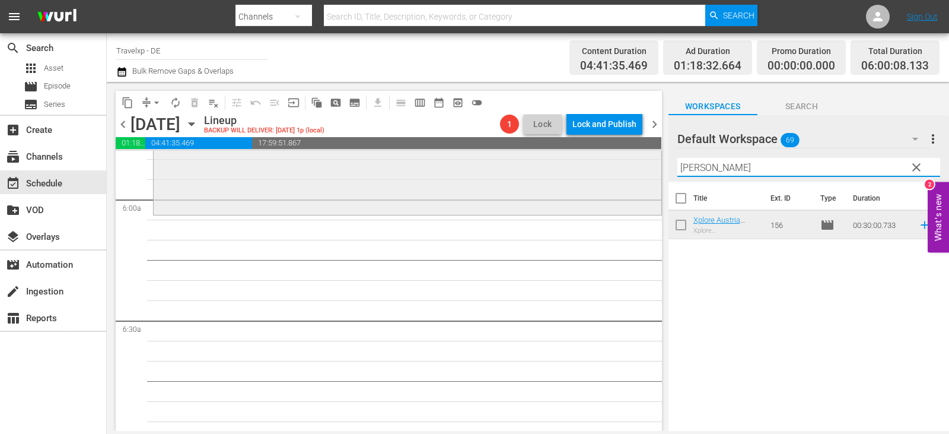
drag, startPoint x: 707, startPoint y: 174, endPoint x: 619, endPoint y: 173, distance: 88.4
click at [619, 173] on div "content_copy compress arrow_drop_down autorenew_outlined delete_forever_outline…" at bounding box center [528, 256] width 842 height 349
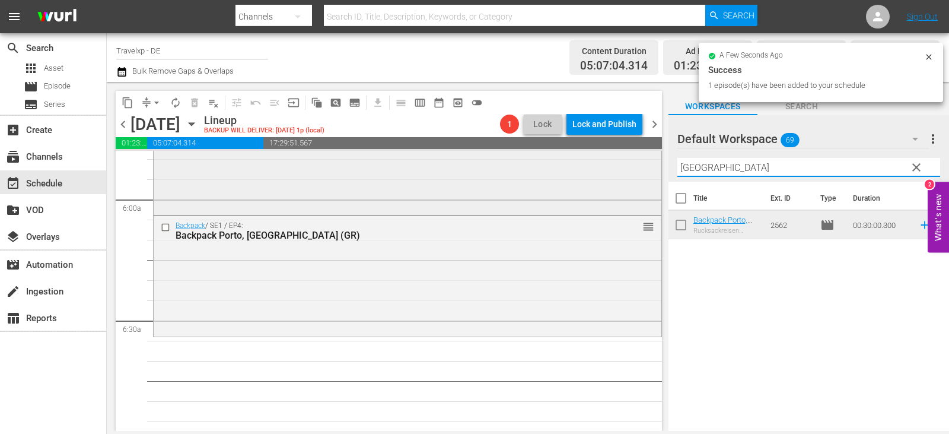
drag, startPoint x: 716, startPoint y: 171, endPoint x: 610, endPoint y: 176, distance: 106.3
click at [610, 176] on div "content_copy compress arrow_drop_down autorenew_outlined delete_forever_outline…" at bounding box center [528, 256] width 842 height 349
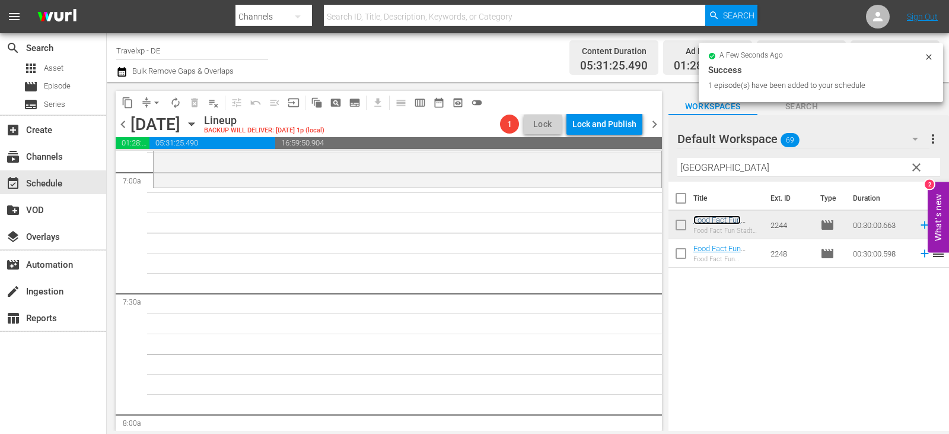
scroll to position [1700, 0]
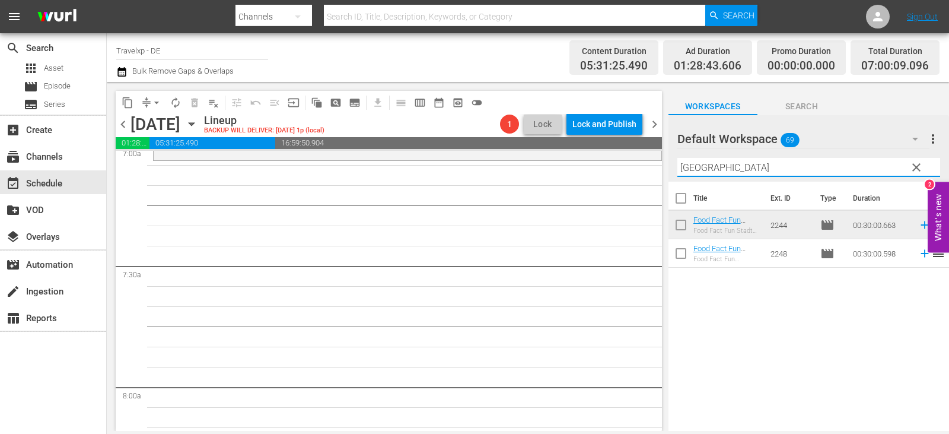
drag, startPoint x: 723, startPoint y: 169, endPoint x: 604, endPoint y: 179, distance: 119.1
click at [604, 179] on div "content_copy compress arrow_drop_down autorenew_outlined delete_forever_outline…" at bounding box center [528, 256] width 842 height 349
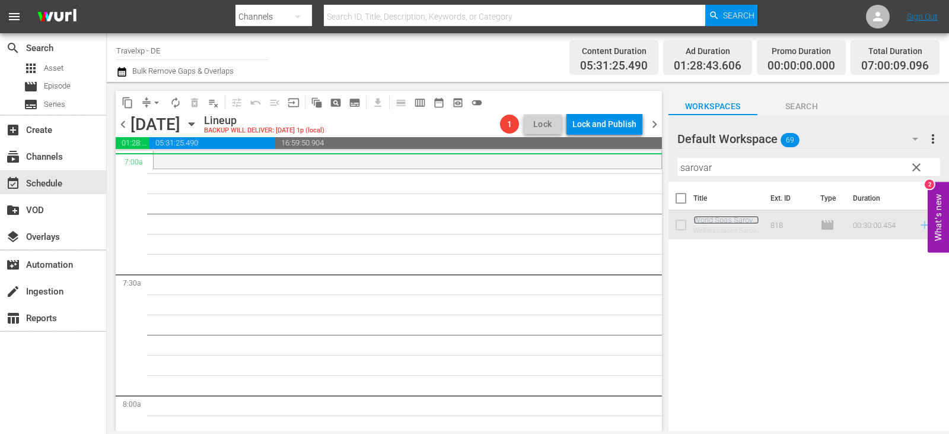
scroll to position [1684, 0]
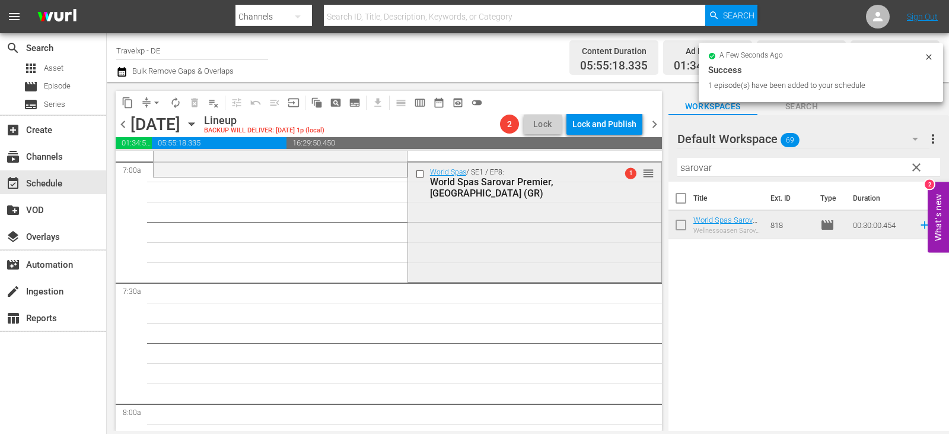
click at [415, 174] on input "checkbox" at bounding box center [421, 173] width 12 height 10
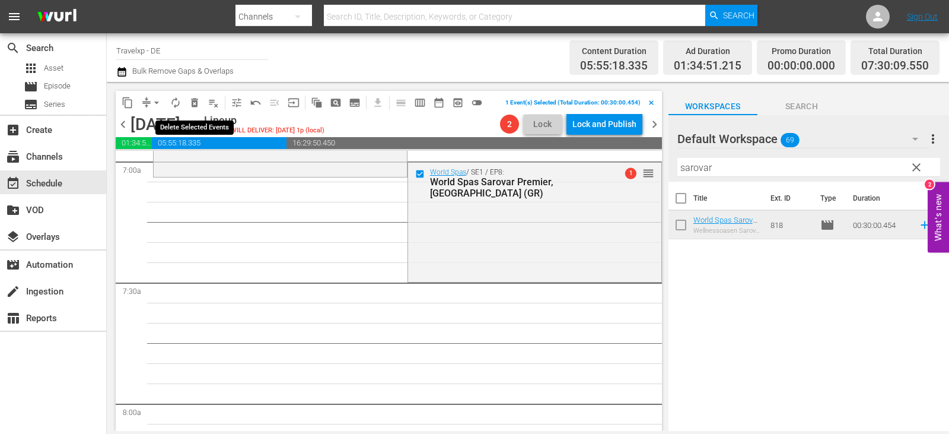
click at [198, 101] on span "delete_forever_outlined" at bounding box center [195, 103] width 12 height 12
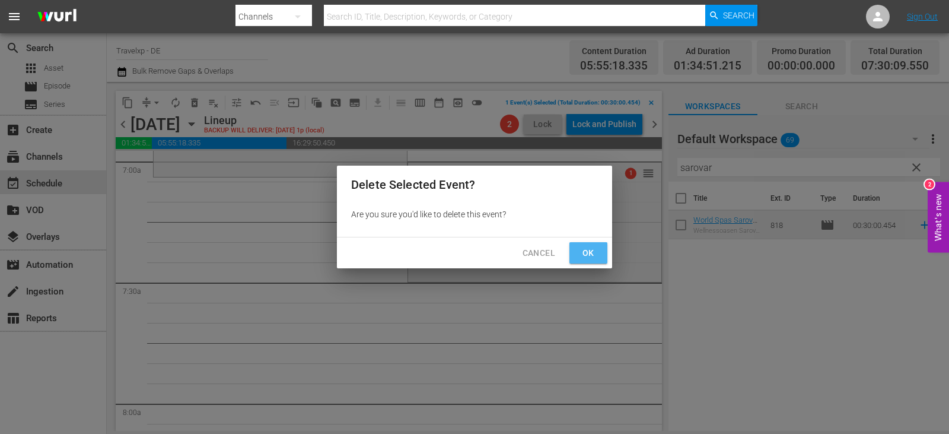
click at [590, 247] on span "Ok" at bounding box center [588, 253] width 19 height 15
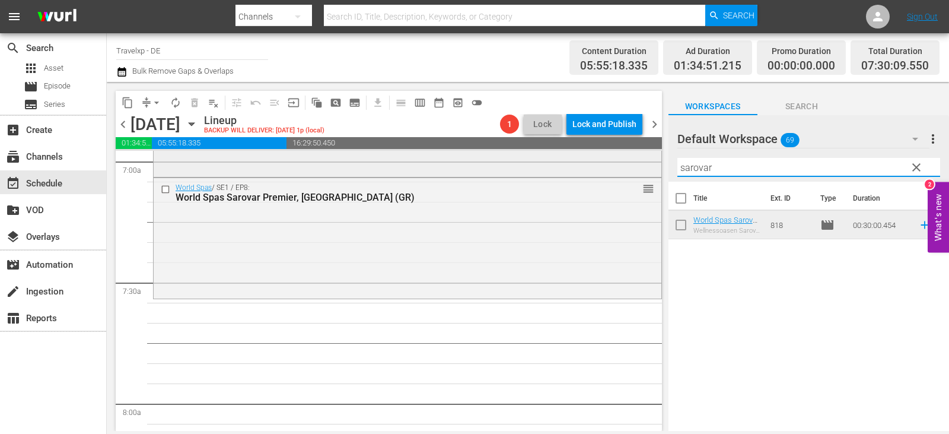
drag, startPoint x: 719, startPoint y: 170, endPoint x: 536, endPoint y: 173, distance: 183.3
click at [536, 173] on div "content_copy compress arrow_drop_down autorenew_outlined delete_forever_outline…" at bounding box center [528, 256] width 842 height 349
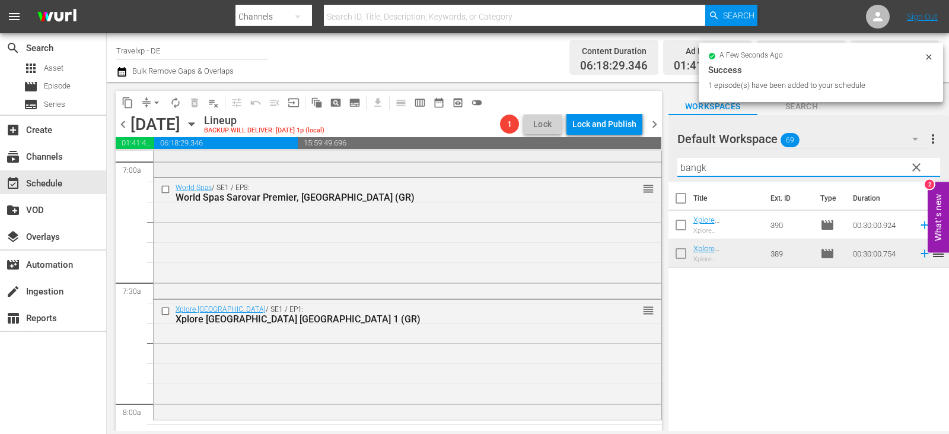
drag, startPoint x: 721, startPoint y: 167, endPoint x: 644, endPoint y: 177, distance: 77.8
click at [644, 177] on div "content_copy compress arrow_drop_down autorenew_outlined delete_forever_outline…" at bounding box center [528, 256] width 842 height 349
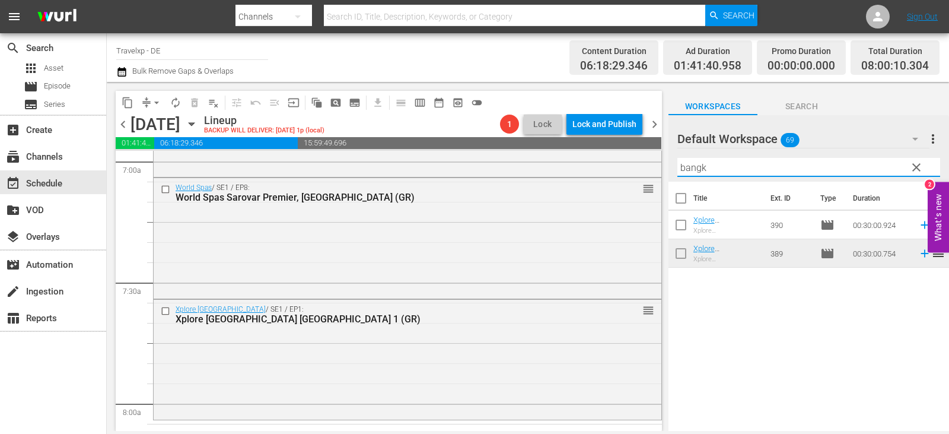
scroll to position [1921, 0]
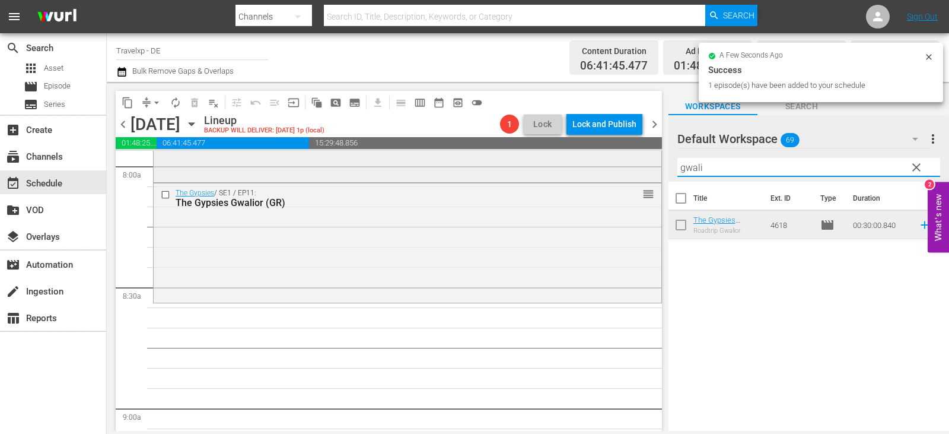
drag, startPoint x: 715, startPoint y: 169, endPoint x: 565, endPoint y: 168, distance: 149.5
click at [565, 168] on div "content_copy compress arrow_drop_down autorenew_outlined delete_forever_outline…" at bounding box center [528, 256] width 842 height 349
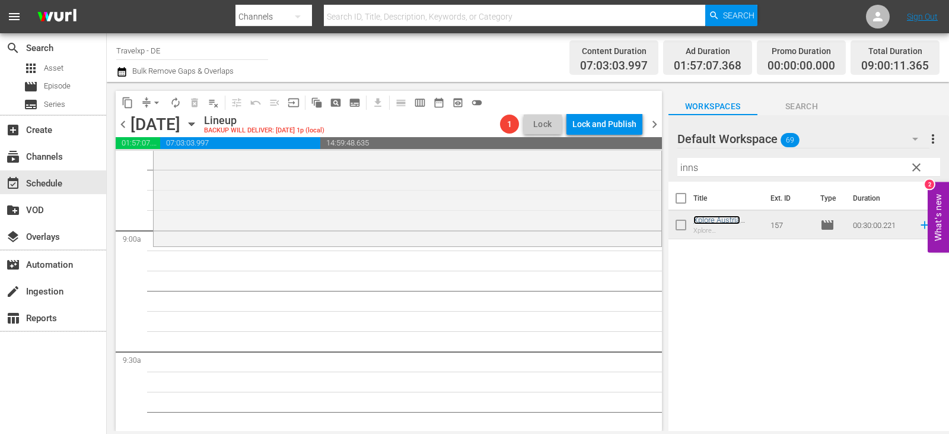
scroll to position [2158, 0]
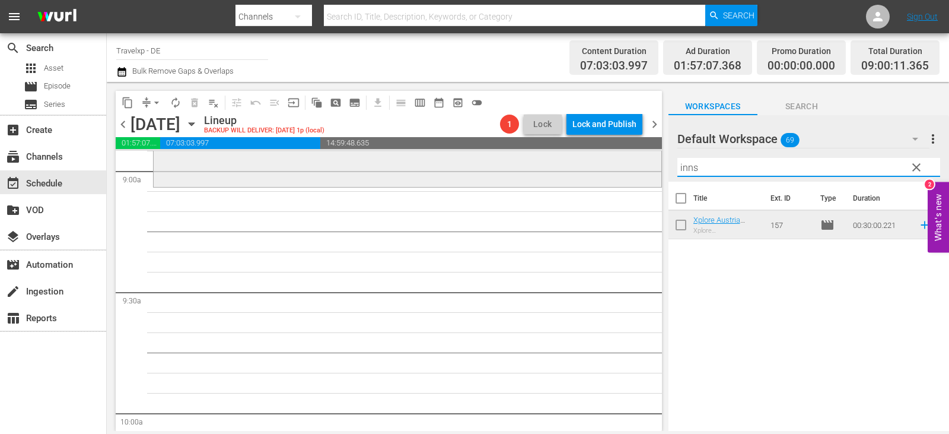
drag, startPoint x: 705, startPoint y: 176, endPoint x: 645, endPoint y: 176, distance: 60.5
click at [645, 176] on div "content_copy compress arrow_drop_down autorenew_outlined delete_forever_outline…" at bounding box center [528, 256] width 842 height 349
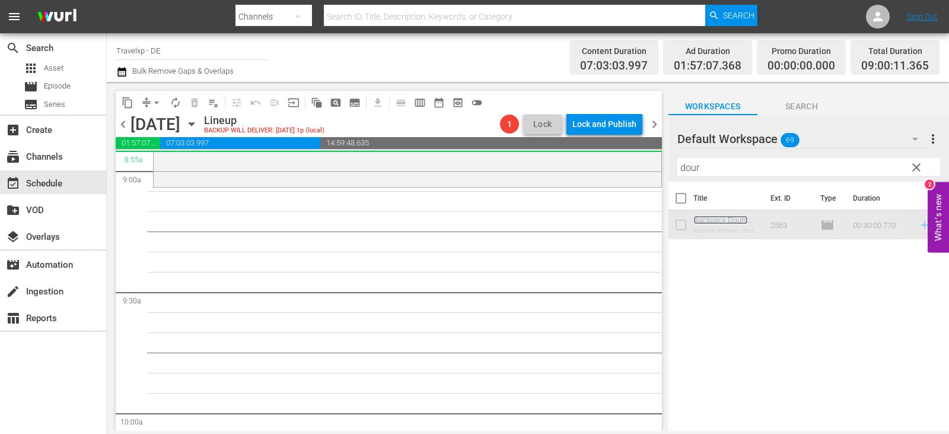
scroll to position [2157, 0]
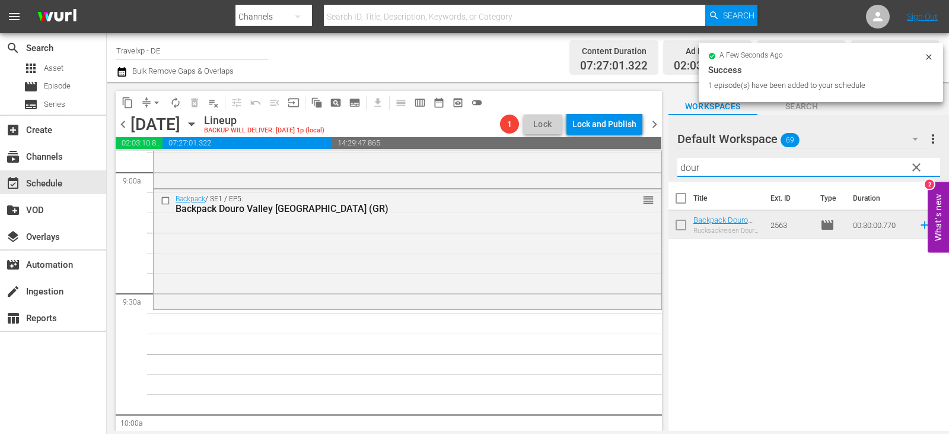
drag, startPoint x: 721, startPoint y: 169, endPoint x: 704, endPoint y: 169, distance: 17.2
click at [642, 172] on div "content_copy compress arrow_drop_down autorenew_outlined delete_forever_outline…" at bounding box center [528, 256] width 842 height 349
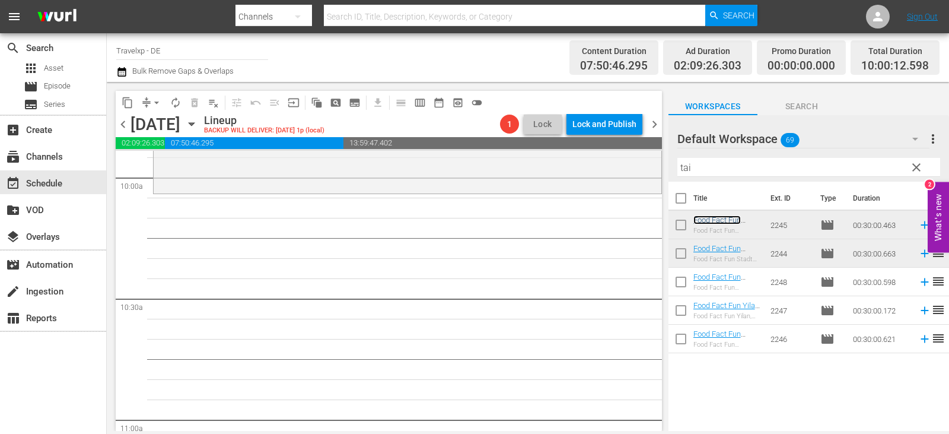
scroll to position [2394, 0]
drag, startPoint x: 708, startPoint y: 174, endPoint x: 632, endPoint y: 174, distance: 76.5
click at [632, 174] on div "content_copy compress arrow_drop_down autorenew_outlined delete_forever_outline…" at bounding box center [528, 256] width 842 height 349
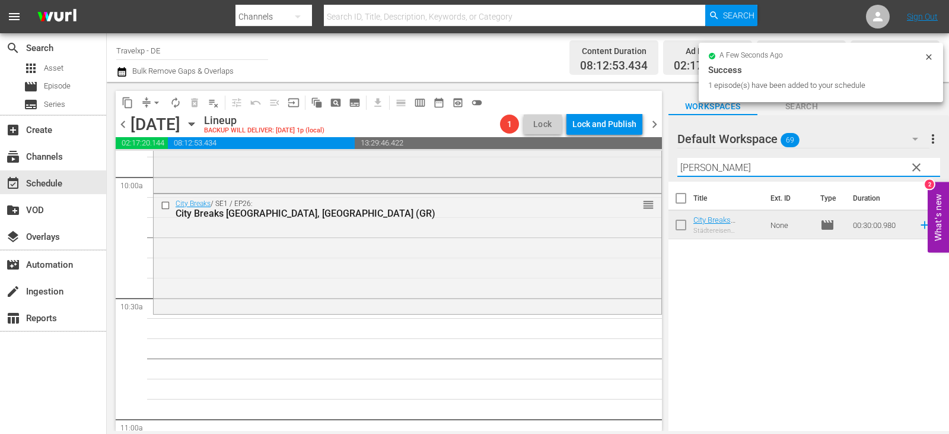
drag, startPoint x: 714, startPoint y: 169, endPoint x: 594, endPoint y: 168, distance: 119.8
click at [594, 168] on div "content_copy compress arrow_drop_down autorenew_outlined delete_forever_outline…" at bounding box center [528, 256] width 842 height 349
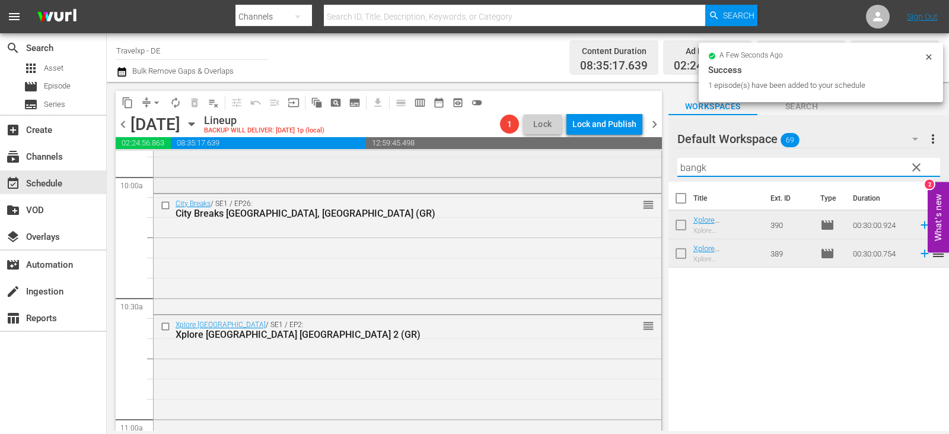
drag, startPoint x: 699, startPoint y: 166, endPoint x: 558, endPoint y: 165, distance: 141.2
click at [558, 165] on div "content_copy compress arrow_drop_down autorenew_outlined delete_forever_outline…" at bounding box center [528, 256] width 842 height 349
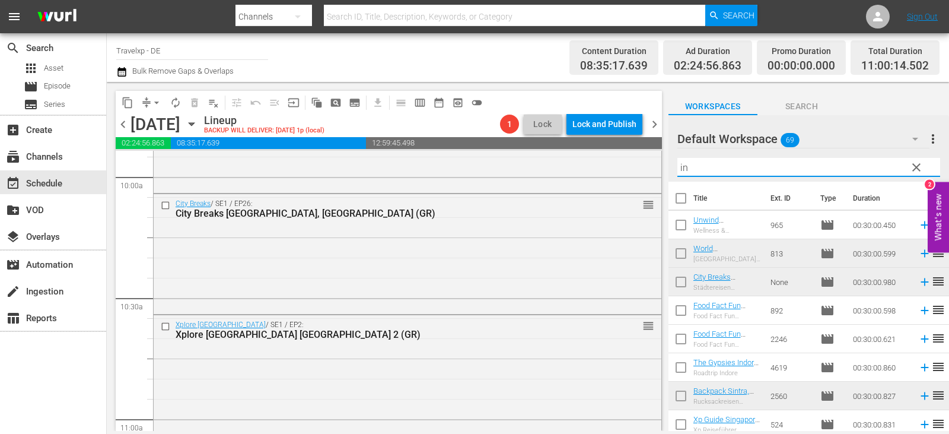
type input "ind"
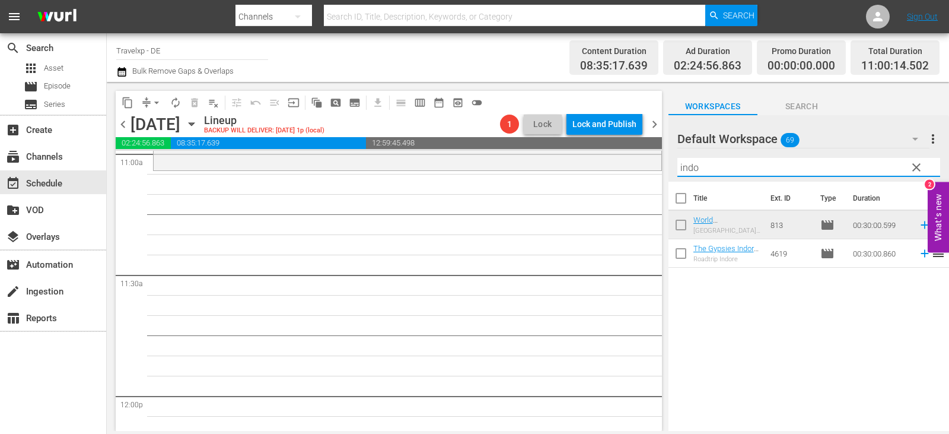
scroll to position [2632, 0]
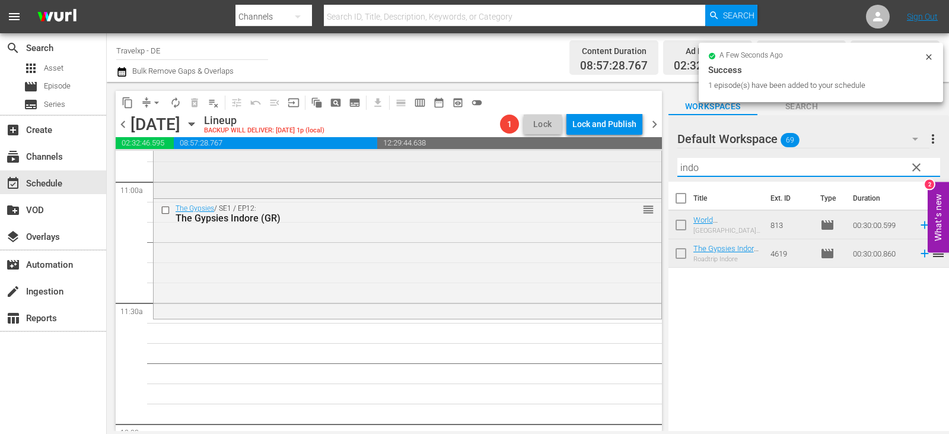
drag, startPoint x: 702, startPoint y: 169, endPoint x: 599, endPoint y: 169, distance: 103.8
click at [599, 169] on div "content_copy compress arrow_drop_down autorenew_outlined delete_forever_outline…" at bounding box center [528, 256] width 842 height 349
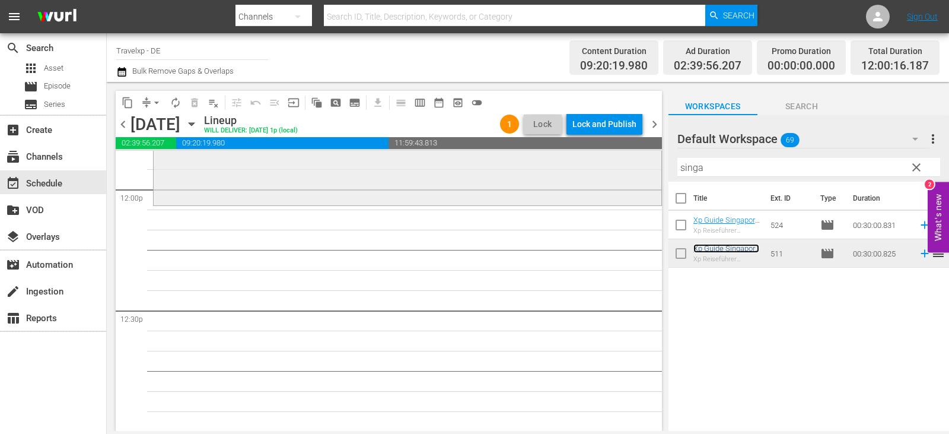
scroll to position [2869, 0]
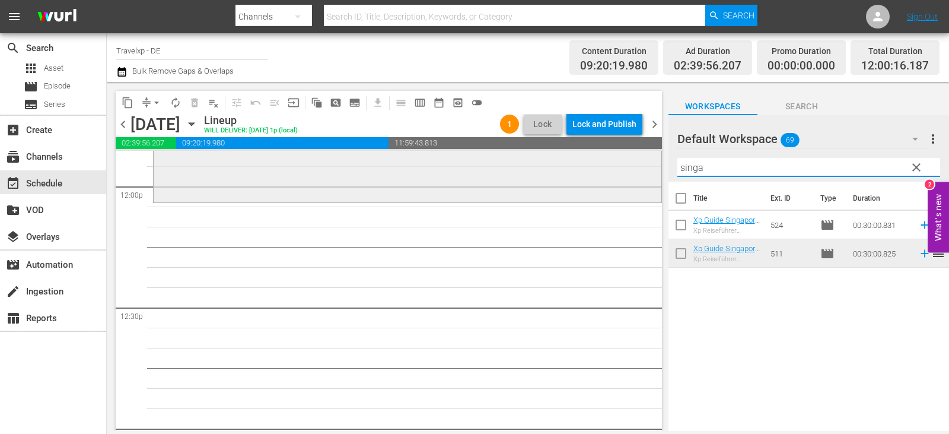
drag, startPoint x: 716, startPoint y: 162, endPoint x: 644, endPoint y: 168, distance: 72.0
click at [644, 168] on div "content_copy compress arrow_drop_down autorenew_outlined delete_forever_outline…" at bounding box center [528, 256] width 842 height 349
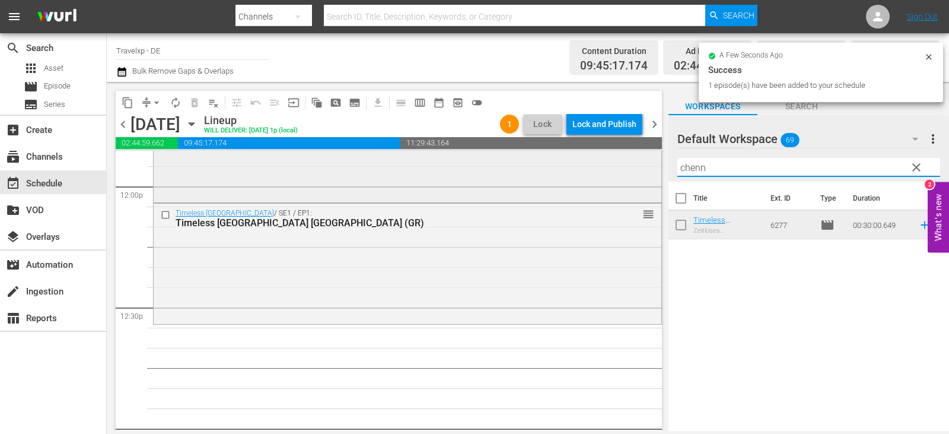
drag, startPoint x: 714, startPoint y: 166, endPoint x: 582, endPoint y: 175, distance: 132.0
click at [582, 175] on div "content_copy compress arrow_drop_down autorenew_outlined delete_forever_outline…" at bounding box center [528, 256] width 842 height 349
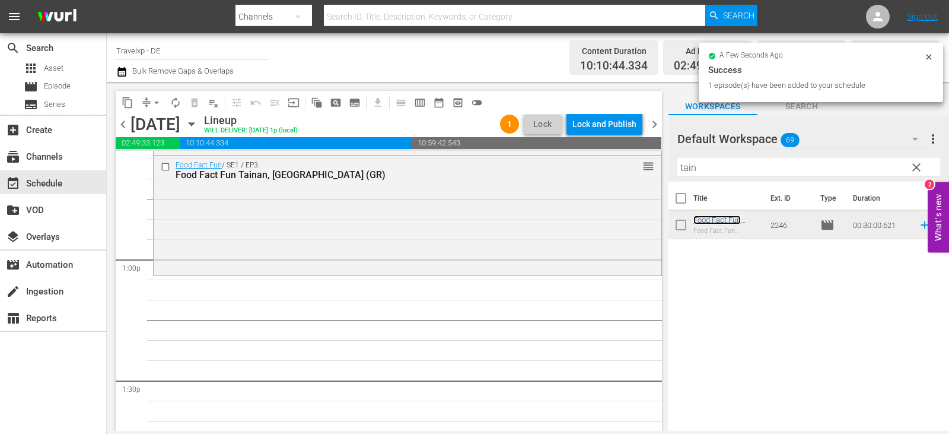
scroll to position [3106, 0]
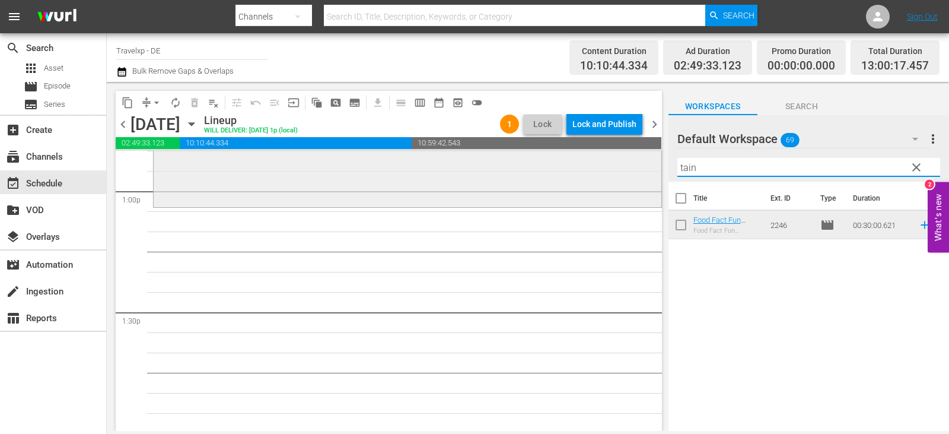
drag, startPoint x: 702, startPoint y: 166, endPoint x: 621, endPoint y: 172, distance: 82.1
click at [621, 172] on div "content_copy compress arrow_drop_down autorenew_outlined delete_forever_outline…" at bounding box center [528, 256] width 842 height 349
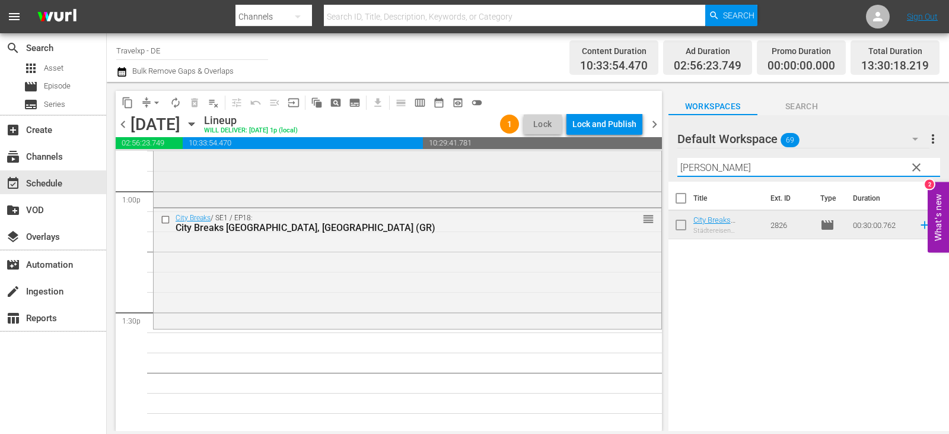
drag, startPoint x: 715, startPoint y: 170, endPoint x: 623, endPoint y: 170, distance: 91.9
click at [623, 170] on div "content_copy compress arrow_drop_down autorenew_outlined delete_forever_outline…" at bounding box center [528, 256] width 842 height 349
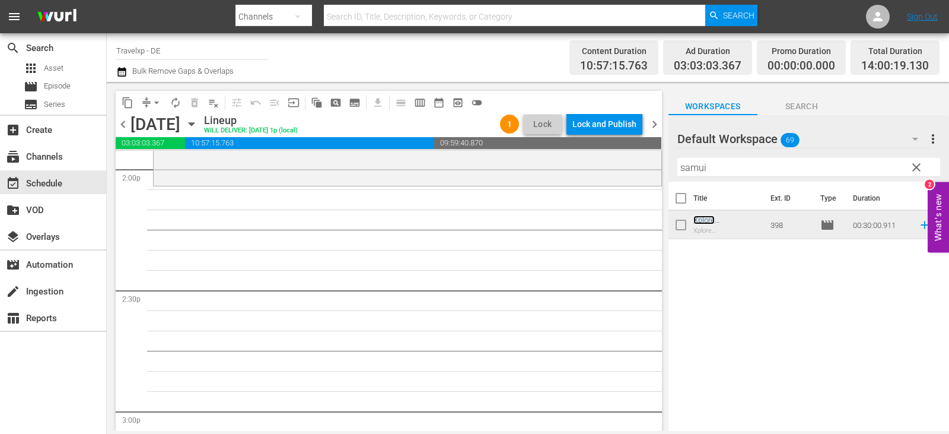
scroll to position [3343, 0]
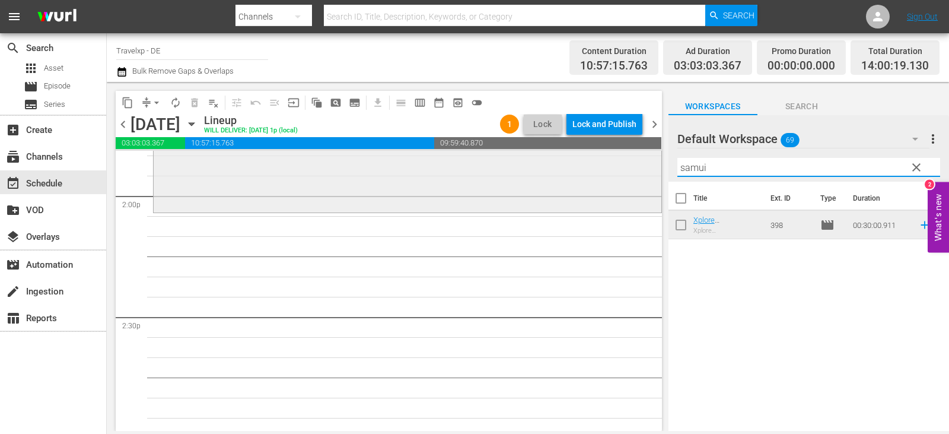
drag, startPoint x: 726, startPoint y: 173, endPoint x: 528, endPoint y: 170, distance: 197.6
click at [528, 170] on div "content_copy compress arrow_drop_down autorenew_outlined delete_forever_outline…" at bounding box center [528, 256] width 842 height 349
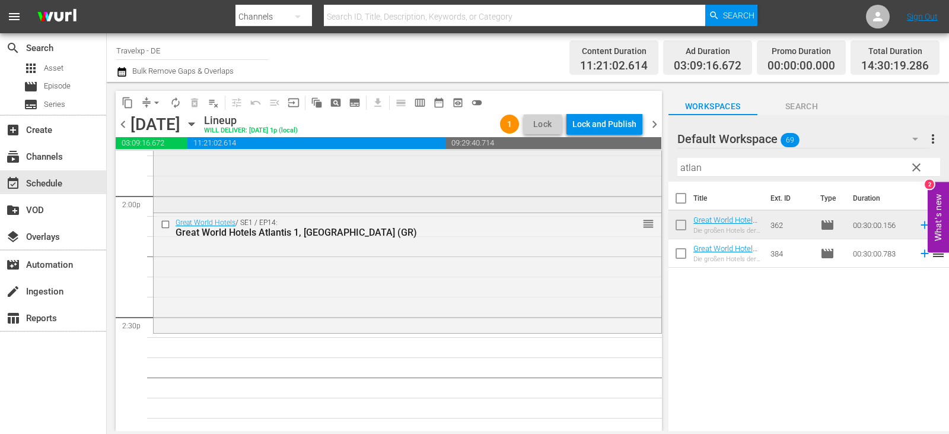
drag, startPoint x: 713, startPoint y: 170, endPoint x: 590, endPoint y: 169, distance: 123.4
click at [590, 169] on div "content_copy compress arrow_drop_down autorenew_outlined delete_forever_outline…" at bounding box center [528, 256] width 842 height 349
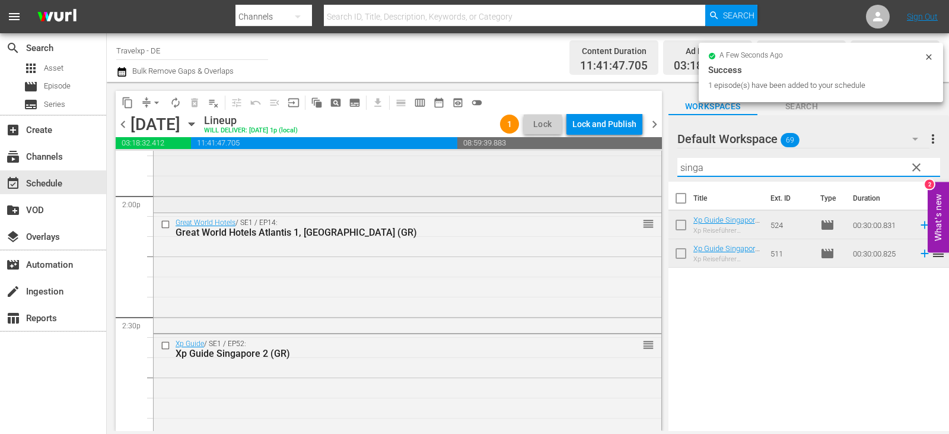
drag, startPoint x: 713, startPoint y: 167, endPoint x: 545, endPoint y: 173, distance: 168.6
click at [545, 173] on div "content_copy compress arrow_drop_down autorenew_outlined delete_forever_outline…" at bounding box center [528, 256] width 842 height 349
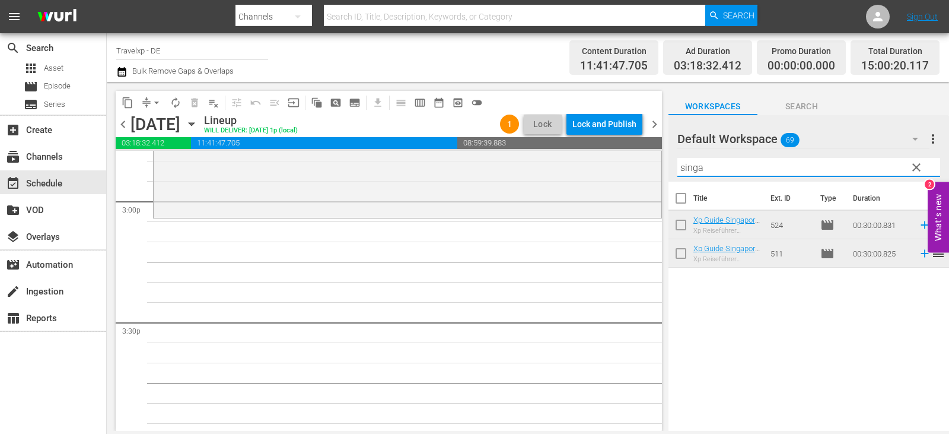
scroll to position [3581, 0]
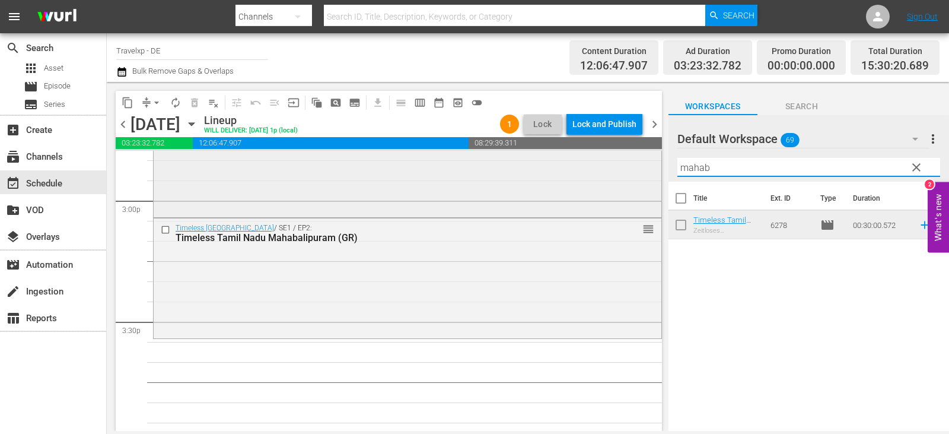
drag, startPoint x: 727, startPoint y: 166, endPoint x: 540, endPoint y: 173, distance: 186.4
click at [540, 173] on div "content_copy compress arrow_drop_down autorenew_outlined delete_forever_outline…" at bounding box center [528, 256] width 842 height 349
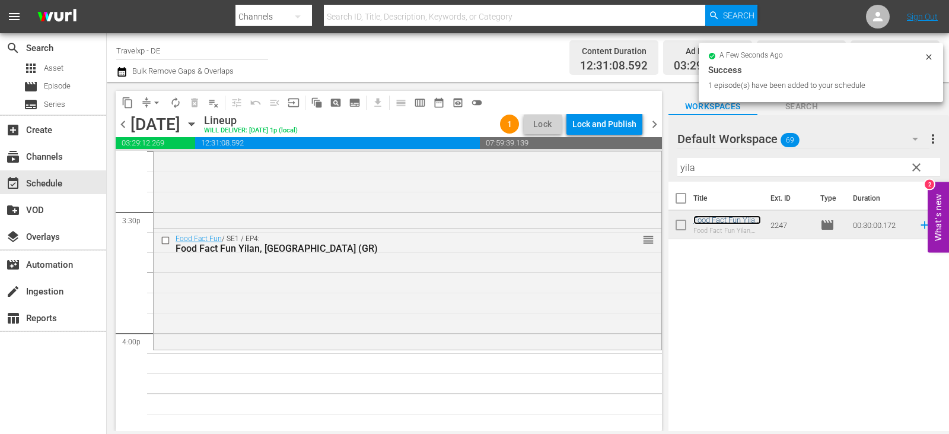
scroll to position [3818, 0]
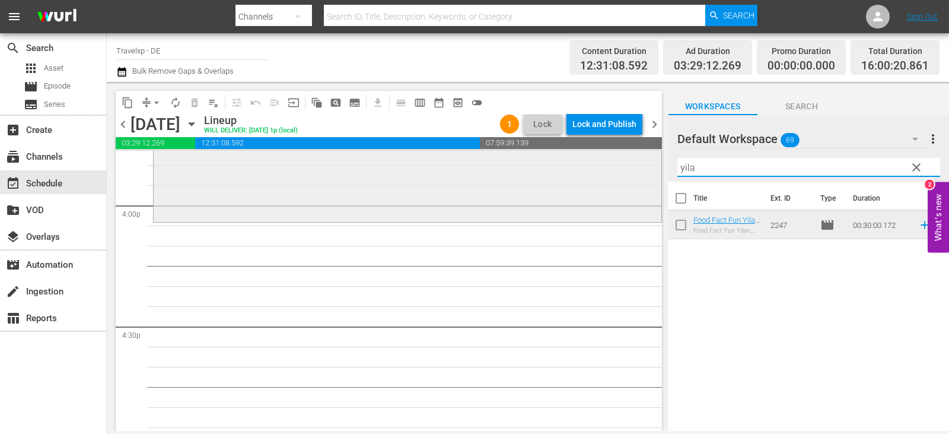
drag, startPoint x: 673, startPoint y: 168, endPoint x: 621, endPoint y: 168, distance: 52.2
click at [621, 168] on div "content_copy compress arrow_drop_down autorenew_outlined delete_forever_outline…" at bounding box center [528, 256] width 842 height 349
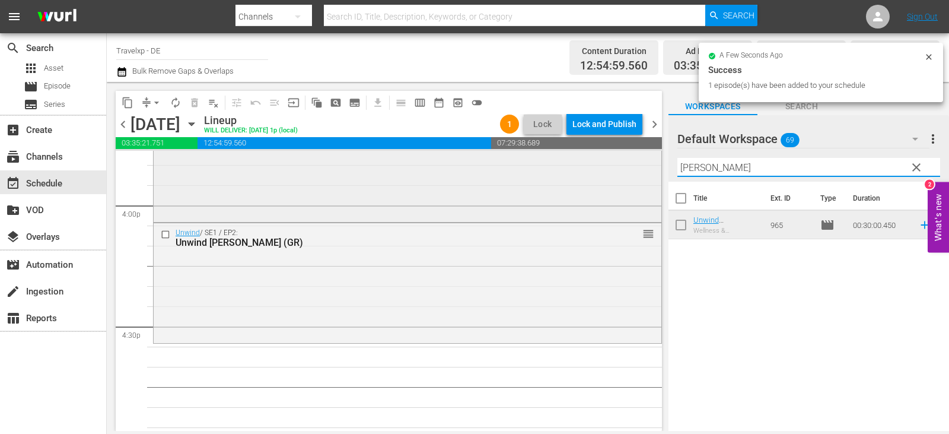
drag, startPoint x: 714, startPoint y: 167, endPoint x: 618, endPoint y: 172, distance: 96.2
click at [618, 172] on div "content_copy compress arrow_drop_down autorenew_outlined delete_forever_outline…" at bounding box center [528, 256] width 842 height 349
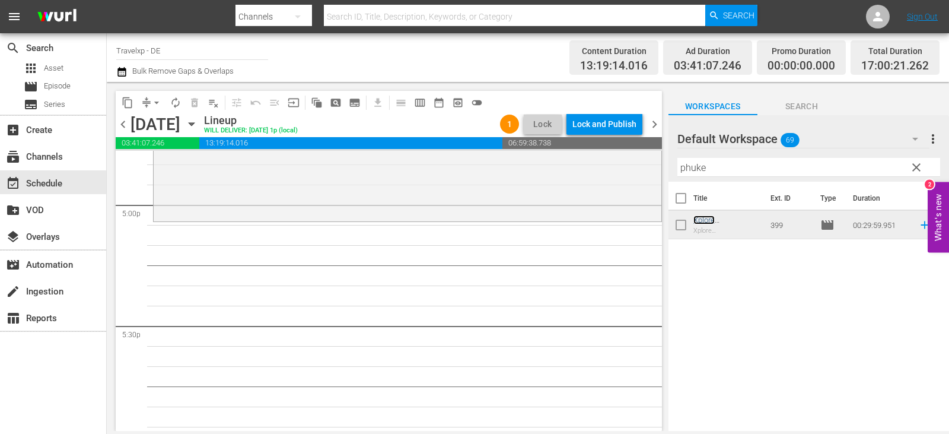
scroll to position [4115, 0]
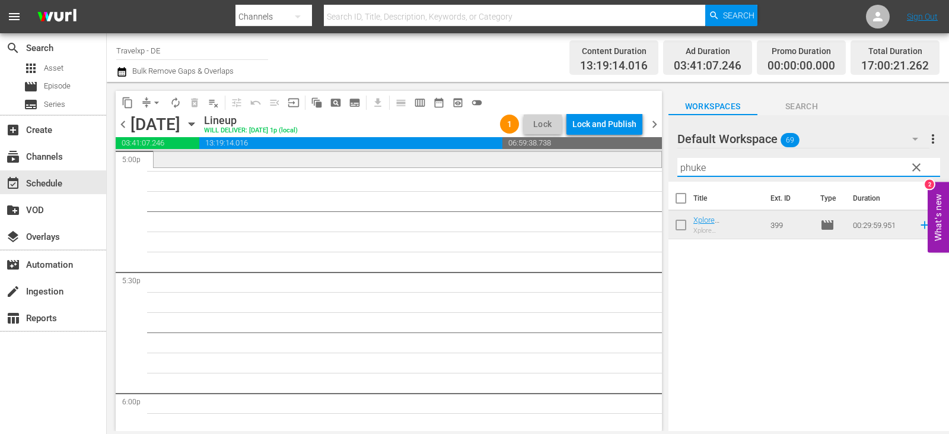
drag, startPoint x: 658, startPoint y: 166, endPoint x: 609, endPoint y: 166, distance: 48.6
click at [609, 166] on div "content_copy compress arrow_drop_down autorenew_outlined delete_forever_outline…" at bounding box center [528, 256] width 842 height 349
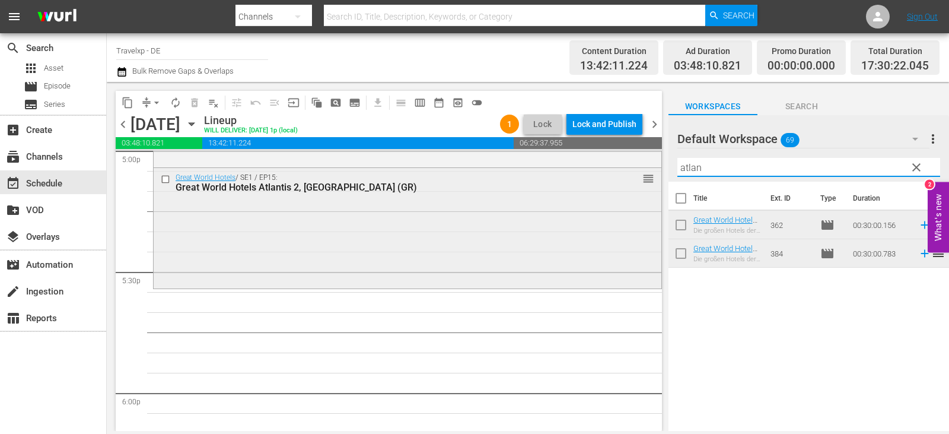
drag, startPoint x: 714, startPoint y: 168, endPoint x: 621, endPoint y: 174, distance: 93.4
click at [621, 174] on div "content_copy compress arrow_drop_down autorenew_outlined delete_forever_outline…" at bounding box center [528, 256] width 842 height 349
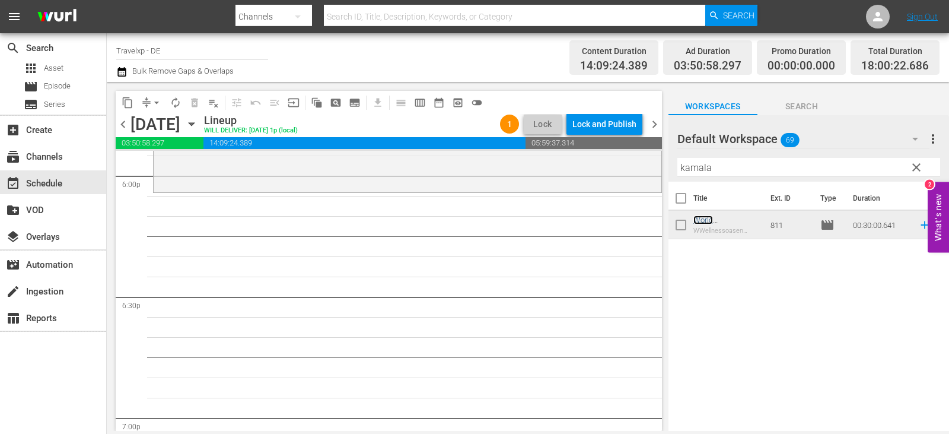
scroll to position [4352, 0]
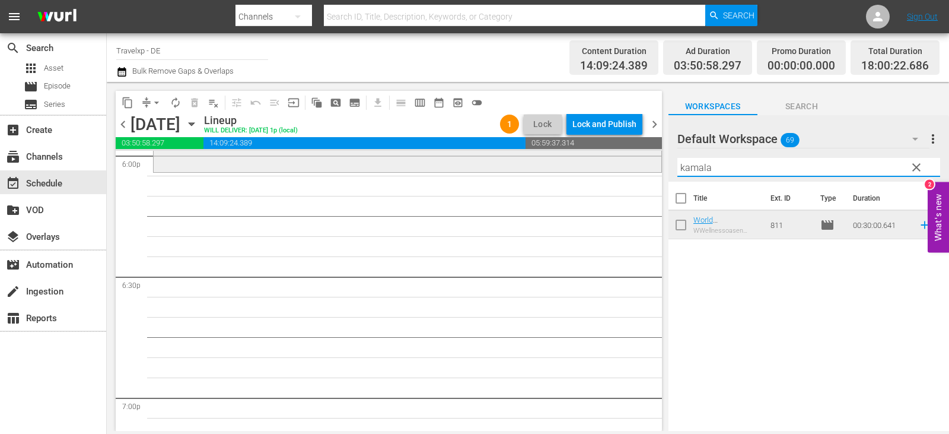
drag, startPoint x: 723, startPoint y: 168, endPoint x: 505, endPoint y: 168, distance: 217.7
click at [505, 168] on div "content_copy compress arrow_drop_down autorenew_outlined delete_forever_outline…" at bounding box center [528, 256] width 842 height 349
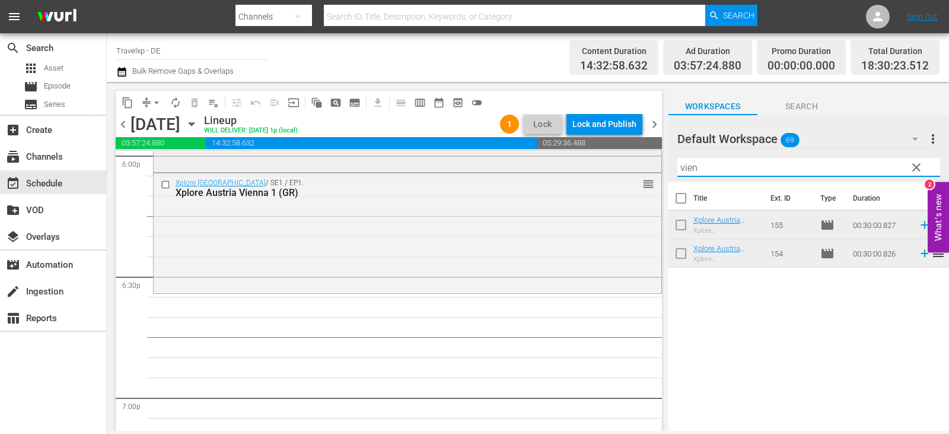
drag, startPoint x: 711, startPoint y: 164, endPoint x: 546, endPoint y: 167, distance: 164.9
click at [546, 167] on div "content_copy compress arrow_drop_down autorenew_outlined delete_forever_outline…" at bounding box center [528, 256] width 842 height 349
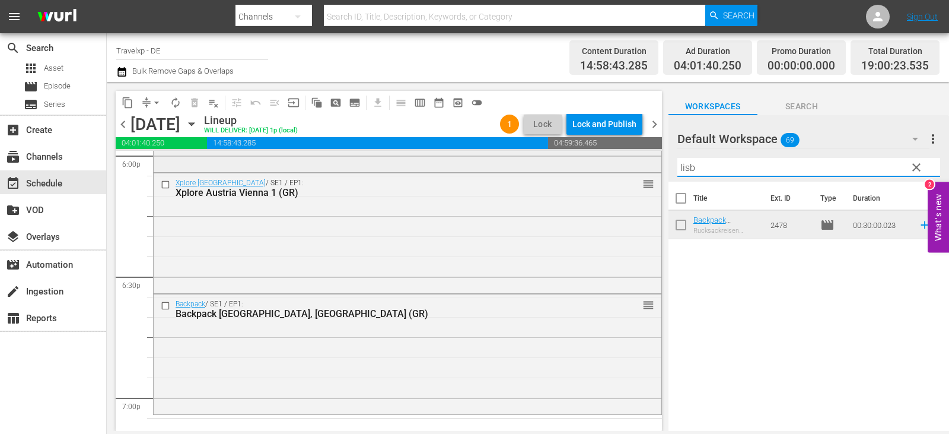
drag, startPoint x: 713, startPoint y: 168, endPoint x: 448, endPoint y: 168, distance: 264.6
click at [448, 168] on div "content_copy compress arrow_drop_down autorenew_outlined delete_forever_outline…" at bounding box center [528, 256] width 842 height 349
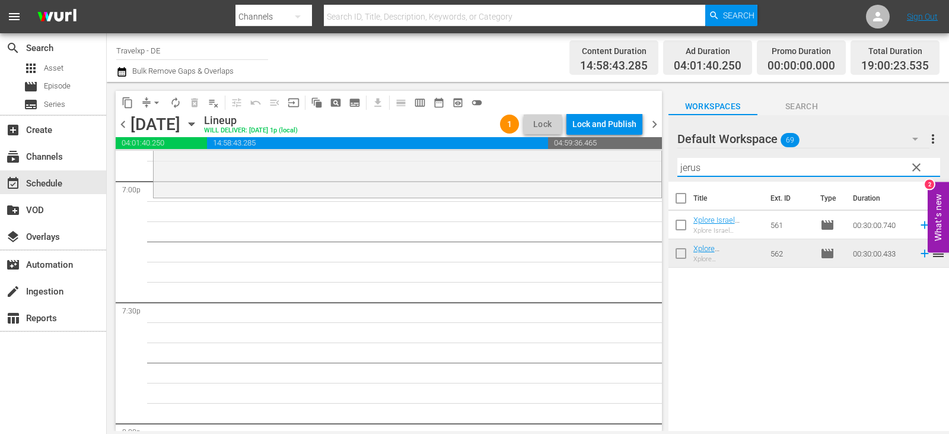
scroll to position [4589, 0]
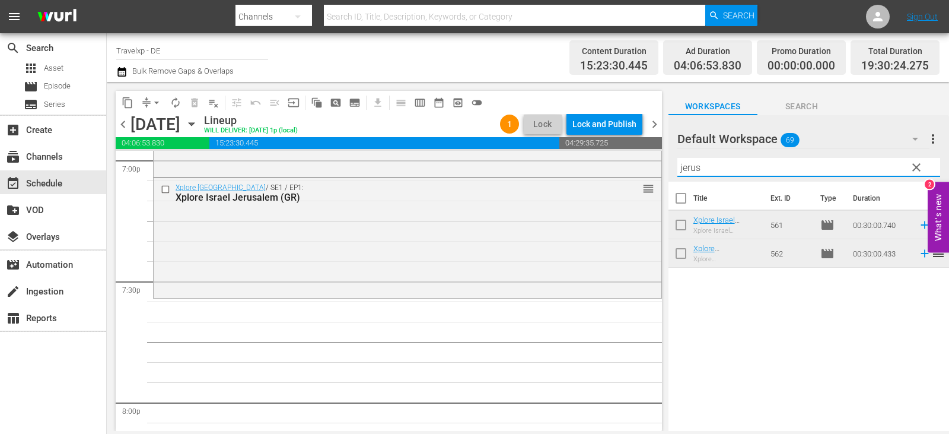
drag, startPoint x: 674, startPoint y: 170, endPoint x: 653, endPoint y: 173, distance: 21.0
click at [653, 173] on div "content_copy compress arrow_drop_down autorenew_outlined delete_forever_outline…" at bounding box center [528, 256] width 842 height 349
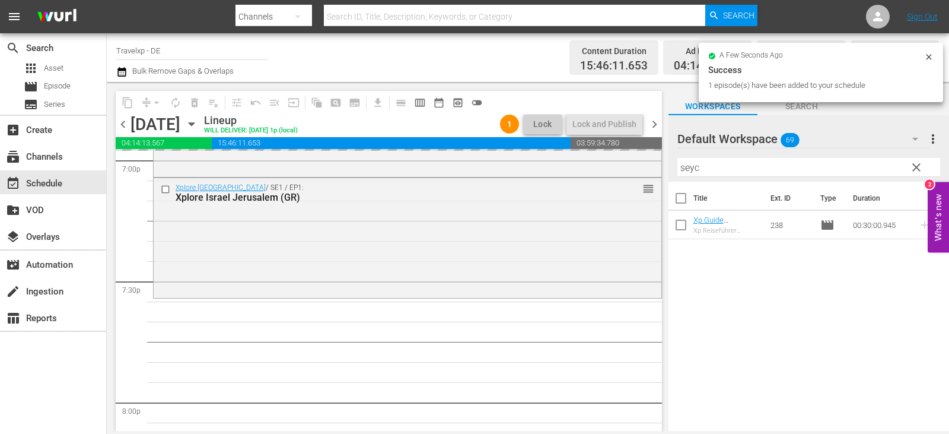
click at [552, 184] on div "content_copy compress arrow_drop_down autorenew_outlined delete_forever_outline…" at bounding box center [528, 256] width 842 height 349
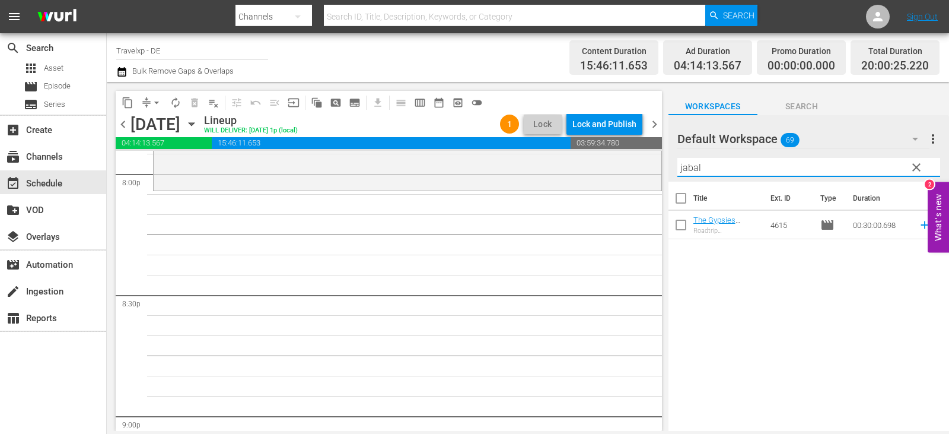
scroll to position [4826, 0]
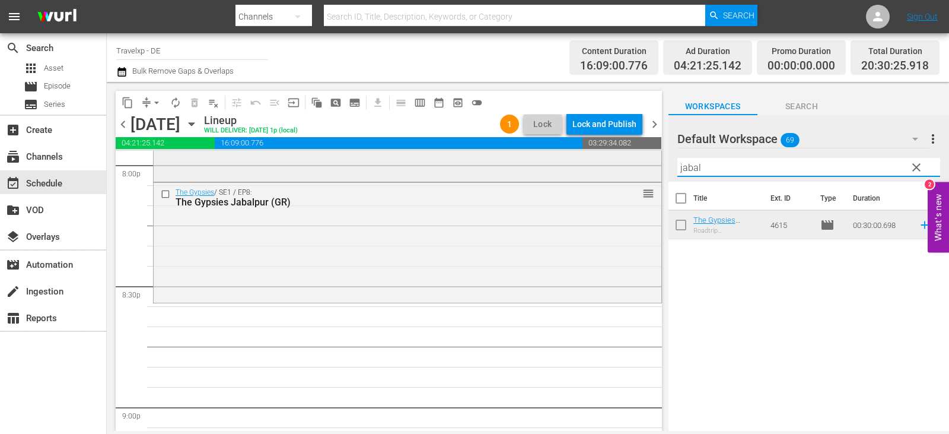
click at [644, 168] on div "content_copy compress arrow_drop_down autorenew_outlined delete_forever_outline…" at bounding box center [528, 256] width 842 height 349
drag, startPoint x: 704, startPoint y: 167, endPoint x: 632, endPoint y: 182, distance: 73.2
click at [632, 182] on div "content_copy compress arrow_drop_down autorenew_outlined delete_forever_outline…" at bounding box center [528, 256] width 842 height 349
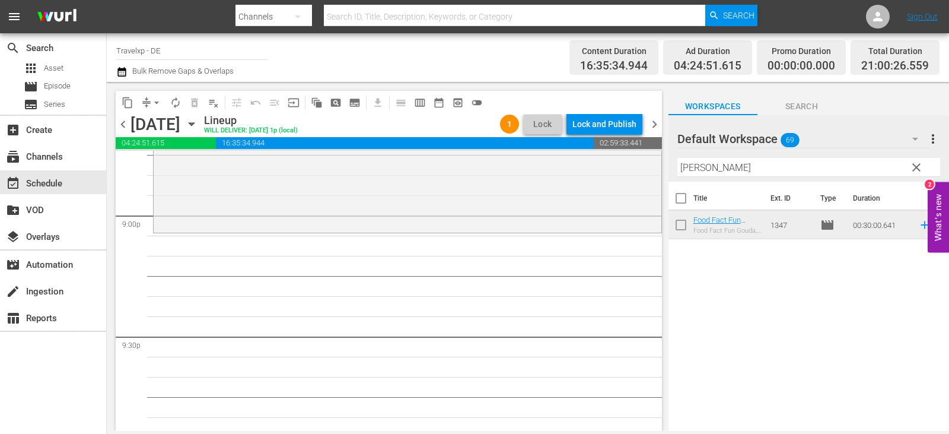
scroll to position [5064, 0]
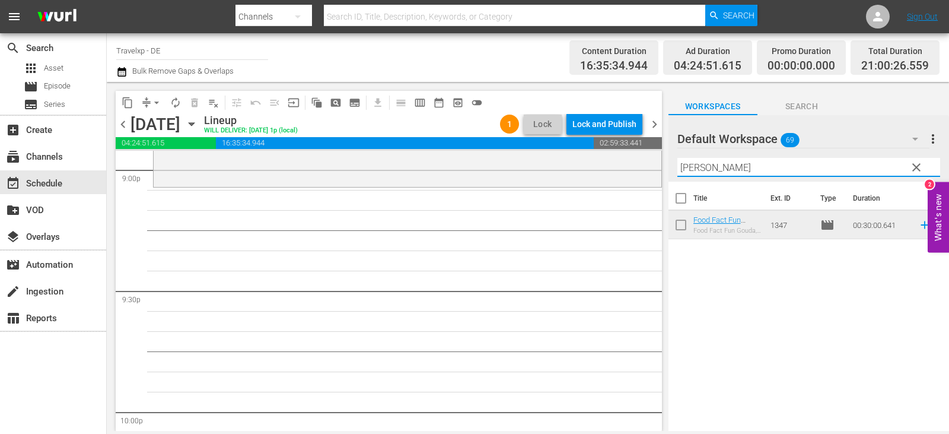
drag, startPoint x: 715, startPoint y: 170, endPoint x: 668, endPoint y: 179, distance: 48.3
click at [669, 179] on div "Default Workspace 69 Default more_vert clear Filter by Title [PERSON_NAME]" at bounding box center [809, 148] width 281 height 66
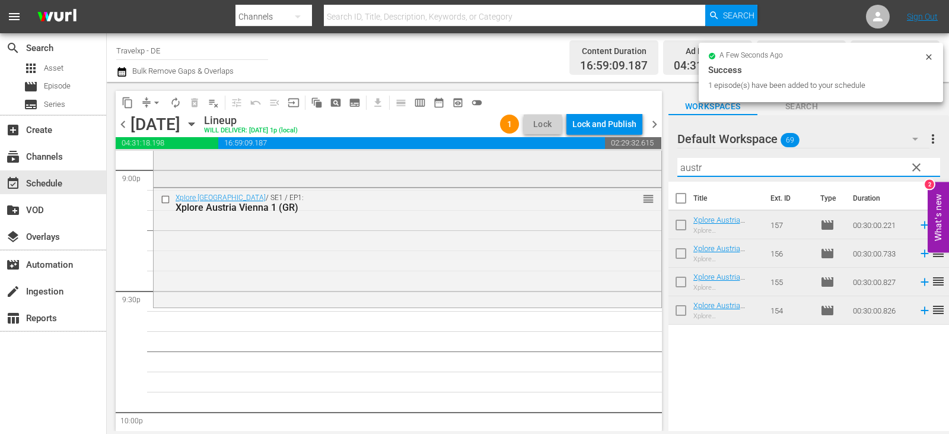
click at [595, 173] on div "content_copy compress arrow_drop_down autorenew_outlined delete_forever_outline…" at bounding box center [528, 256] width 842 height 349
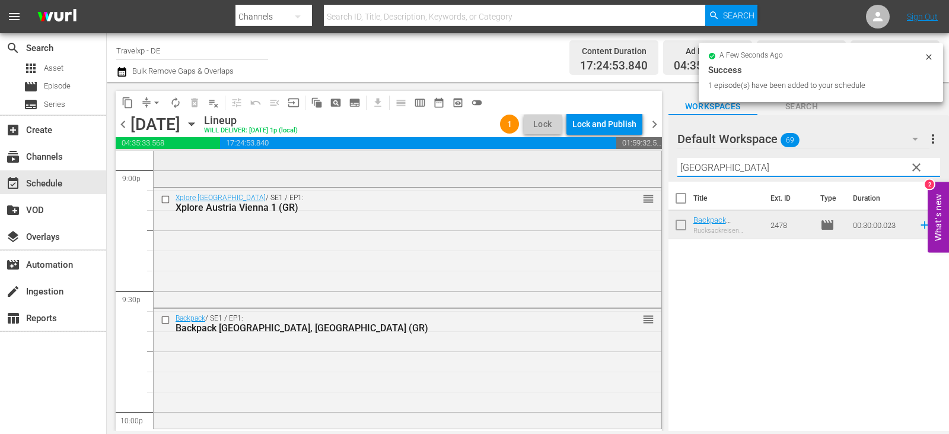
drag, startPoint x: 720, startPoint y: 170, endPoint x: 641, endPoint y: 173, distance: 79.5
click at [641, 173] on div "content_copy compress arrow_drop_down autorenew_outlined delete_forever_outline…" at bounding box center [528, 256] width 842 height 349
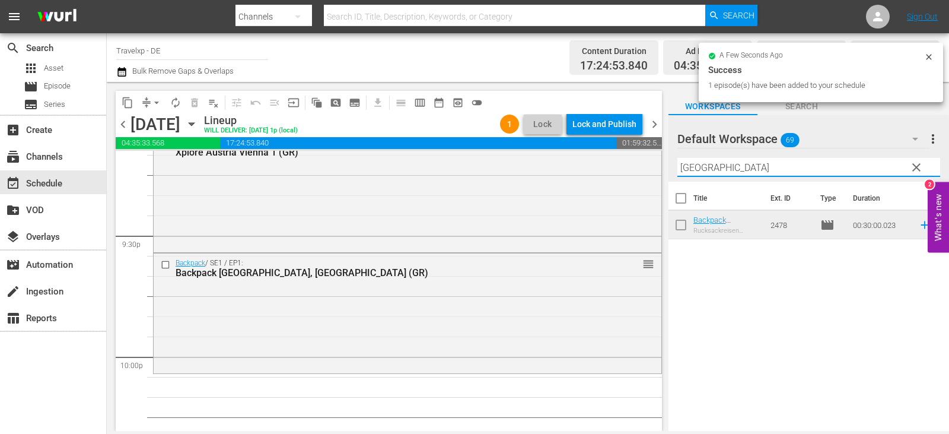
scroll to position [5301, 0]
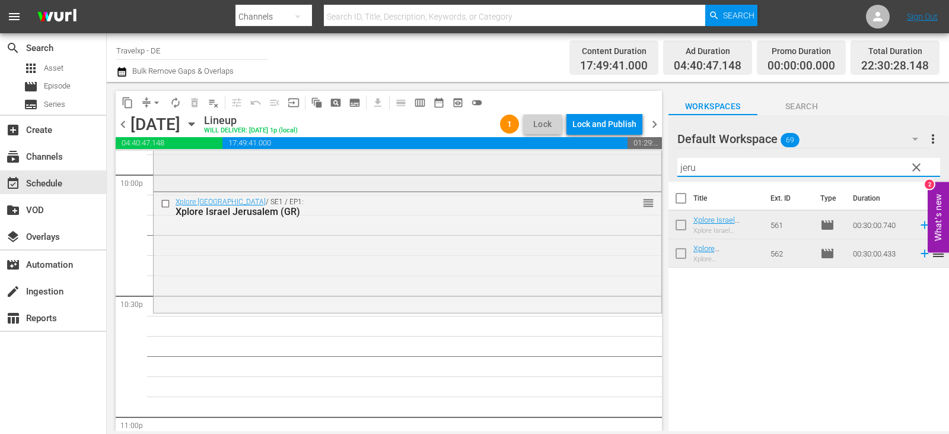
drag, startPoint x: 712, startPoint y: 168, endPoint x: 617, endPoint y: 174, distance: 95.7
click at [617, 174] on div "content_copy compress arrow_drop_down autorenew_outlined delete_forever_outline…" at bounding box center [528, 256] width 842 height 349
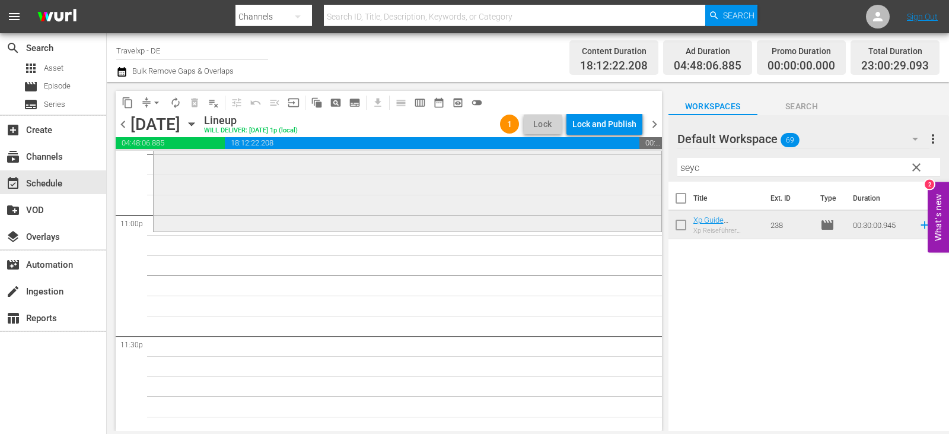
scroll to position [5529, 0]
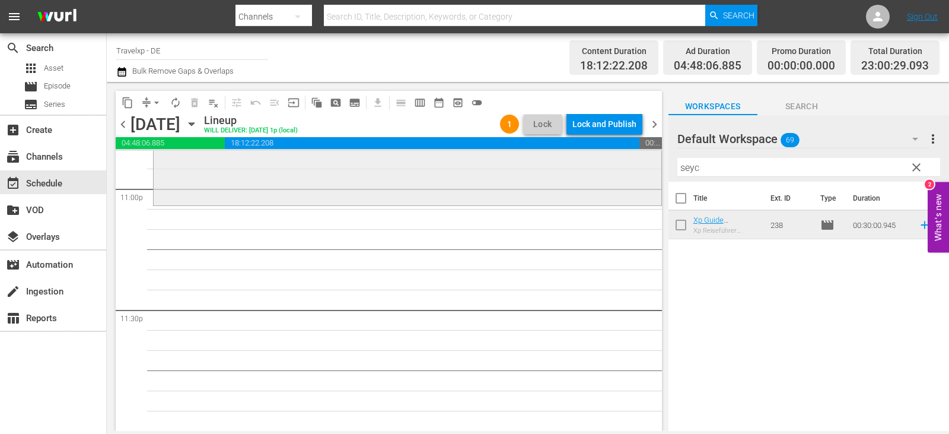
drag, startPoint x: 718, startPoint y: 173, endPoint x: 546, endPoint y: 171, distance: 172.0
click at [546, 171] on div "content_copy compress arrow_drop_down autorenew_outlined delete_forever_outline…" at bounding box center [528, 256] width 842 height 349
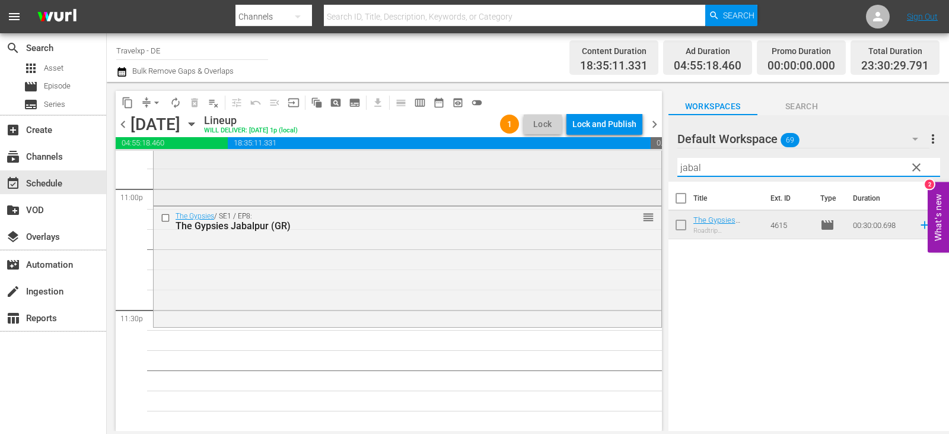
drag, startPoint x: 714, startPoint y: 174, endPoint x: 581, endPoint y: 179, distance: 132.4
click at [581, 179] on div "content_copy compress arrow_drop_down autorenew_outlined delete_forever_outline…" at bounding box center [528, 256] width 842 height 349
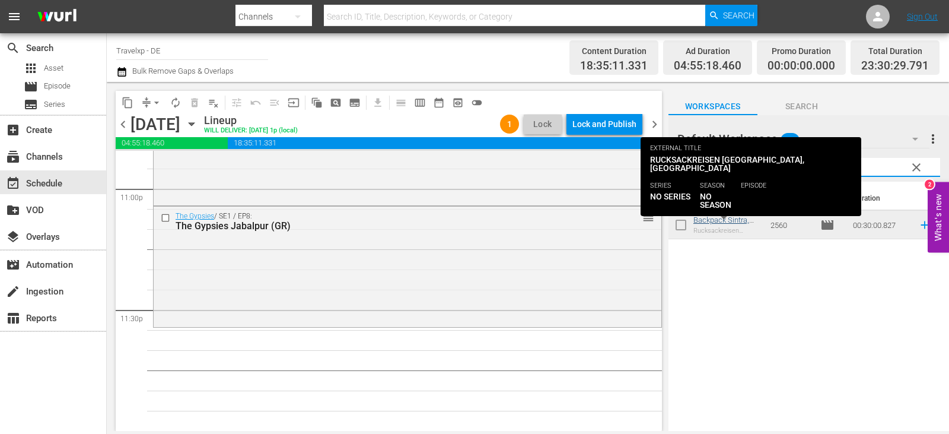
type input "sintra"
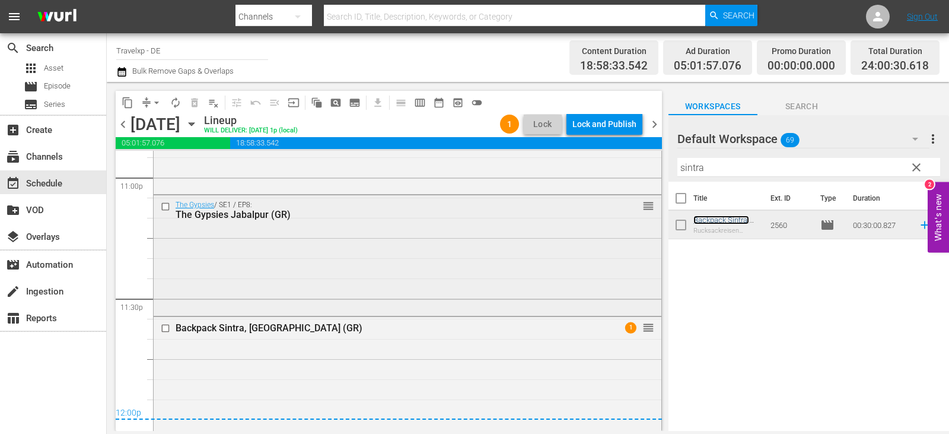
scroll to position [5546, 0]
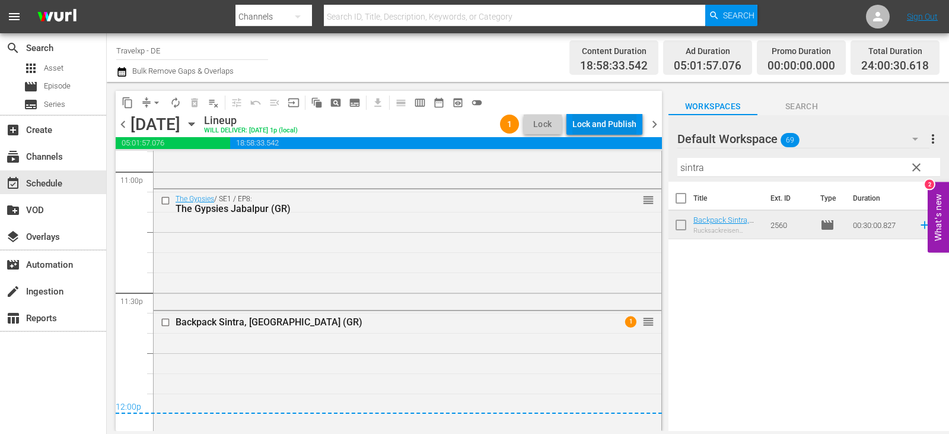
click at [613, 116] on div "Lock and Publish" at bounding box center [604, 123] width 64 height 21
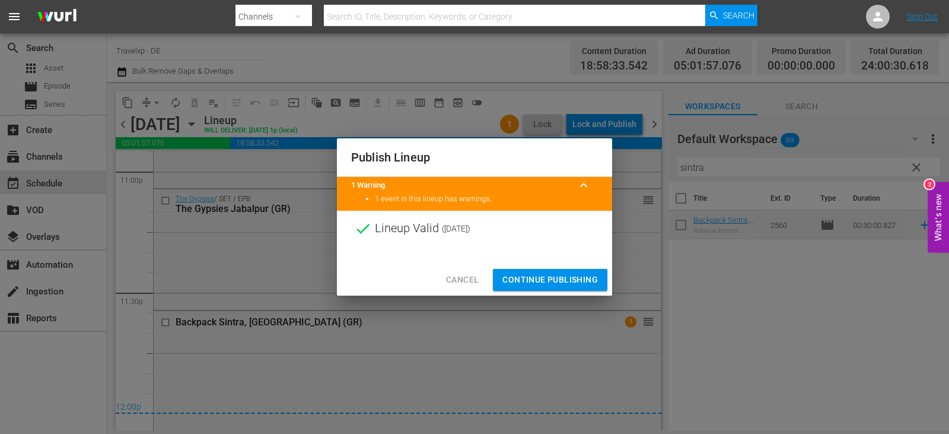
click at [565, 279] on span "Continue Publishing" at bounding box center [550, 279] width 96 height 15
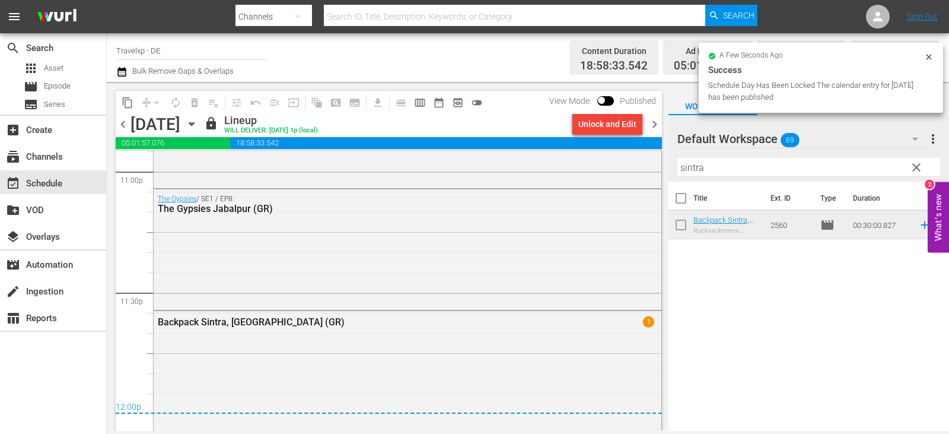
click at [658, 121] on span "chevron_right" at bounding box center [654, 124] width 15 height 15
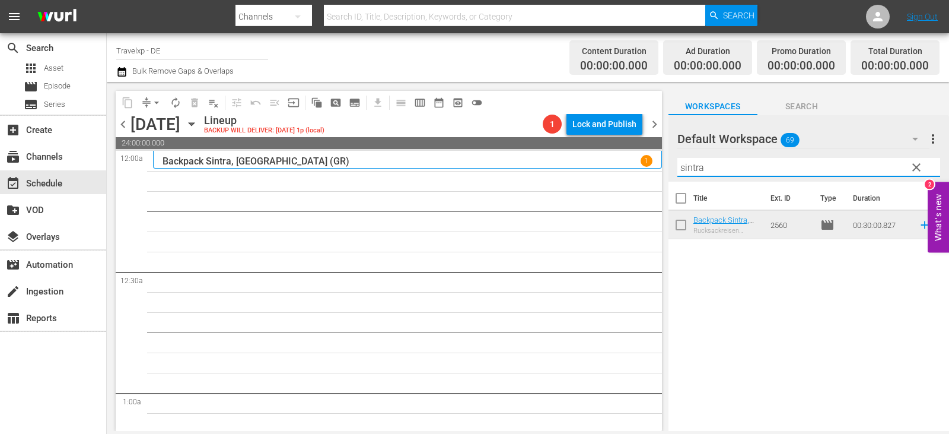
drag, startPoint x: 720, startPoint y: 164, endPoint x: 637, endPoint y: 174, distance: 84.3
click at [637, 174] on div "content_copy compress arrow_drop_down autorenew_outlined delete_forever_outline…" at bounding box center [528, 256] width 842 height 349
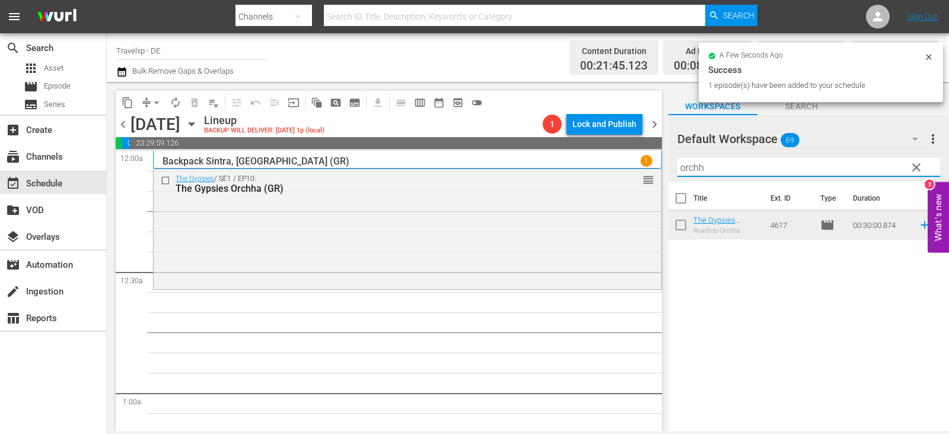
drag, startPoint x: 712, startPoint y: 167, endPoint x: 590, endPoint y: 167, distance: 122.2
click at [590, 167] on div "content_copy compress arrow_drop_down autorenew_outlined delete_forever_outline…" at bounding box center [528, 256] width 842 height 349
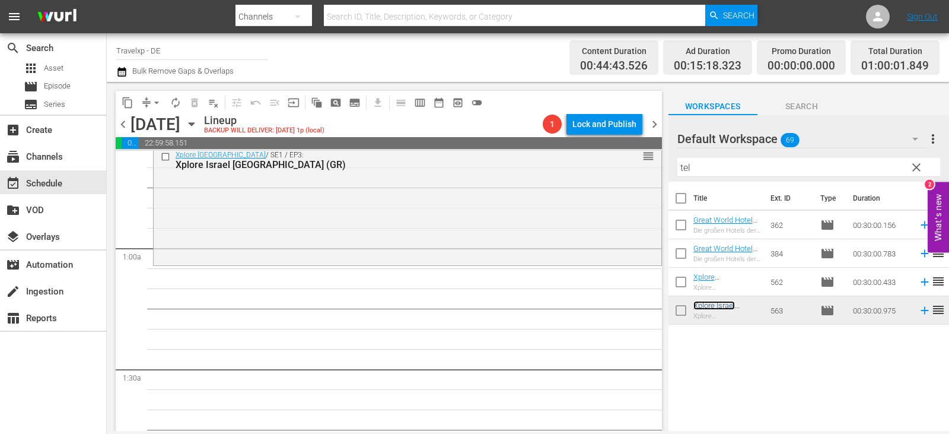
scroll to position [178, 0]
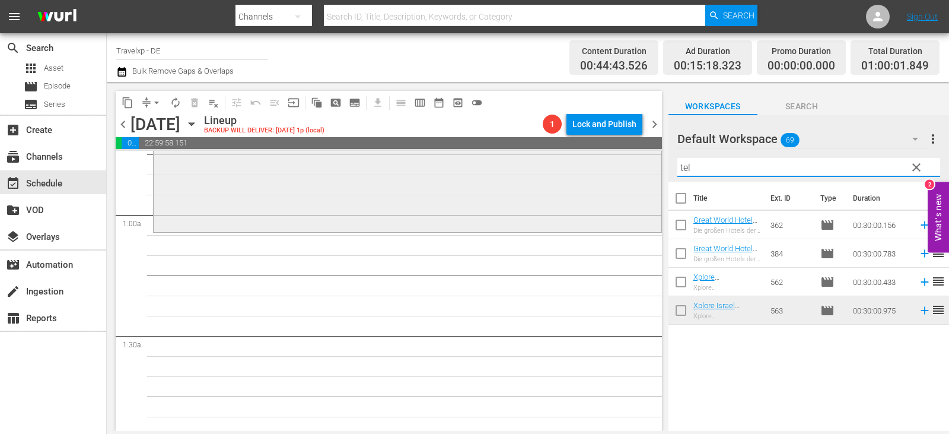
drag, startPoint x: 698, startPoint y: 171, endPoint x: 596, endPoint y: 177, distance: 102.8
click at [596, 177] on div "content_copy compress arrow_drop_down autorenew_outlined delete_forever_outline…" at bounding box center [528, 256] width 842 height 349
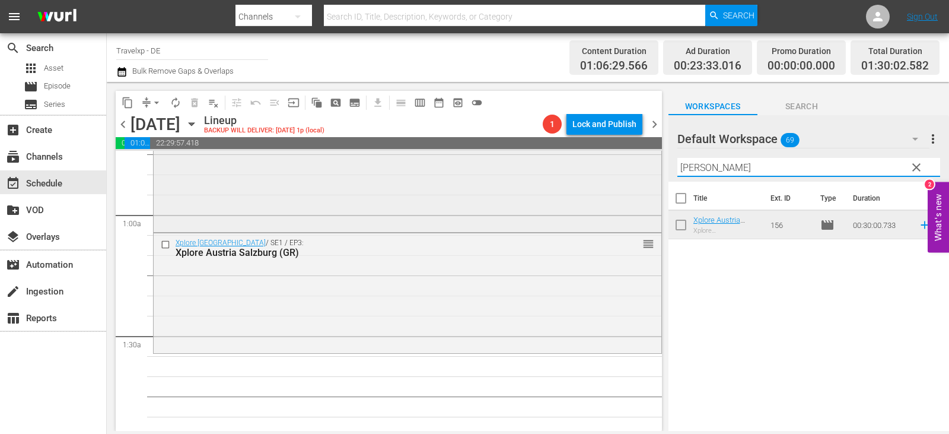
drag, startPoint x: 711, startPoint y: 171, endPoint x: 628, endPoint y: 173, distance: 82.5
click at [628, 173] on div "content_copy compress arrow_drop_down autorenew_outlined delete_forever_outline…" at bounding box center [528, 256] width 842 height 349
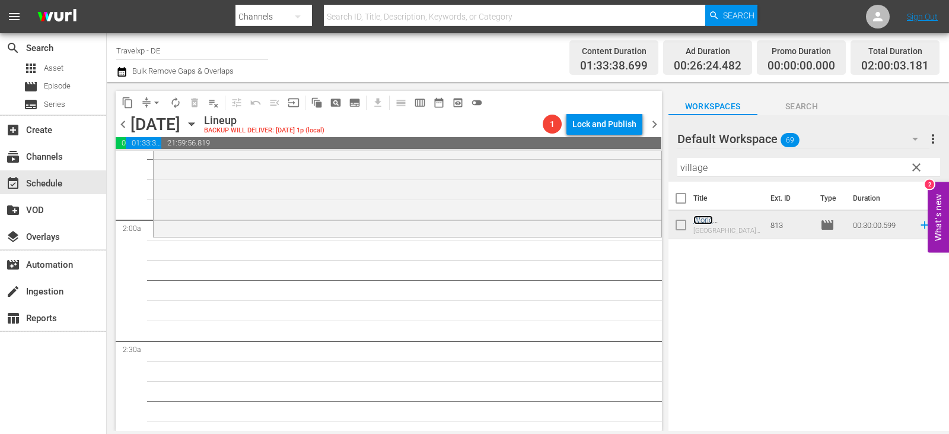
scroll to position [475, 0]
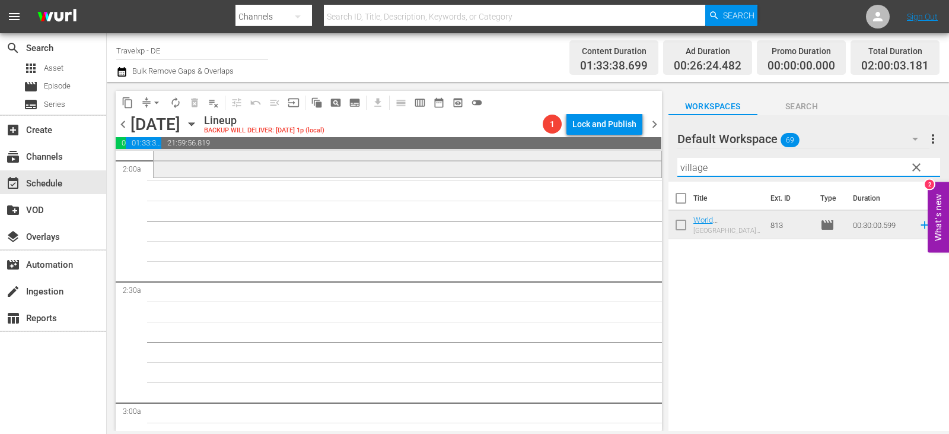
drag, startPoint x: 737, startPoint y: 170, endPoint x: 628, endPoint y: 176, distance: 109.3
click at [628, 176] on div "content_copy compress arrow_drop_down autorenew_outlined delete_forever_outline…" at bounding box center [528, 256] width 842 height 349
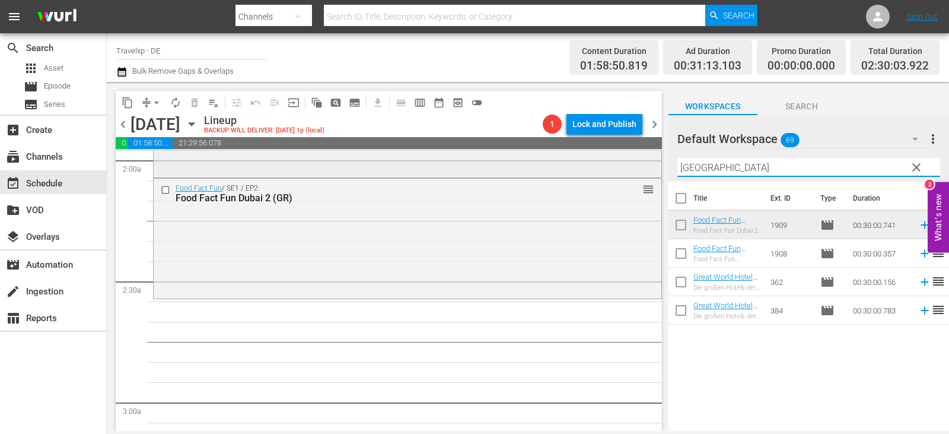
drag, startPoint x: 713, startPoint y: 170, endPoint x: 582, endPoint y: 170, distance: 131.1
click at [582, 170] on div "content_copy compress arrow_drop_down autorenew_outlined delete_forever_outline…" at bounding box center [528, 256] width 842 height 349
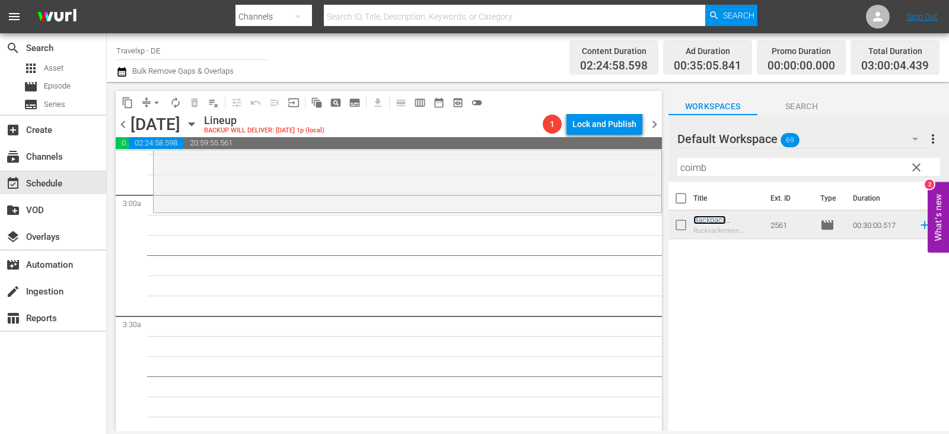
scroll to position [712, 0]
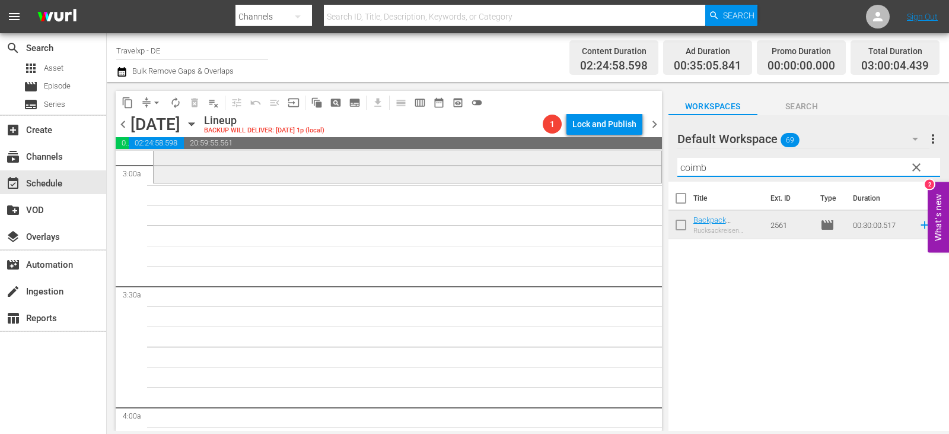
drag, startPoint x: 716, startPoint y: 171, endPoint x: 646, endPoint y: 170, distance: 70.0
click at [646, 170] on div "content_copy compress arrow_drop_down autorenew_outlined delete_forever_outline…" at bounding box center [528, 256] width 842 height 349
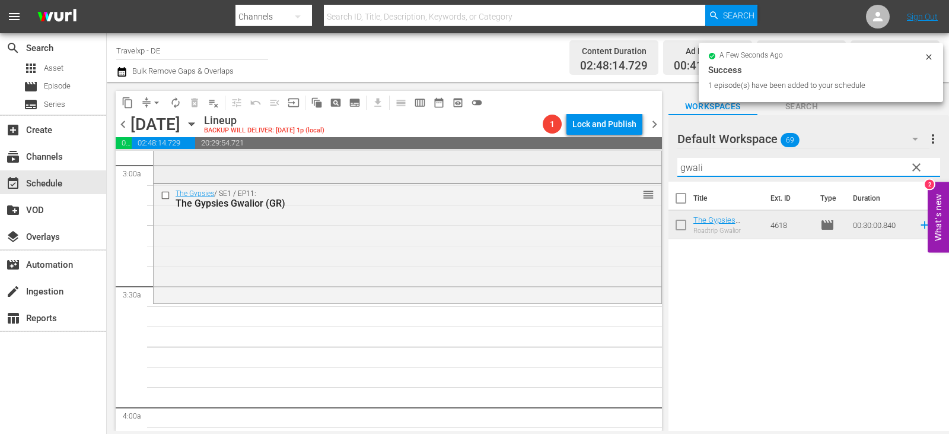
drag, startPoint x: 717, startPoint y: 176, endPoint x: 511, endPoint y: 166, distance: 206.1
click at [511, 166] on div "content_copy compress arrow_drop_down autorenew_outlined delete_forever_outline…" at bounding box center [528, 256] width 842 height 349
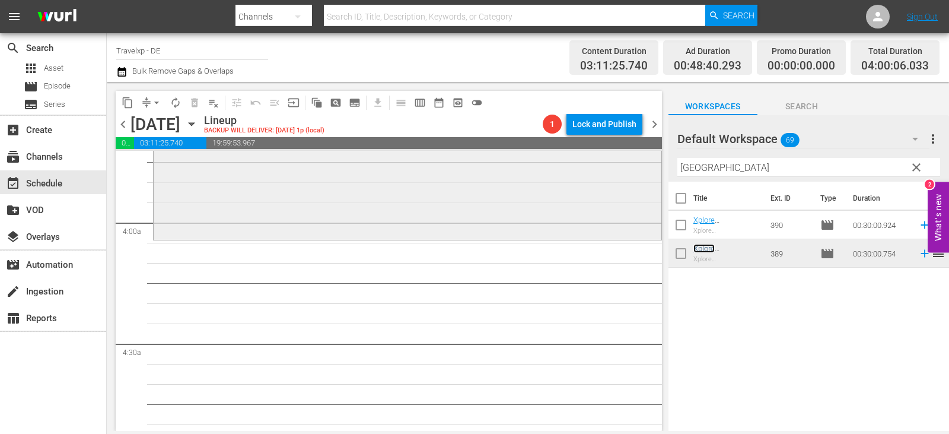
scroll to position [949, 0]
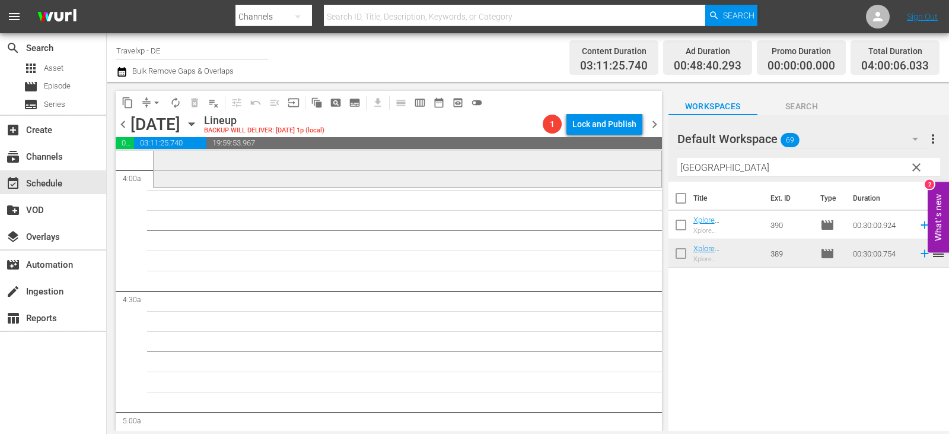
drag, startPoint x: 728, startPoint y: 170, endPoint x: 564, endPoint y: 170, distance: 164.3
click at [564, 170] on div "content_copy compress arrow_drop_down autorenew_outlined delete_forever_outline…" at bounding box center [528, 256] width 842 height 349
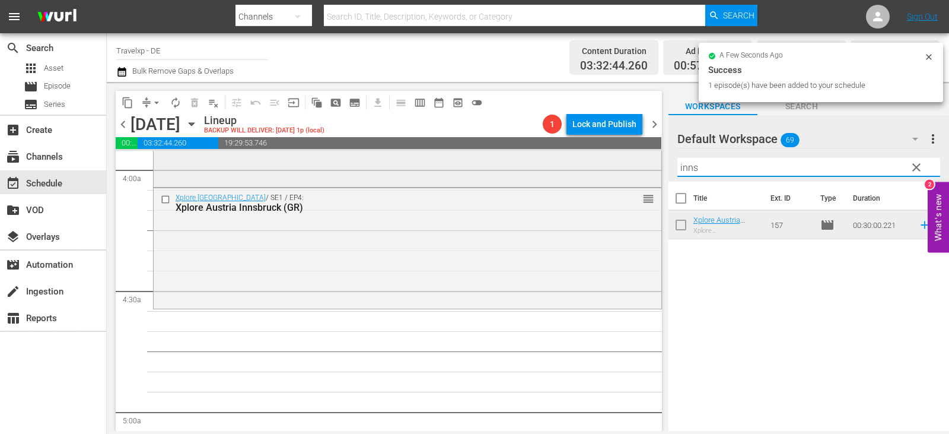
drag, startPoint x: 711, startPoint y: 166, endPoint x: 574, endPoint y: 177, distance: 136.9
click at [574, 177] on div "content_copy compress arrow_drop_down autorenew_outlined delete_forever_outline…" at bounding box center [528, 256] width 842 height 349
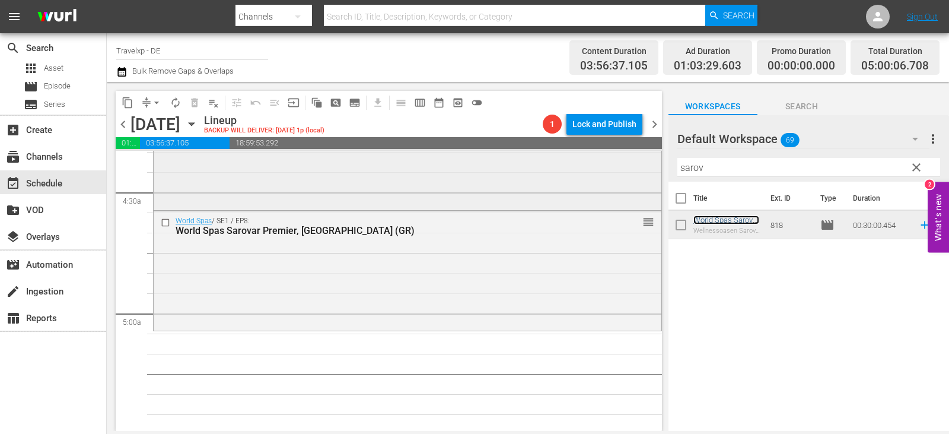
scroll to position [1127, 0]
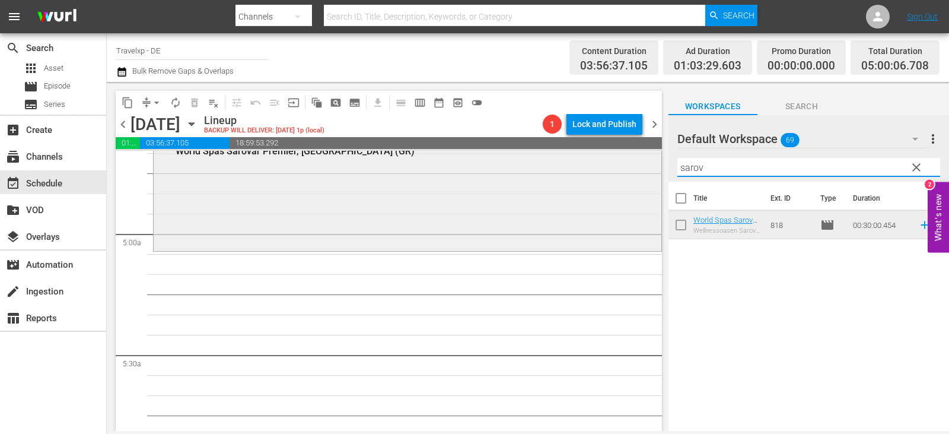
drag, startPoint x: 720, startPoint y: 168, endPoint x: 537, endPoint y: 175, distance: 182.9
click at [537, 175] on div "content_copy compress arrow_drop_down autorenew_outlined delete_forever_outline…" at bounding box center [528, 256] width 842 height 349
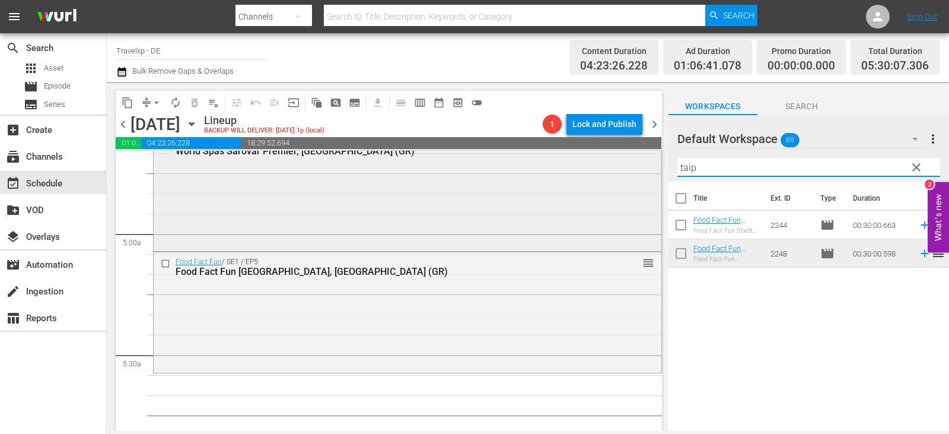
drag, startPoint x: 699, startPoint y: 170, endPoint x: 615, endPoint y: 181, distance: 84.4
click at [615, 181] on div "content_copy compress arrow_drop_down autorenew_outlined delete_forever_outline…" at bounding box center [528, 256] width 842 height 349
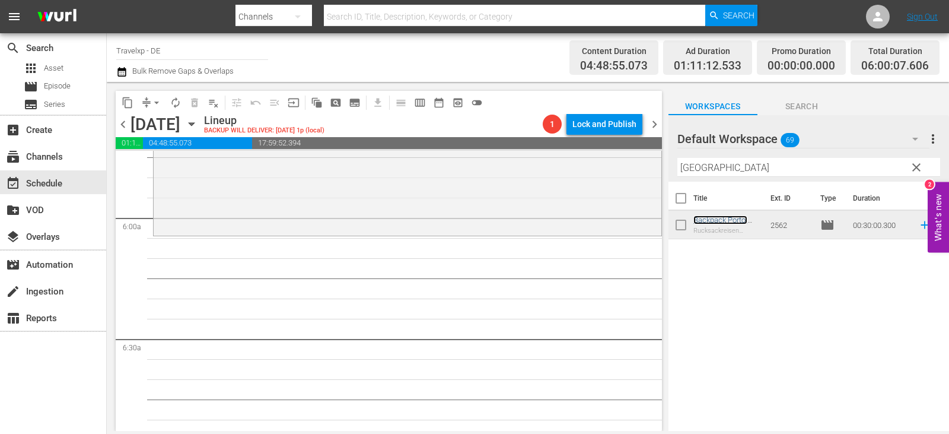
scroll to position [1364, 0]
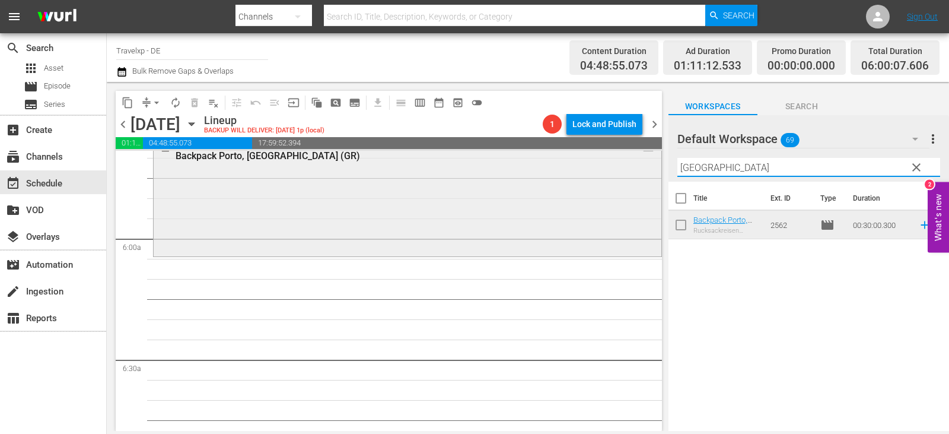
drag, startPoint x: 730, startPoint y: 174, endPoint x: 411, endPoint y: 174, distance: 318.6
click at [411, 174] on div "content_copy compress arrow_drop_down autorenew_outlined delete_forever_outline…" at bounding box center [528, 256] width 842 height 349
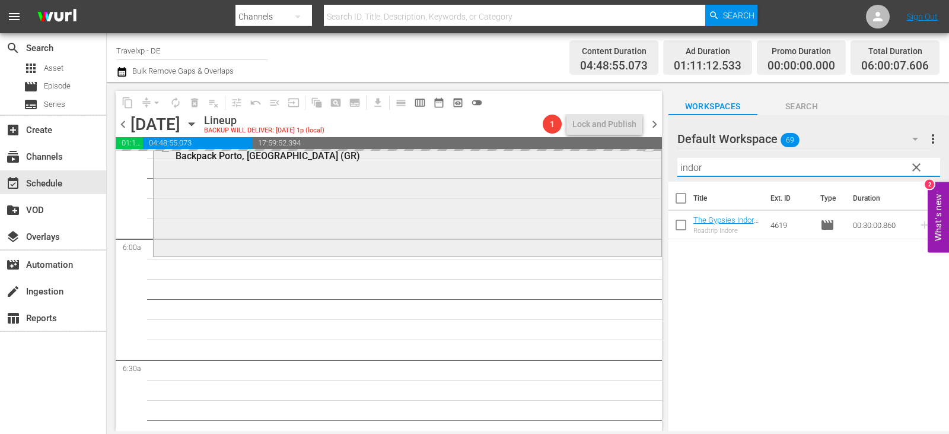
drag, startPoint x: 714, startPoint y: 170, endPoint x: 612, endPoint y: 170, distance: 102.6
click at [612, 170] on div "content_copy compress arrow_drop_down autorenew_outlined delete_forever_outline…" at bounding box center [528, 256] width 842 height 349
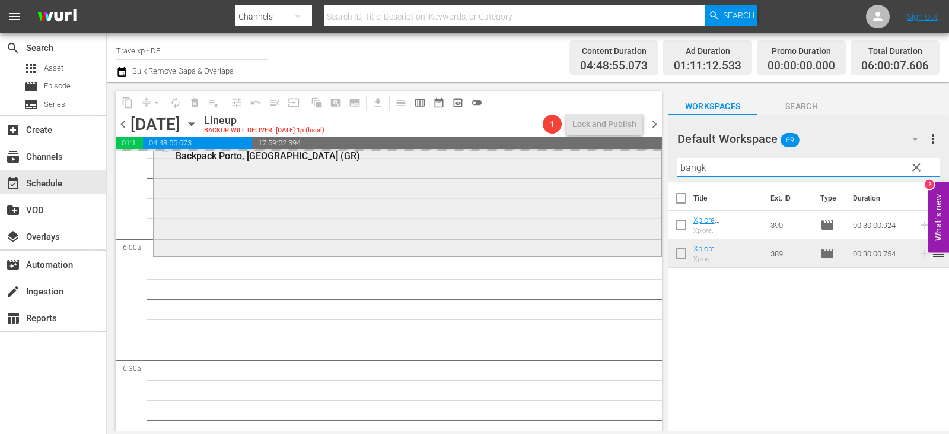
type input "bangk"
